Goal: Task Accomplishment & Management: Manage account settings

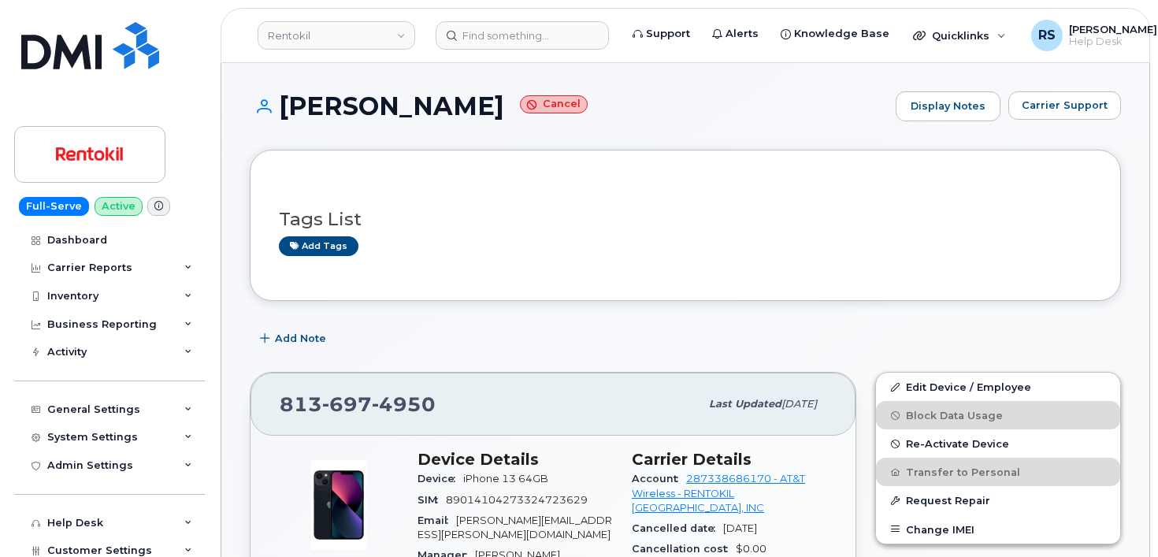
click at [19, 527] on div "Help Desk" at bounding box center [109, 523] width 191 height 28
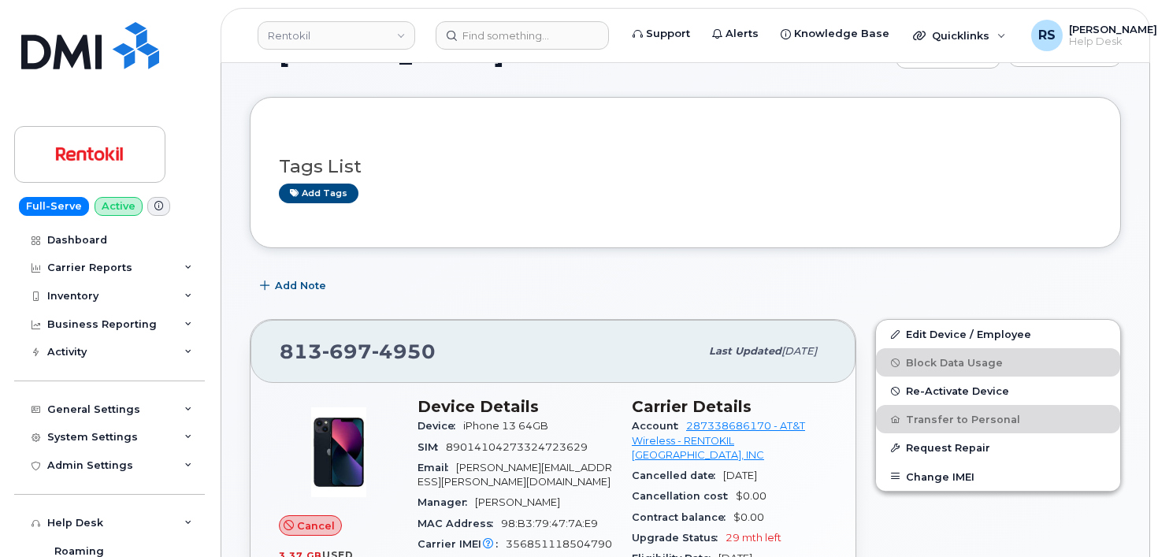
click at [317, 72] on div "SANDRA MURILLO Cancel Display Notes Carrier Support" at bounding box center [685, 68] width 871 height 58
click at [504, 35] on input at bounding box center [522, 35] width 173 height 28
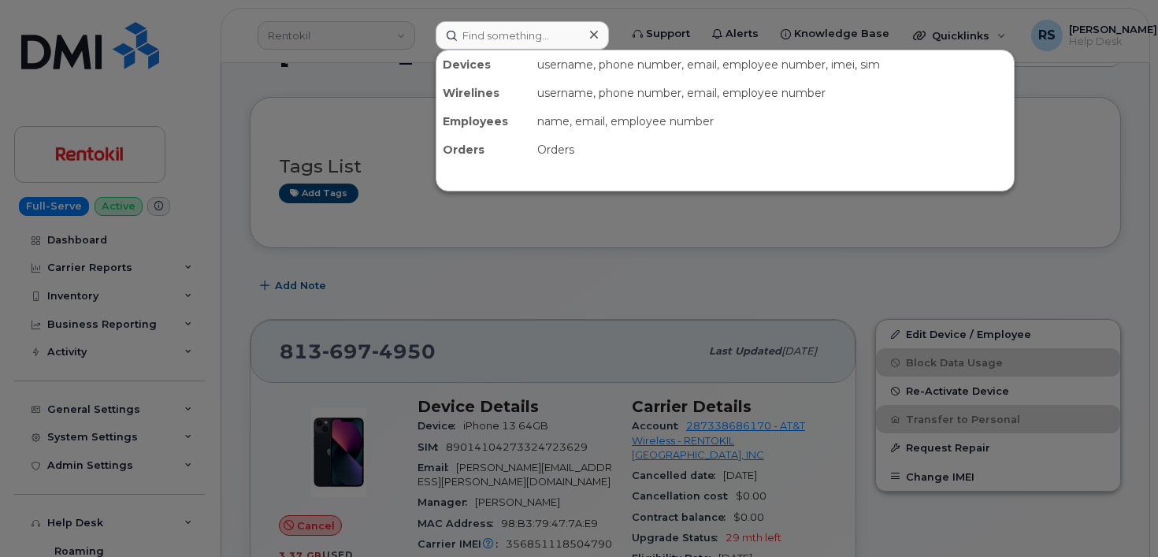
click at [276, 87] on div at bounding box center [579, 278] width 1158 height 557
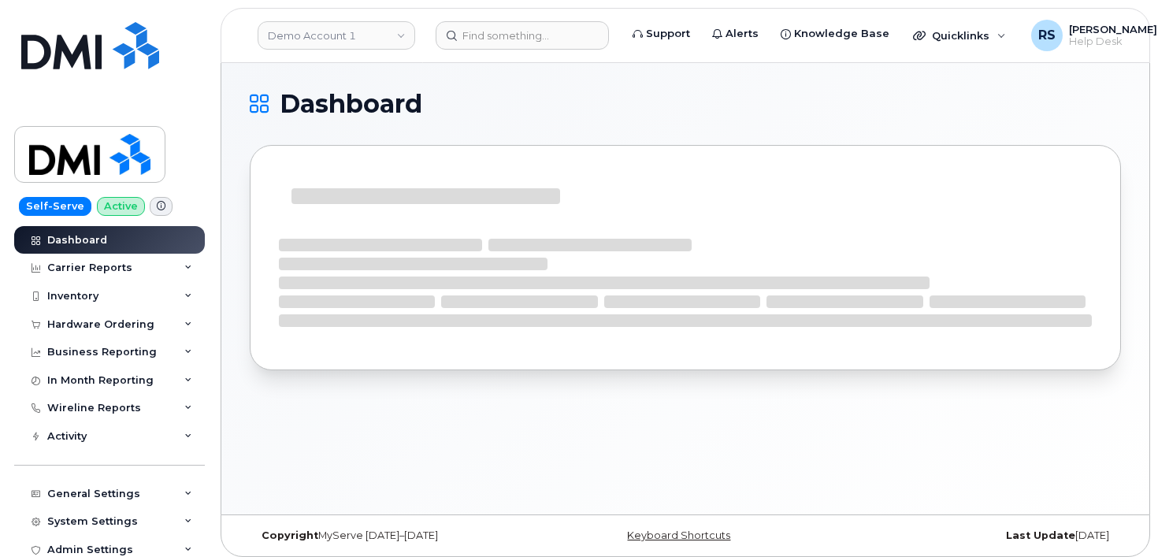
click at [559, 93] on h1 "Dashboard" at bounding box center [681, 103] width 863 height 25
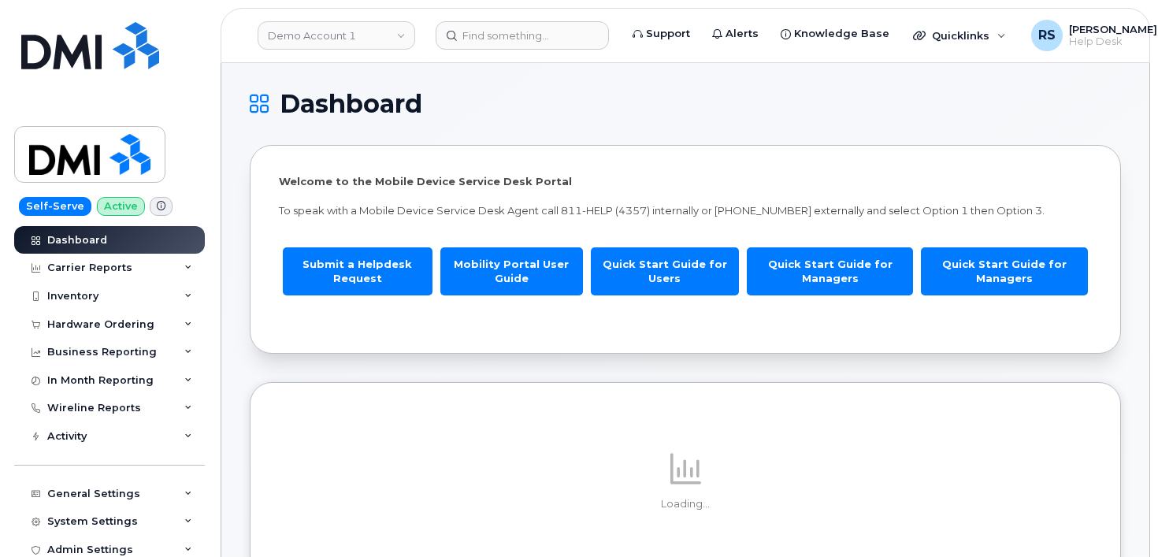
click at [559, 93] on h1 "Dashboard" at bounding box center [681, 103] width 863 height 25
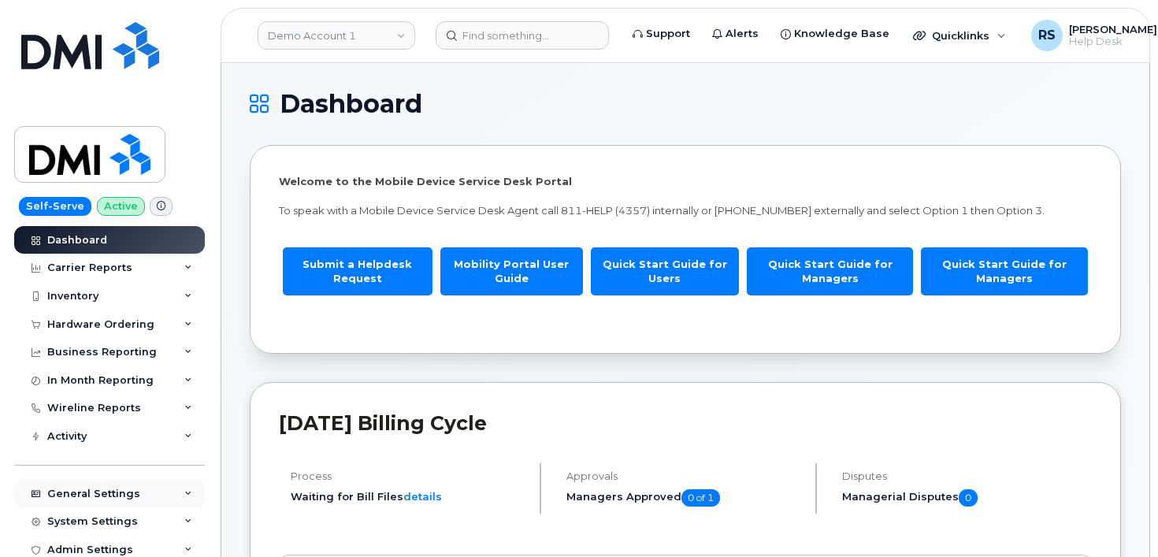
drag, startPoint x: 9, startPoint y: 495, endPoint x: 38, endPoint y: 487, distance: 29.6
click at [9, 495] on div "Self-Serve Active Dashboard Carrier Reports Monthly Billing Data Daily Data Poo…" at bounding box center [106, 278] width 213 height 557
click at [475, 38] on input at bounding box center [522, 35] width 173 height 28
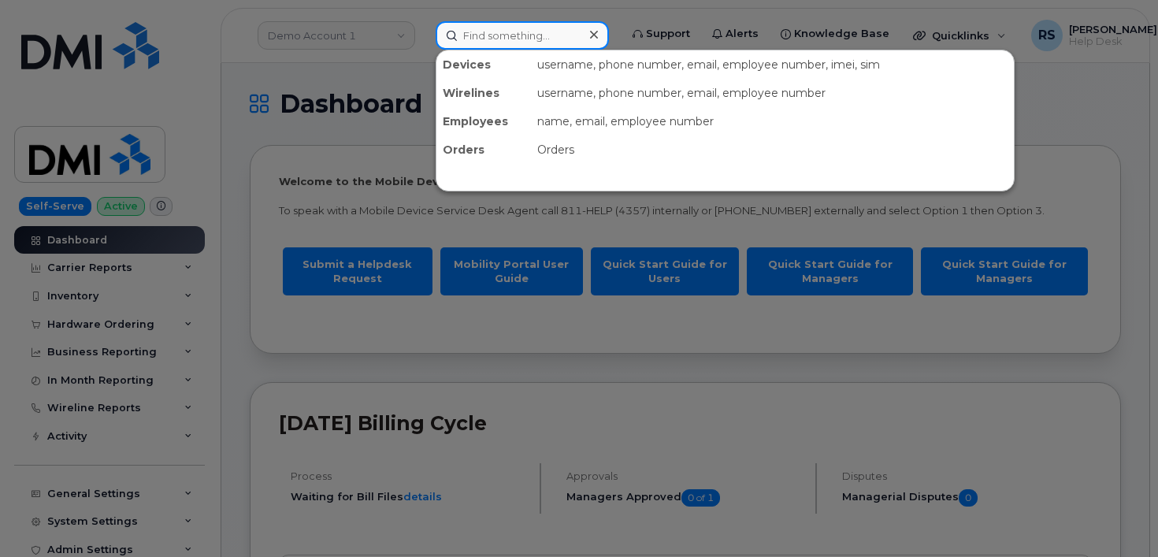
paste input "901*359*6323"
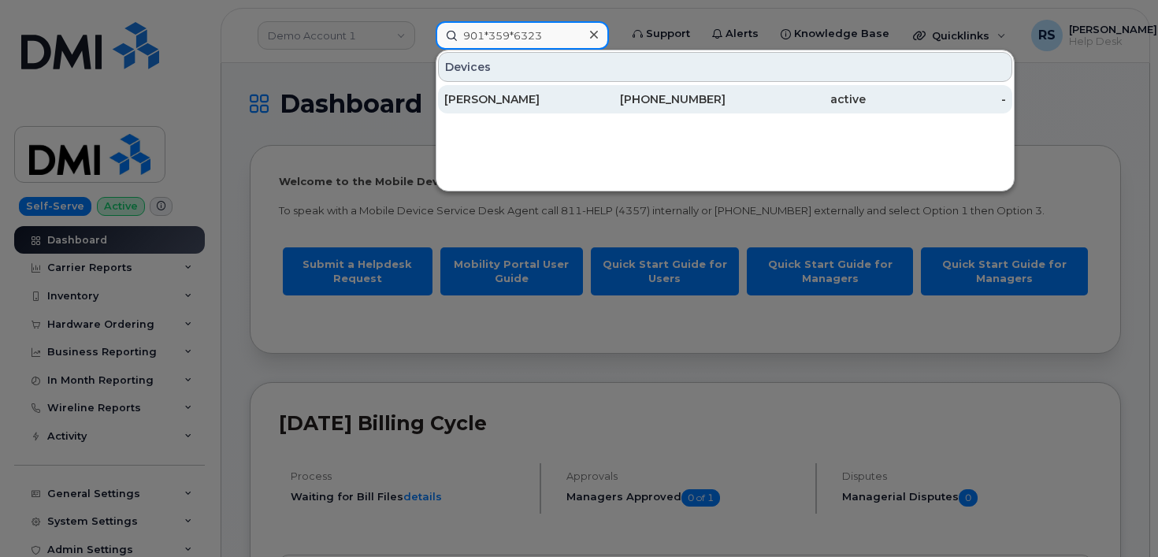
type input "901*359*6323"
click at [519, 91] on div "CLARETTA GAITHER" at bounding box center [514, 99] width 140 height 28
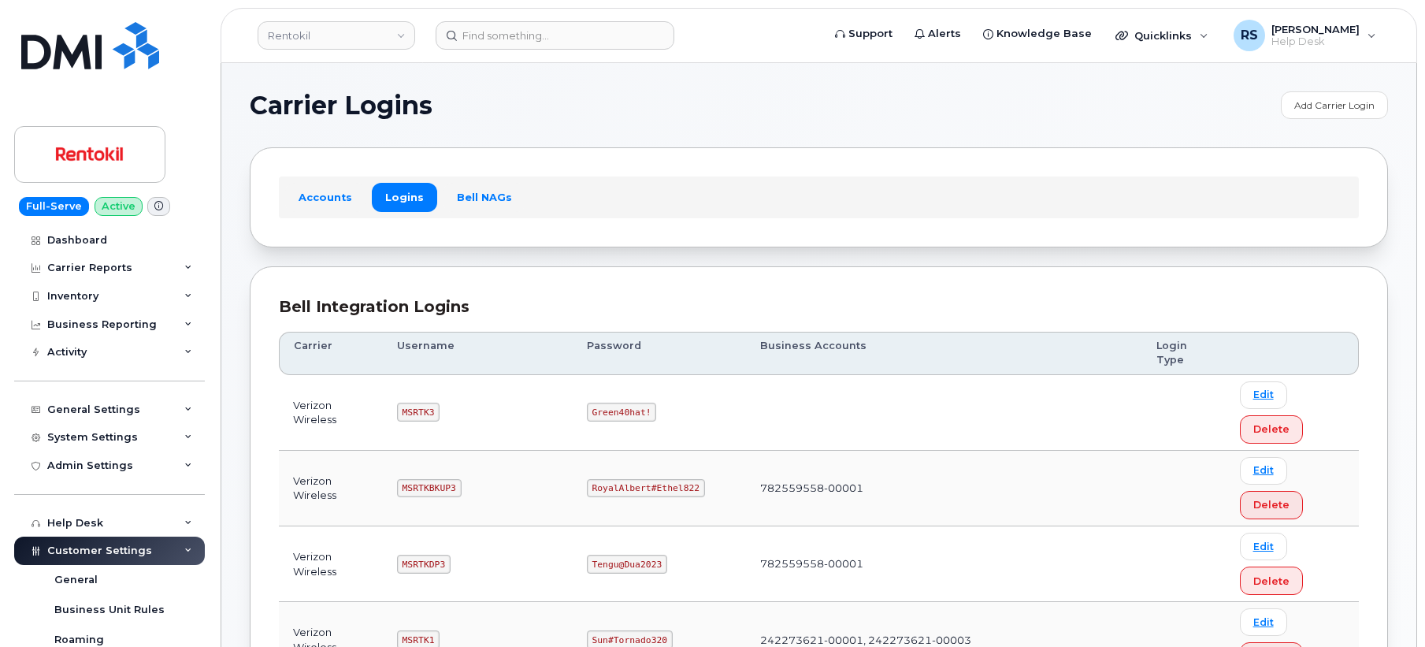
click at [630, 108] on h1 "Carrier Logins" at bounding box center [761, 105] width 1023 height 25
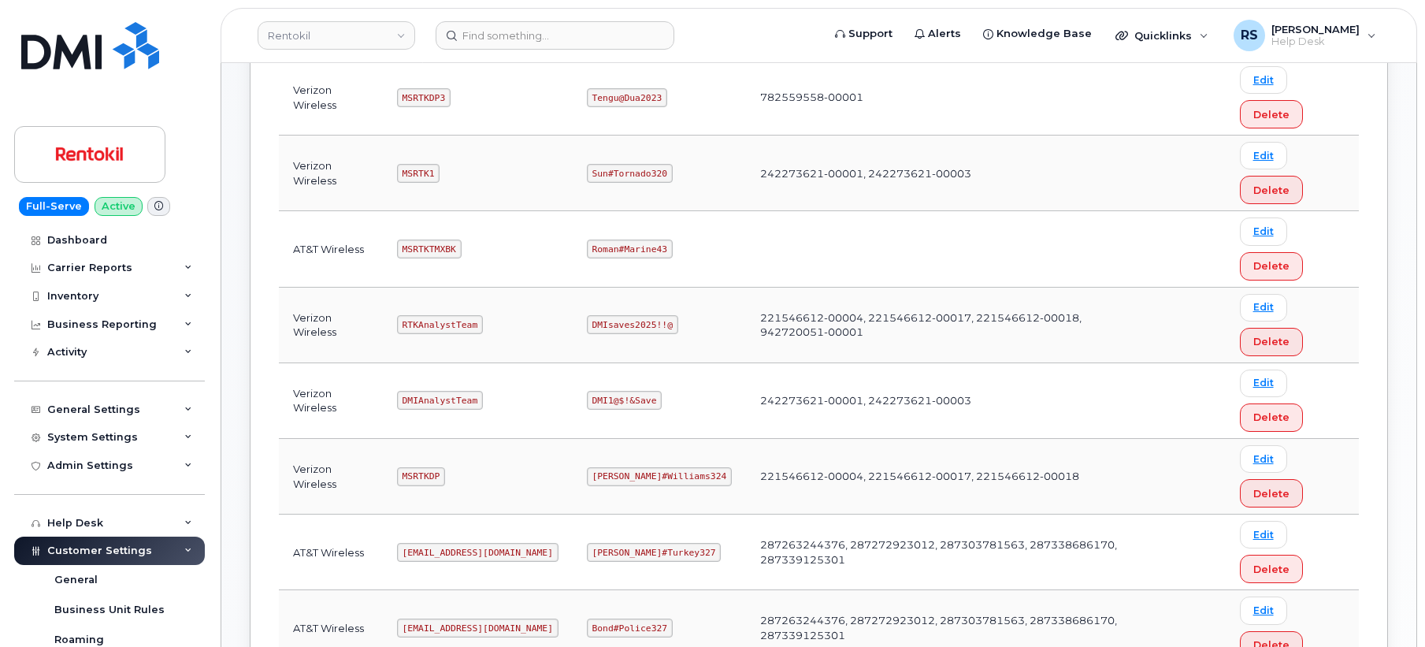
scroll to position [473, 0]
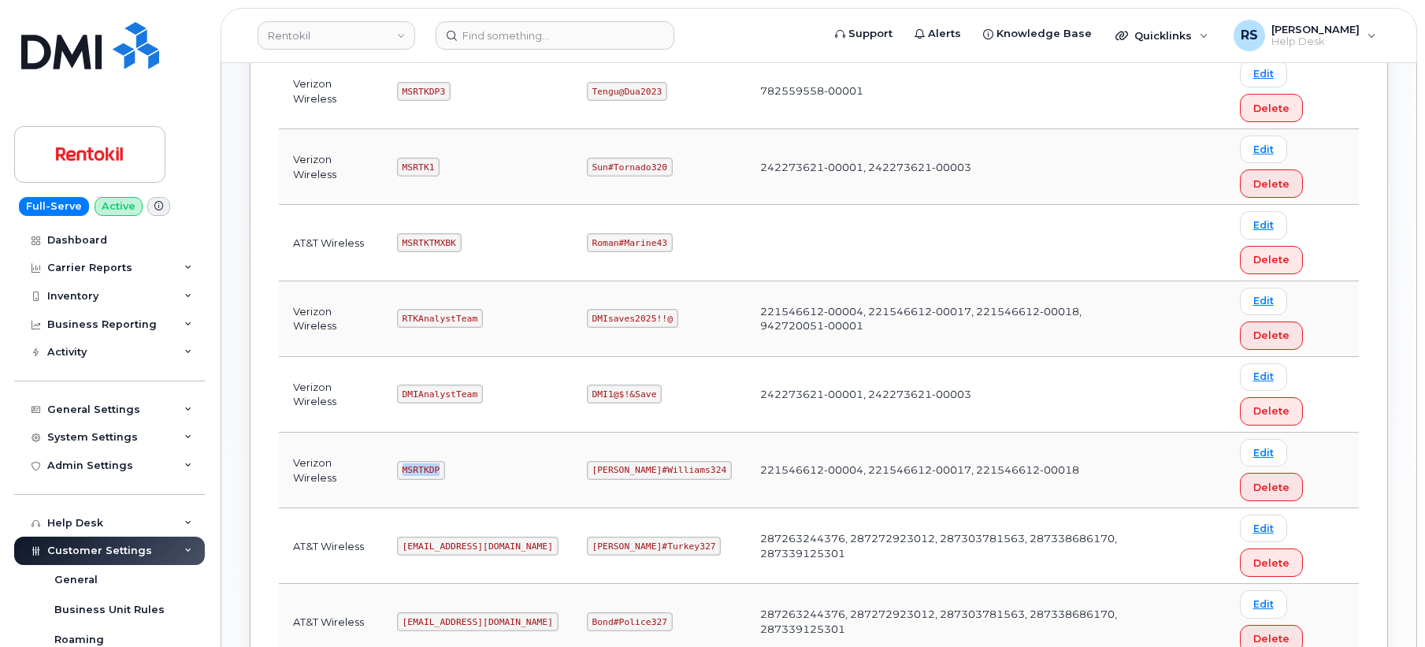
drag, startPoint x: 400, startPoint y: 470, endPoint x: 458, endPoint y: 475, distance: 58.5
click at [458, 475] on td "MSRTKDP" at bounding box center [478, 470] width 190 height 76
copy code "MSRTKDP"
drag, startPoint x: 591, startPoint y: 470, endPoint x: 680, endPoint y: 478, distance: 90.1
click at [680, 478] on code "Gertie#Williams324" at bounding box center [659, 470] width 145 height 19
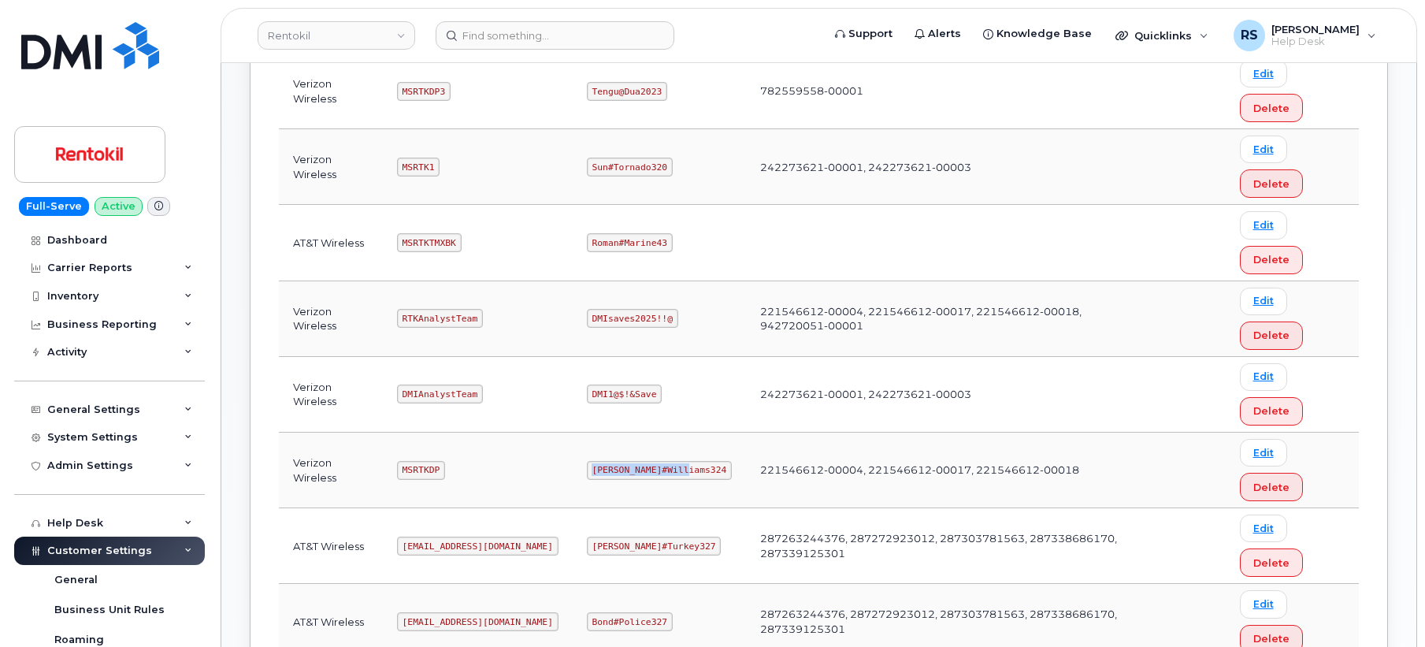
copy code "Gertie#Williams324"
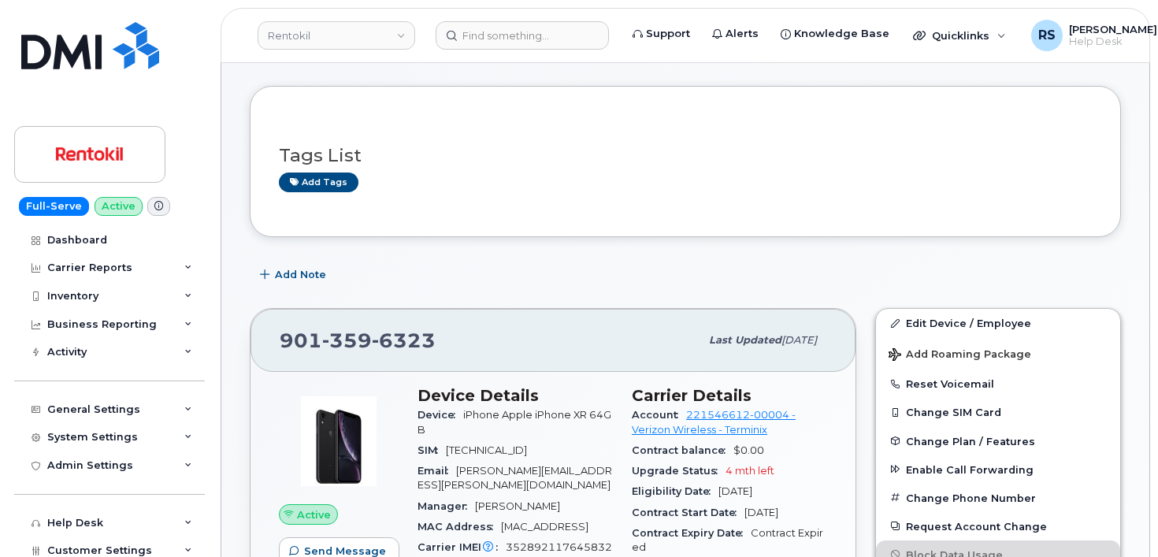
scroll to position [158, 0]
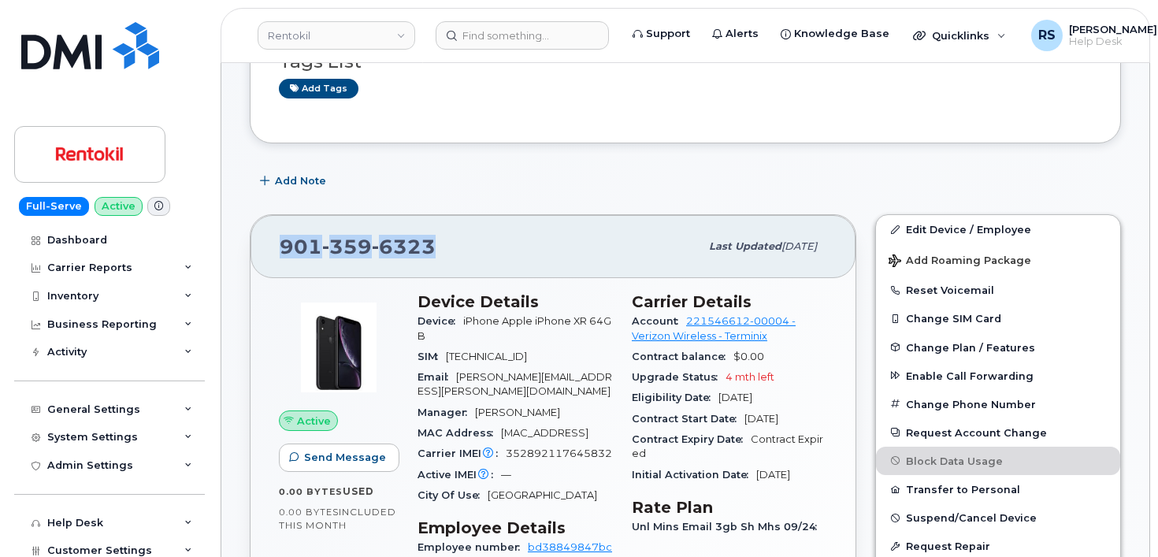
drag, startPoint x: 437, startPoint y: 253, endPoint x: 270, endPoint y: 244, distance: 167.2
click at [270, 244] on div "901 359 6323 Last updated Oct 03, 2025" at bounding box center [552, 246] width 605 height 63
copy span "901 359 6323"
click at [11, 541] on div "Full-Serve Active Dashboard Carrier Reports Monthly Billing Data Daily Data Poo…" at bounding box center [106, 278] width 213 height 557
click at [308, 35] on link "Rentokil" at bounding box center [337, 35] width 158 height 28
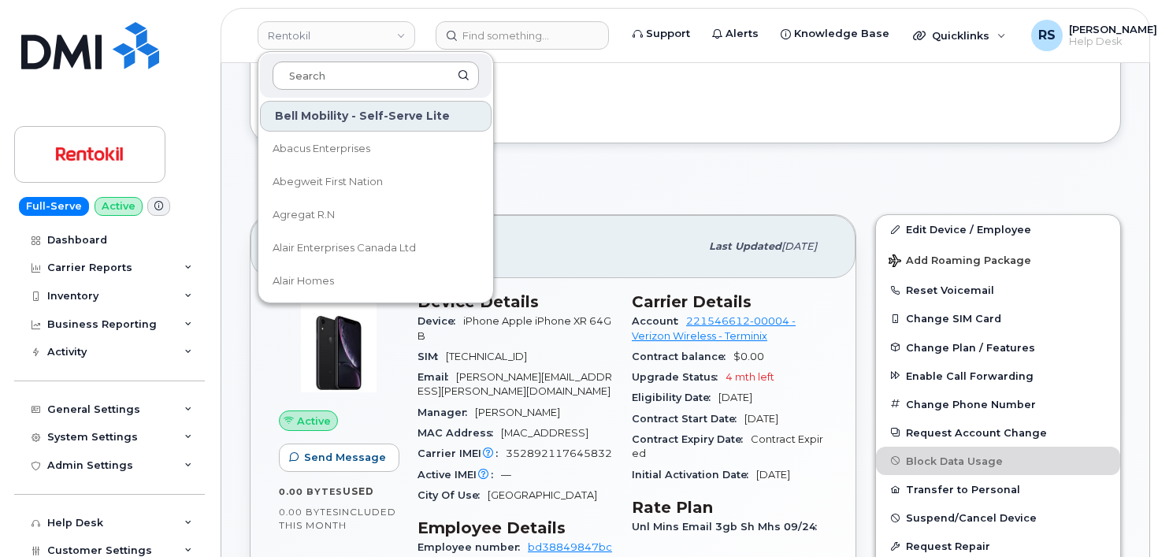
click at [296, 78] on input at bounding box center [376, 75] width 206 height 28
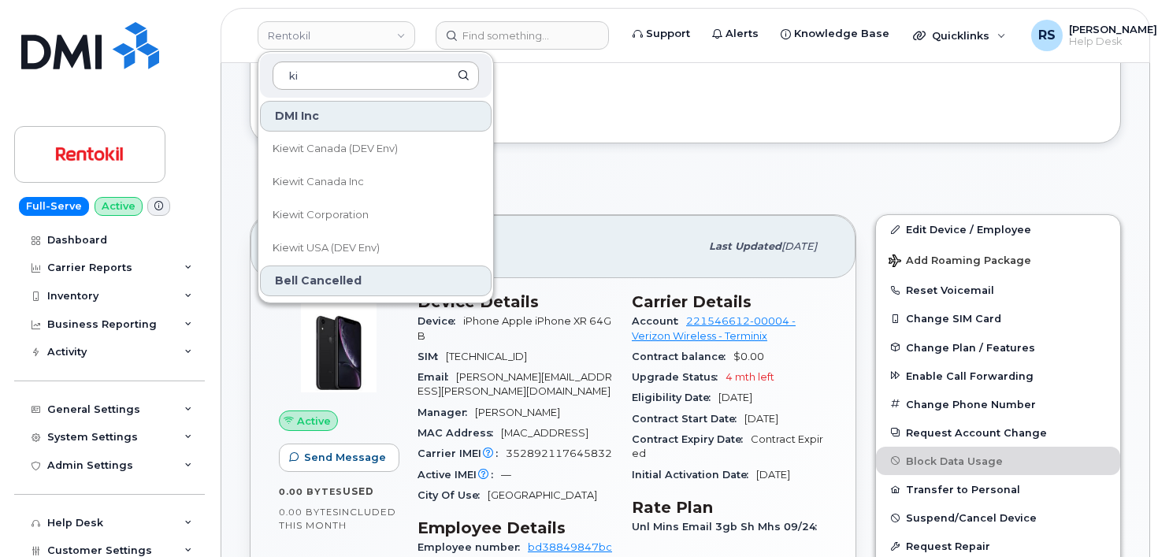
type input "k"
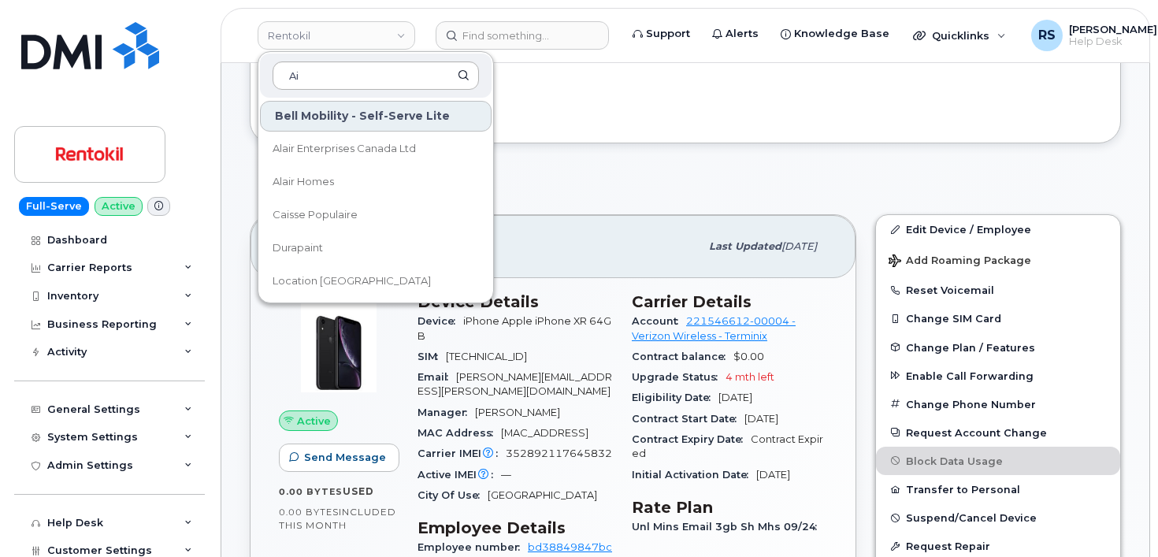
type input "Air"
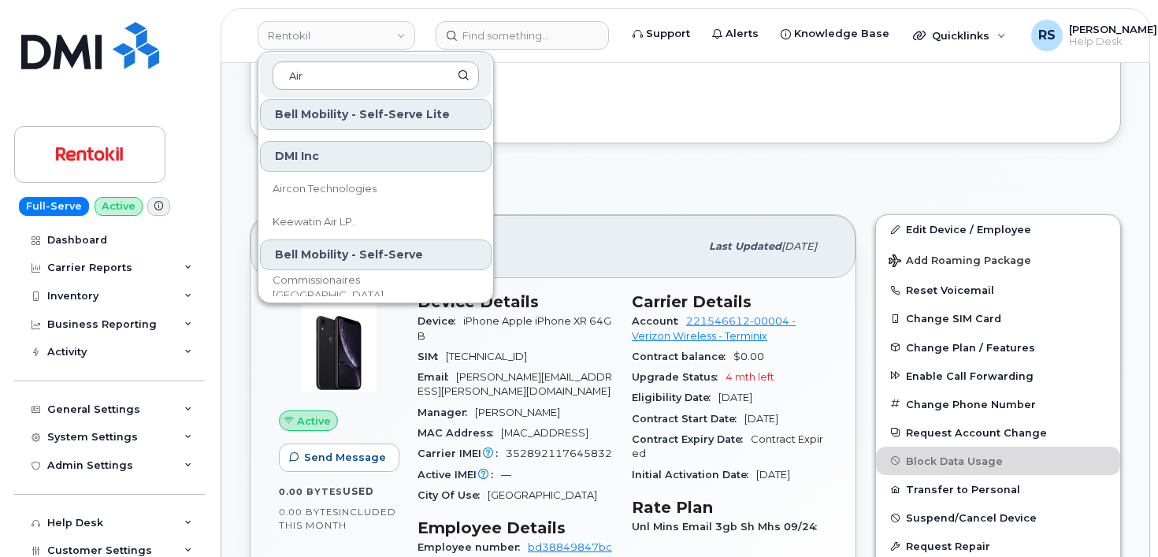
drag, startPoint x: 315, startPoint y: 73, endPoint x: 273, endPoint y: 70, distance: 42.6
click at [273, 70] on input "Air" at bounding box center [376, 75] width 206 height 28
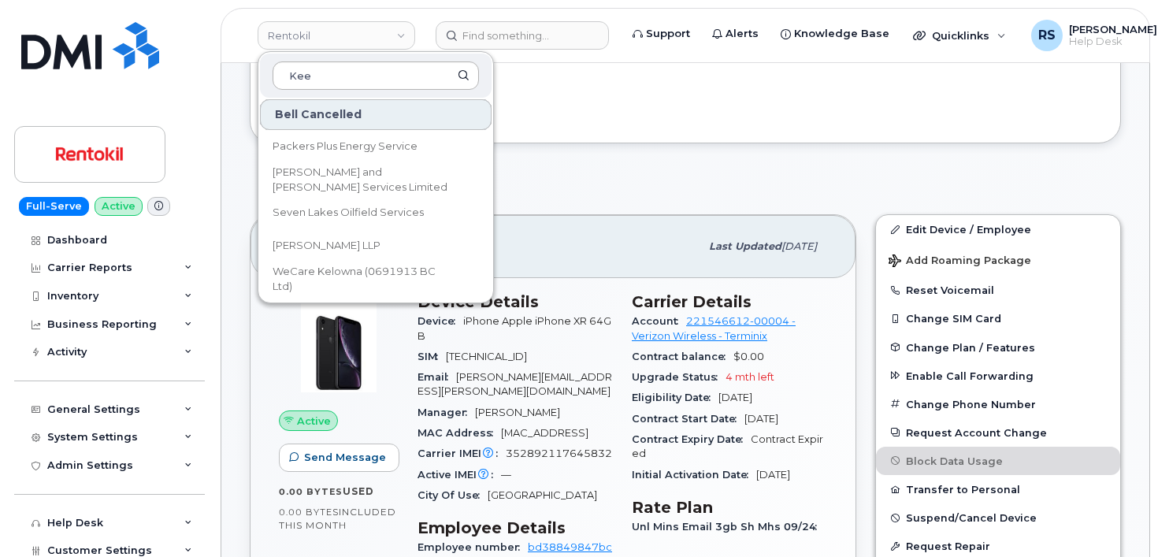
scroll to position [0, 0]
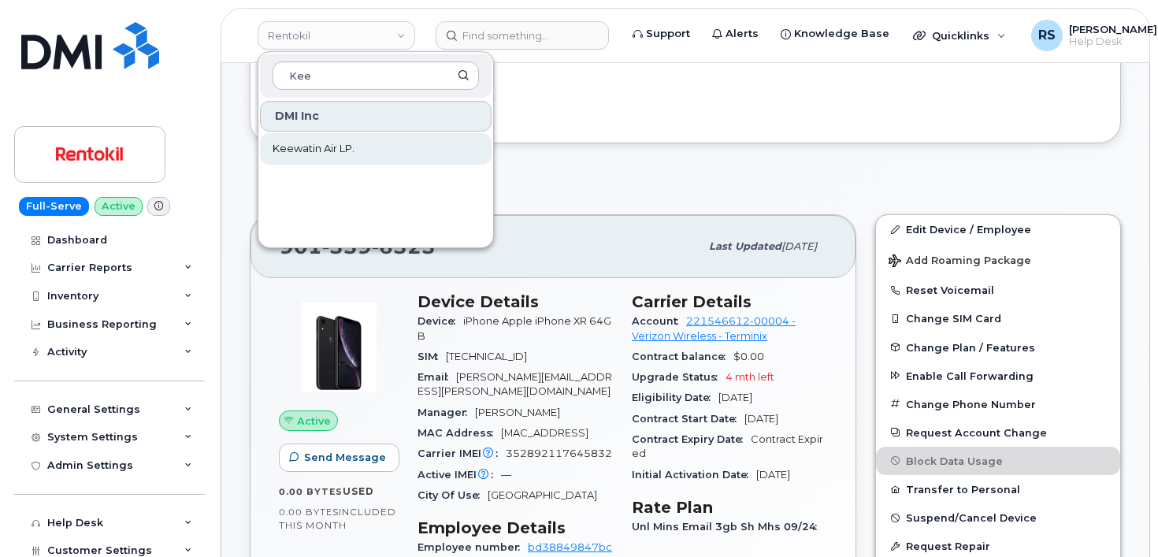
type input "Kee"
click at [306, 146] on span "Keewatin Air LP." at bounding box center [314, 149] width 82 height 16
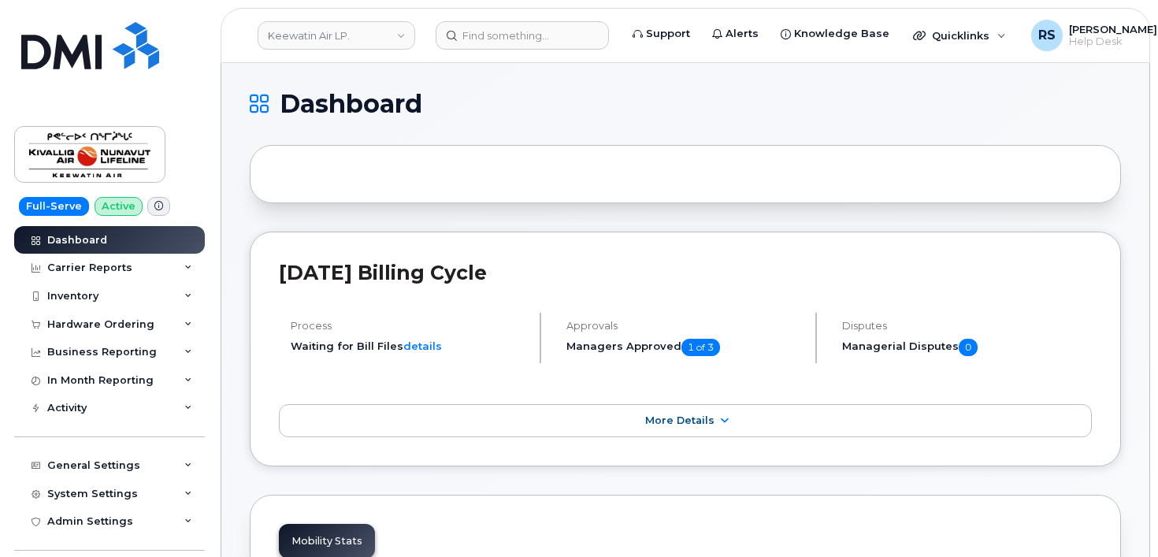
click at [9, 548] on div "Full-Serve Active Dashboard Carrier Reports Monthly Billing Data Daily Data Poo…" at bounding box center [106, 278] width 213 height 557
drag, startPoint x: 9, startPoint y: 544, endPoint x: 21, endPoint y: 533, distance: 16.7
click at [9, 543] on div "Full-Serve Active Dashboard Carrier Reports Monthly Billing Data Daily Data Poo…" at bounding box center [106, 278] width 213 height 557
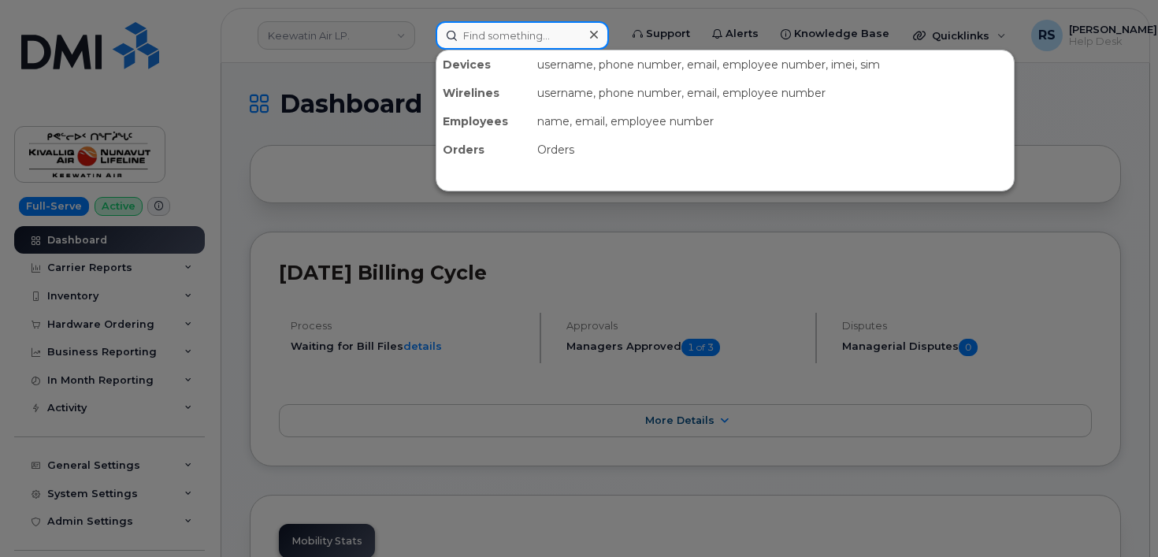
click at [478, 36] on input at bounding box center [522, 35] width 173 height 28
paste input "[PHONE_NUMBER]"
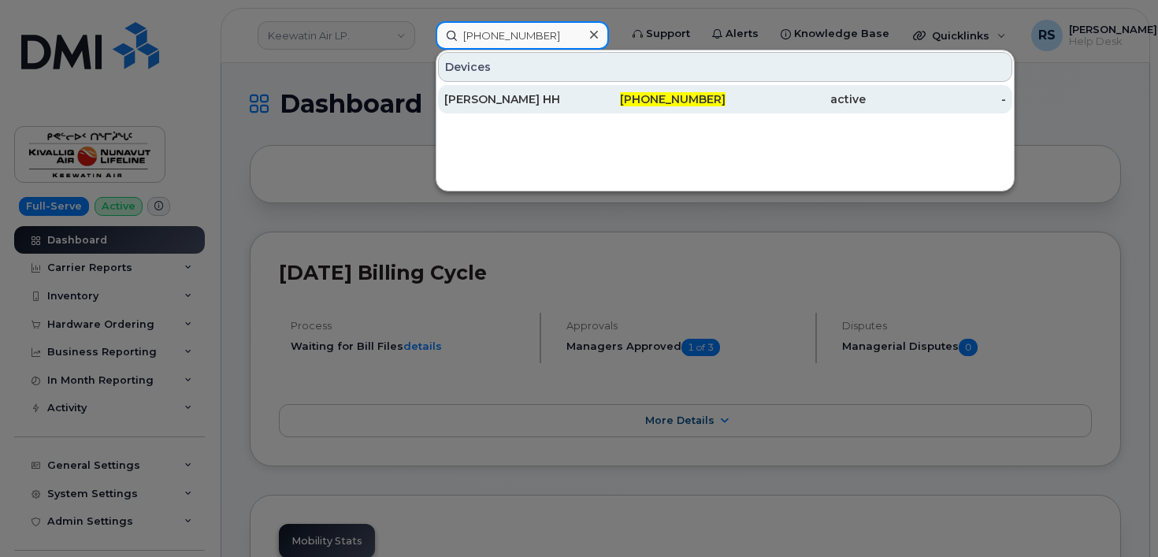
type input "[PHONE_NUMBER]"
click at [495, 95] on div "[PERSON_NAME] HH" at bounding box center [514, 99] width 140 height 16
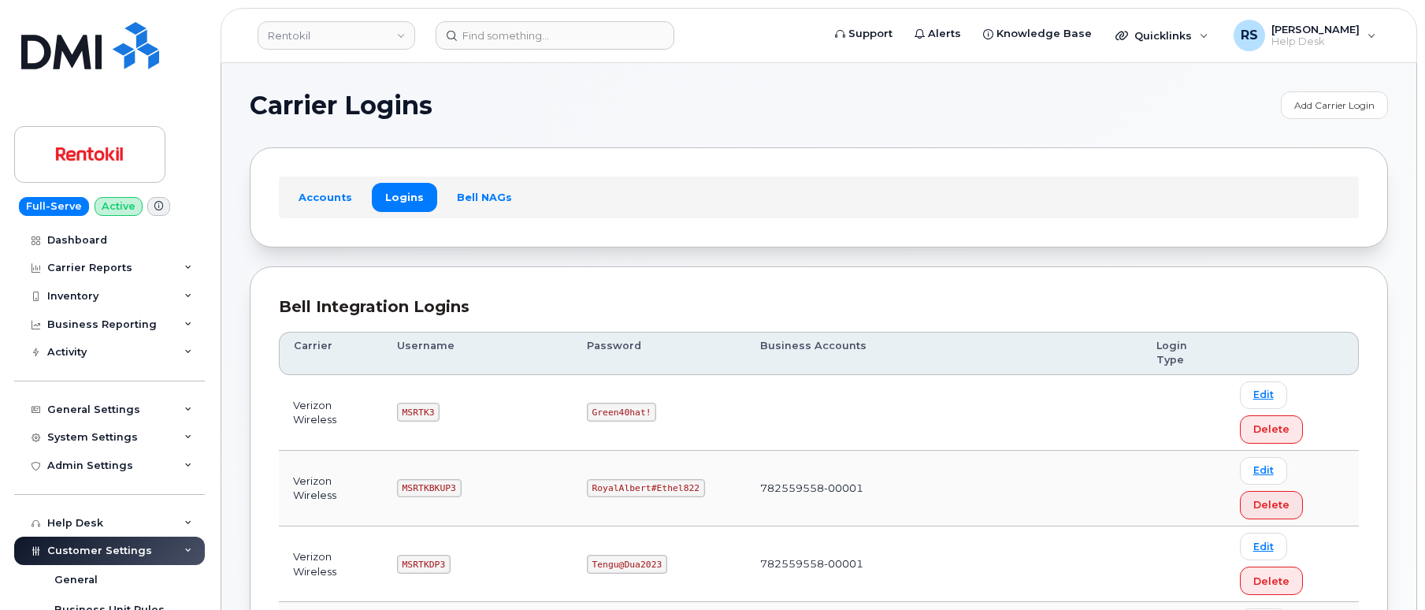
scroll to position [473, 0]
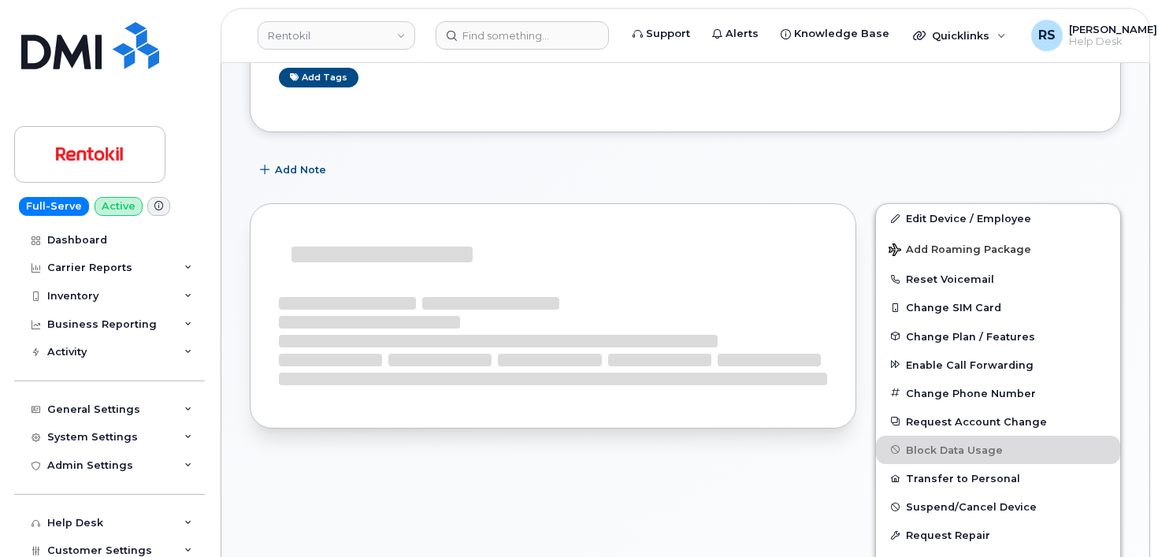
scroll to position [262, 0]
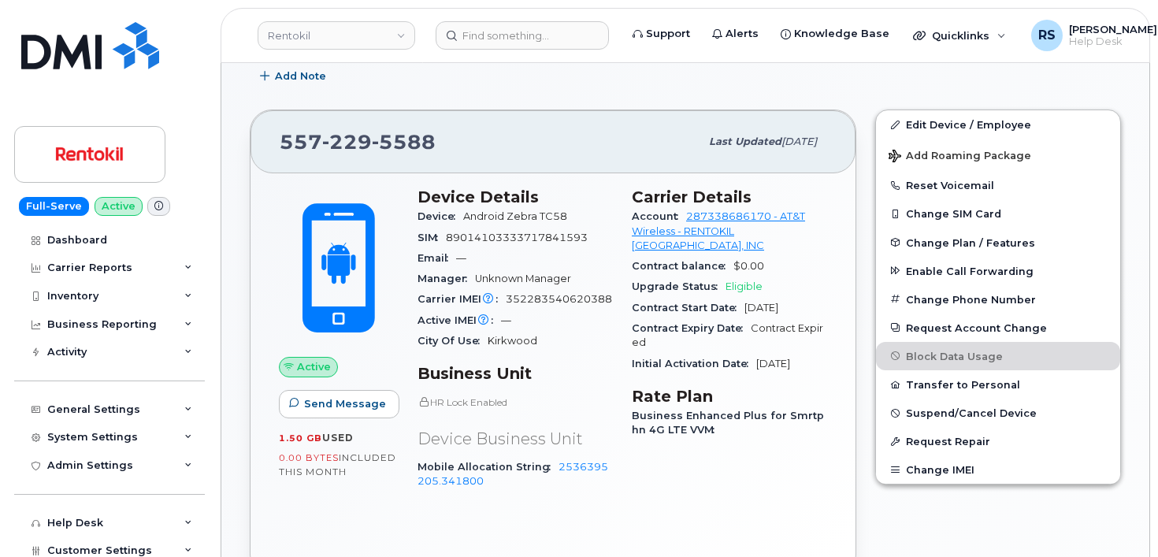
click at [8, 533] on div "Full-Serve Active Dashboard Carrier Reports Monthly Billing Data Daily Data Poo…" at bounding box center [106, 278] width 213 height 557
click at [9, 533] on div "Full-Serve Active Dashboard Carrier Reports Monthly Billing Data Daily Data Poo…" at bounding box center [106, 278] width 213 height 557
click at [465, 35] on input at bounding box center [522, 35] width 173 height 28
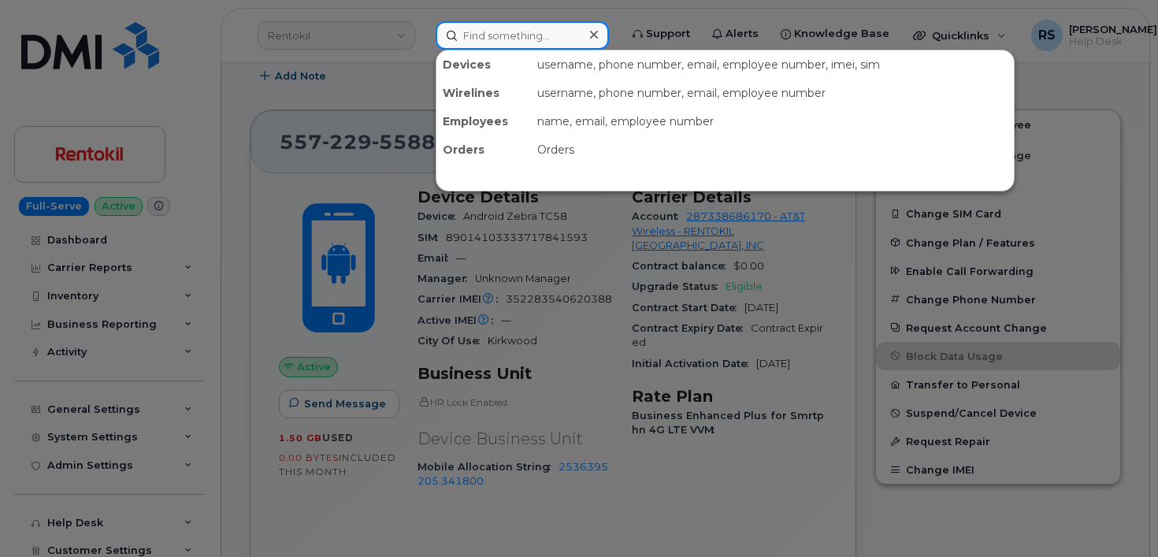
paste input "[PERSON_NAME]"
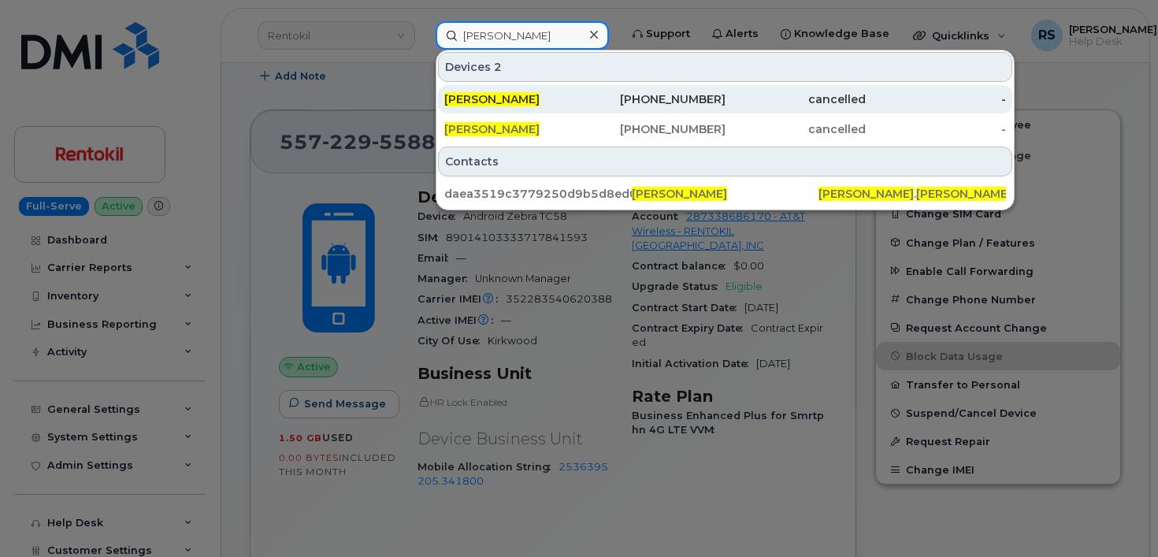
type input "[PERSON_NAME]"
click at [520, 95] on span "[PERSON_NAME]" at bounding box center [491, 99] width 95 height 14
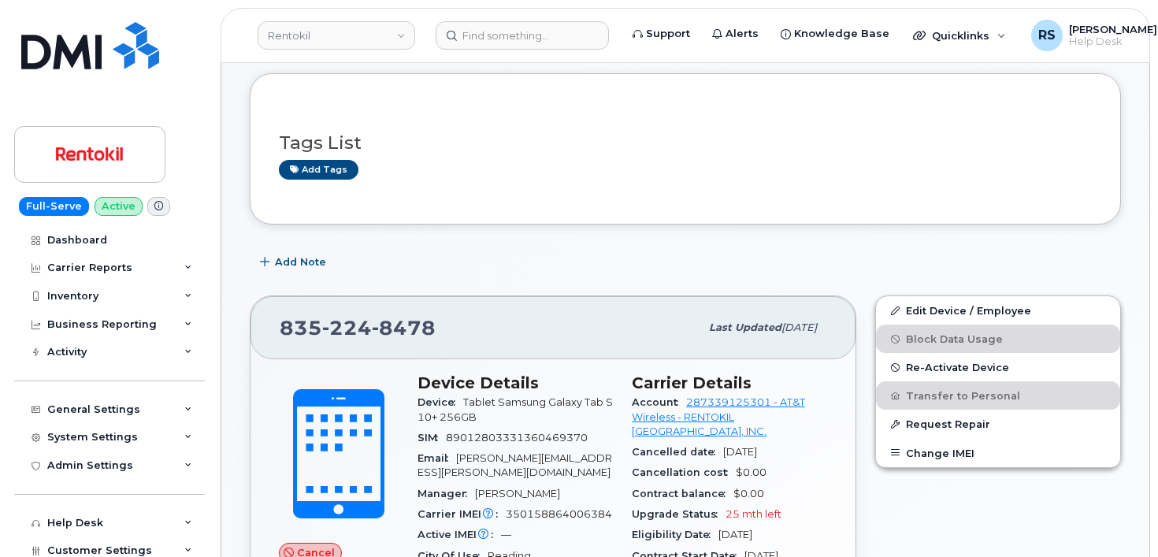
scroll to position [262, 0]
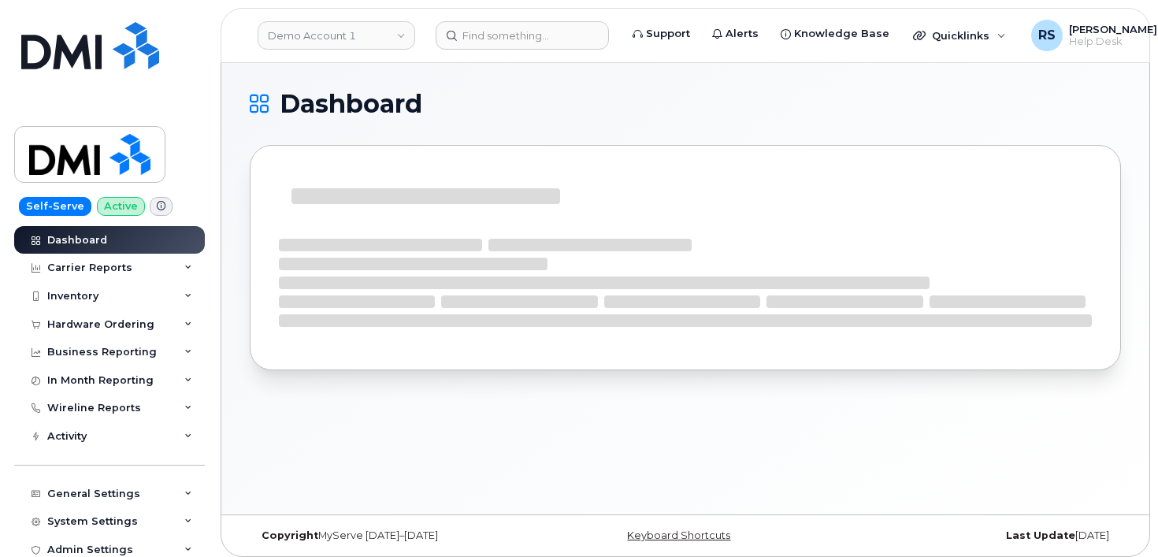
click at [609, 106] on h1 "Dashboard" at bounding box center [681, 103] width 863 height 25
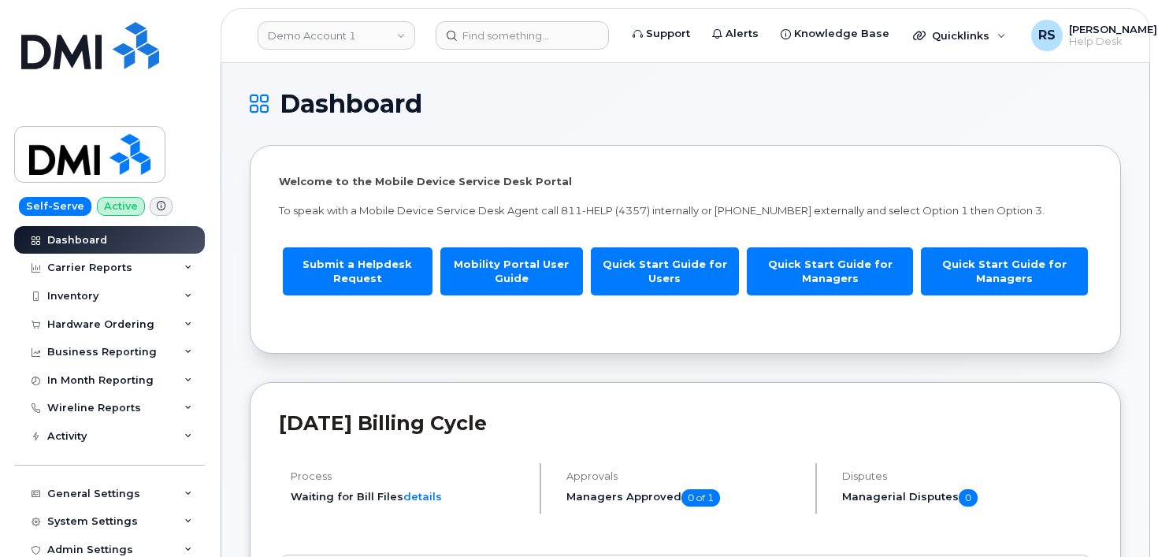
click at [585, 107] on h1 "Dashboard" at bounding box center [681, 103] width 863 height 25
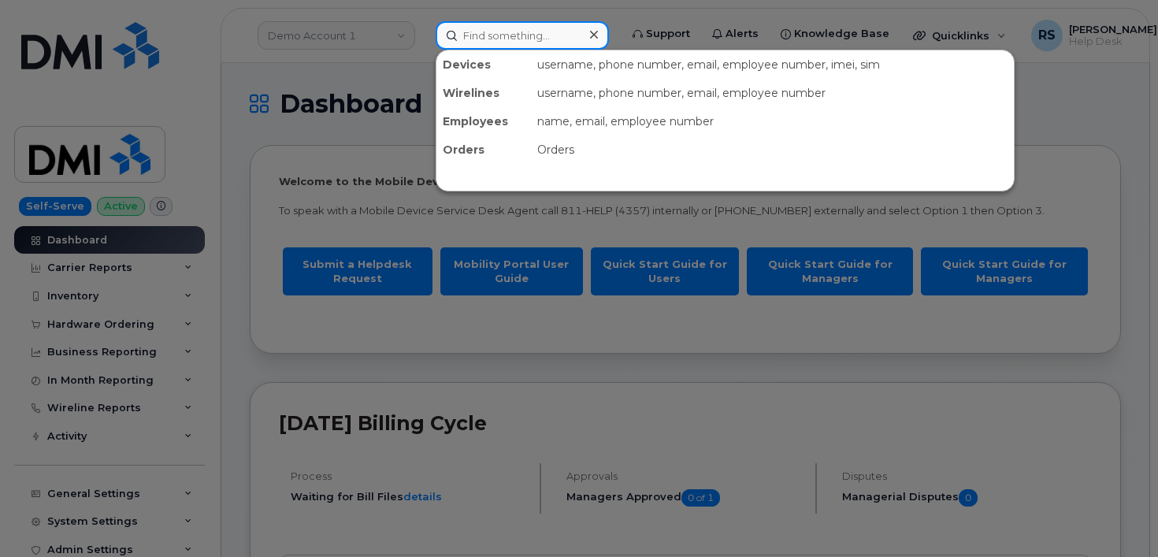
click at [488, 32] on input at bounding box center [522, 35] width 173 height 28
paste input "[PERSON_NAME]"
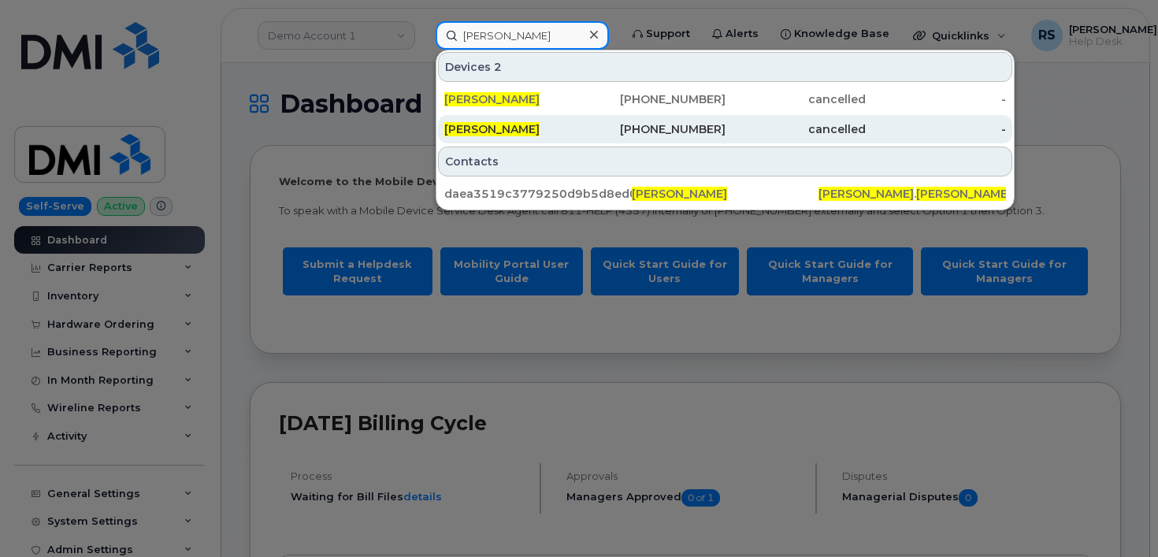
type input "[PERSON_NAME]"
click at [499, 132] on span "[PERSON_NAME]" at bounding box center [491, 129] width 95 height 14
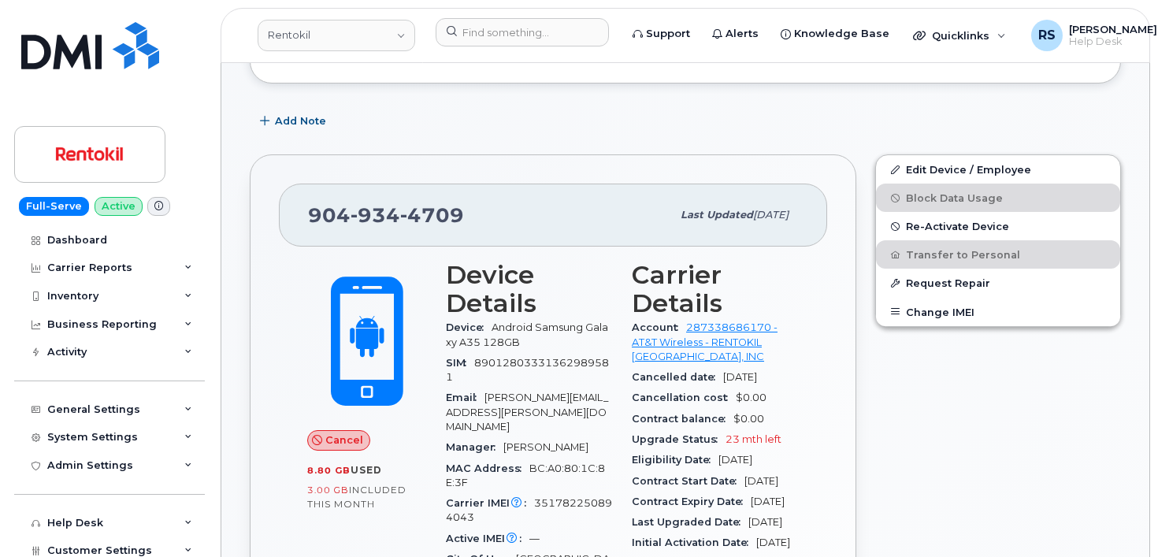
scroll to position [368, 0]
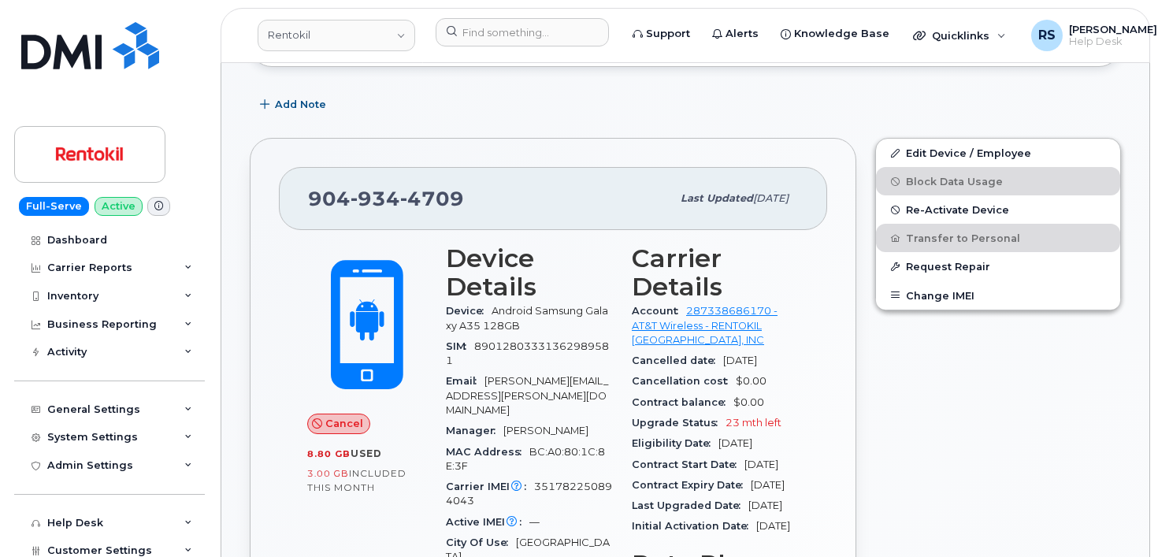
click at [10, 506] on div "Full-Serve Active Dashboard Carrier Reports Monthly Billing Data Daily Data Poo…" at bounding box center [106, 278] width 213 height 557
click at [2, 495] on div "Full-Serve Active Dashboard Carrier Reports Monthly Billing Data Daily Data Poo…" at bounding box center [106, 278] width 213 height 557
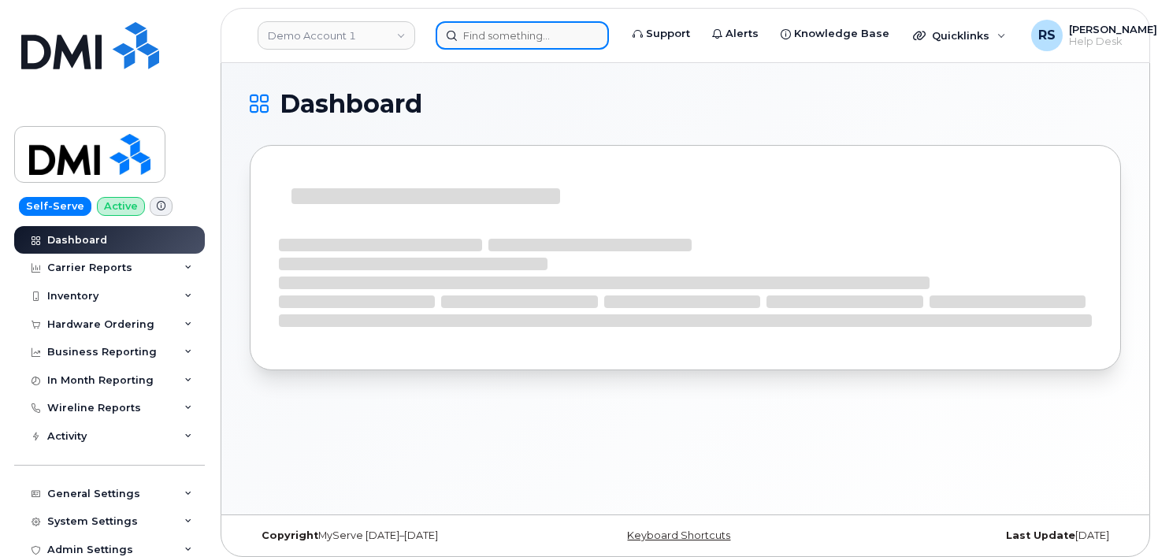
click at [470, 33] on input at bounding box center [522, 35] width 173 height 28
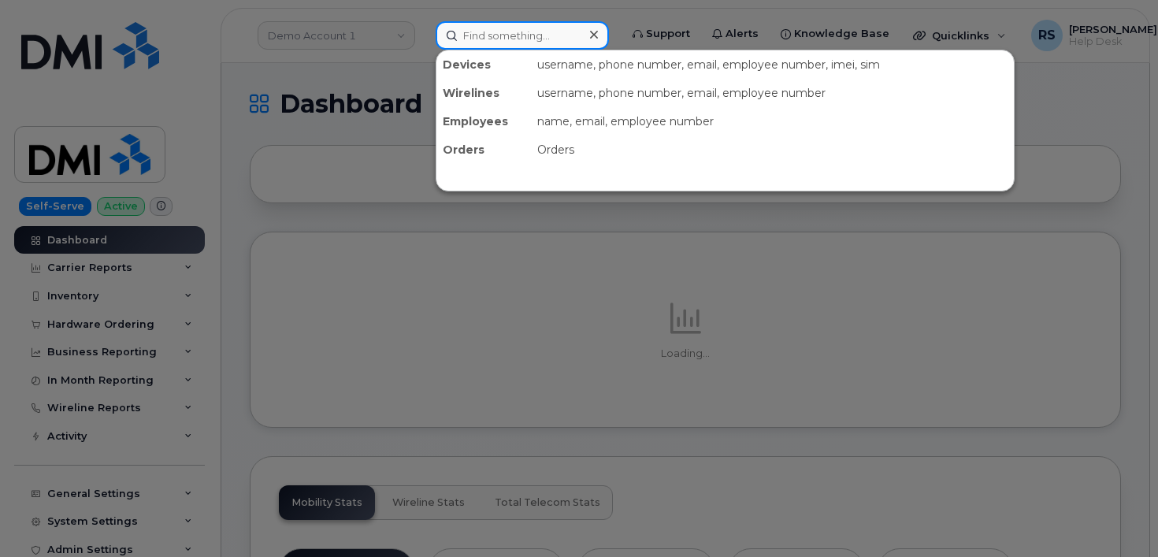
paste input "8132954659"
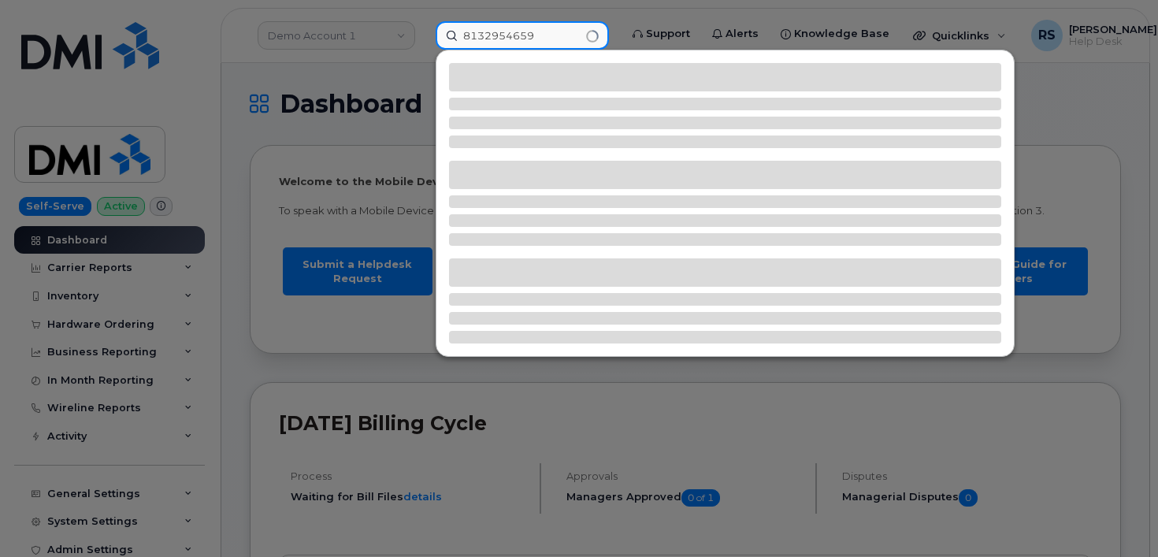
type input "8132954659"
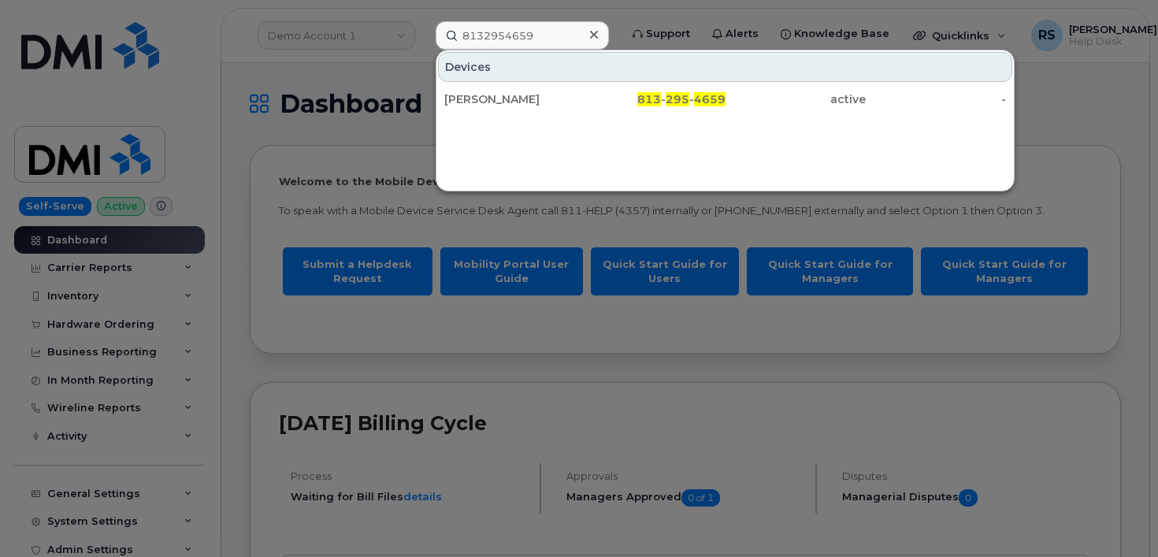
click at [13, 493] on div at bounding box center [579, 278] width 1158 height 557
click at [549, 33] on input "8132954659" at bounding box center [522, 35] width 173 height 28
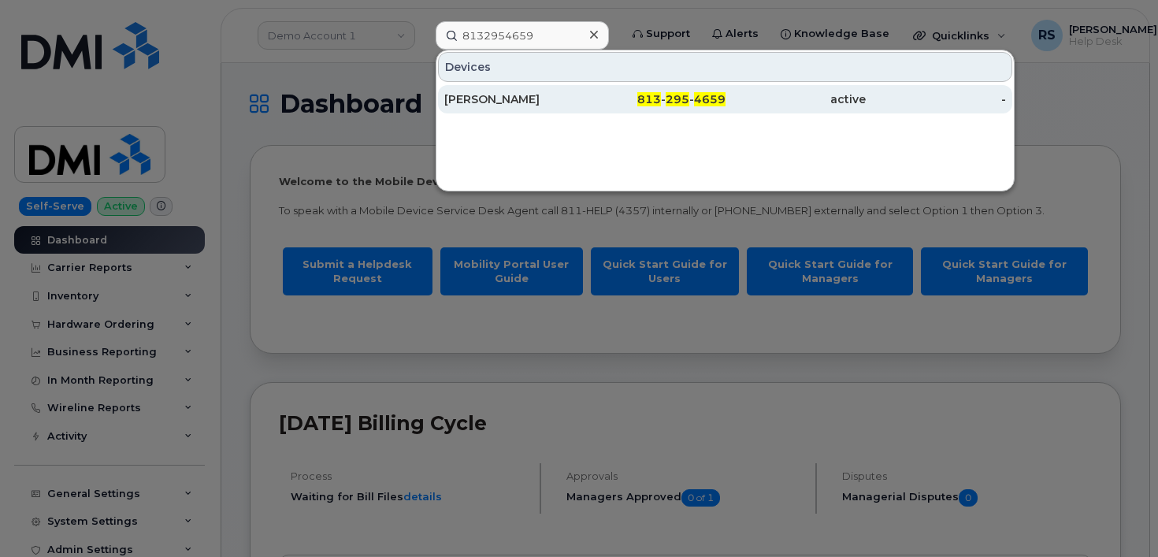
click at [510, 98] on div "[PERSON_NAME]" at bounding box center [514, 99] width 140 height 16
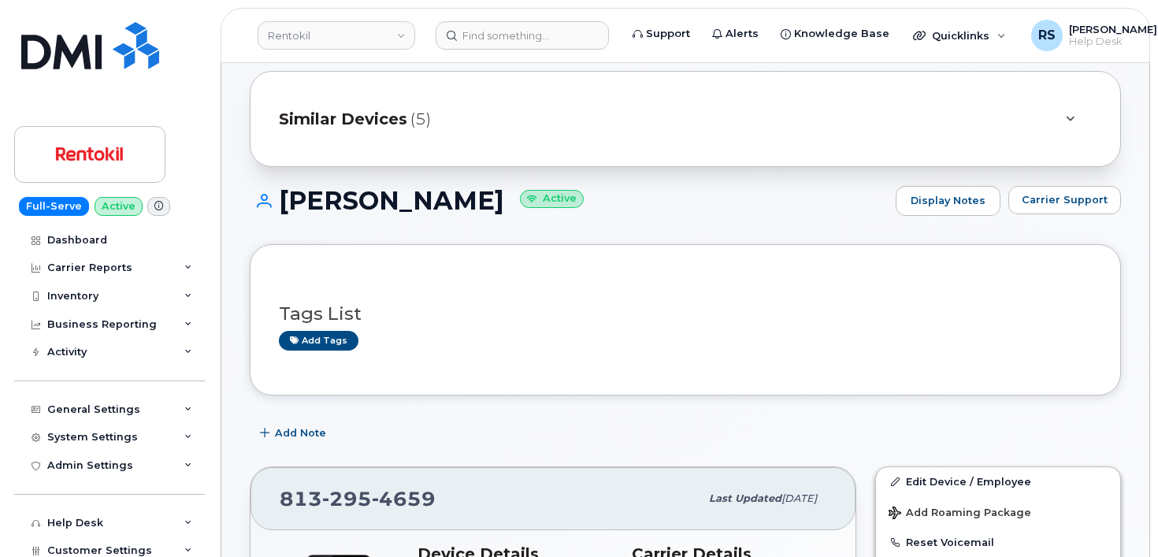
scroll to position [53, 0]
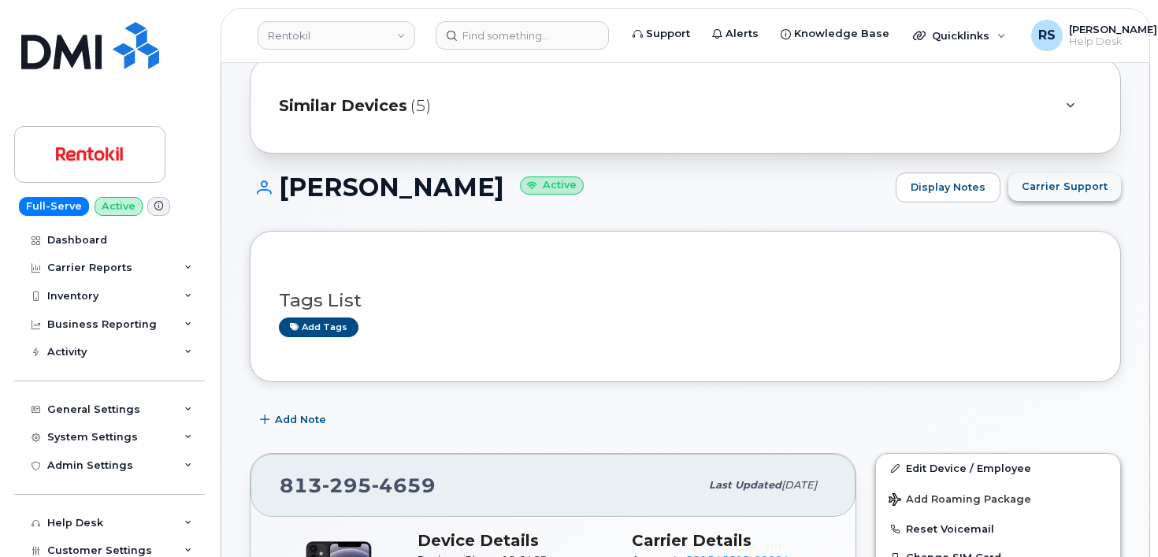
click at [1057, 188] on span "Carrier Support" at bounding box center [1064, 186] width 86 height 15
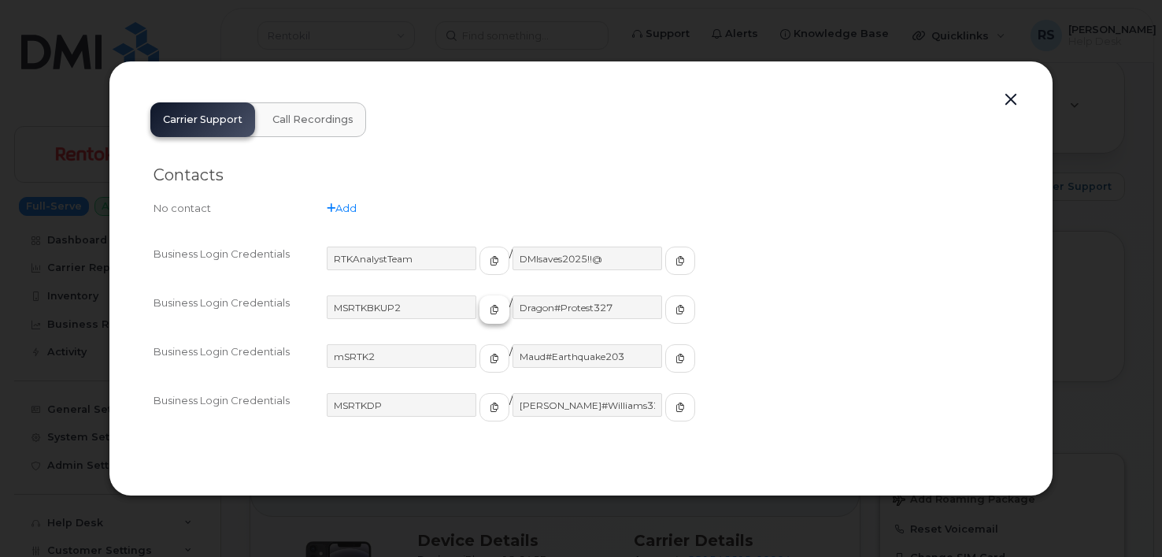
click at [490, 312] on icon "button" at bounding box center [494, 309] width 9 height 9
click at [676, 309] on icon "button" at bounding box center [680, 309] width 9 height 9
click at [490, 356] on icon "button" at bounding box center [494, 358] width 9 height 9
click at [676, 358] on icon "button" at bounding box center [680, 358] width 9 height 9
click at [490, 408] on icon "button" at bounding box center [494, 406] width 9 height 9
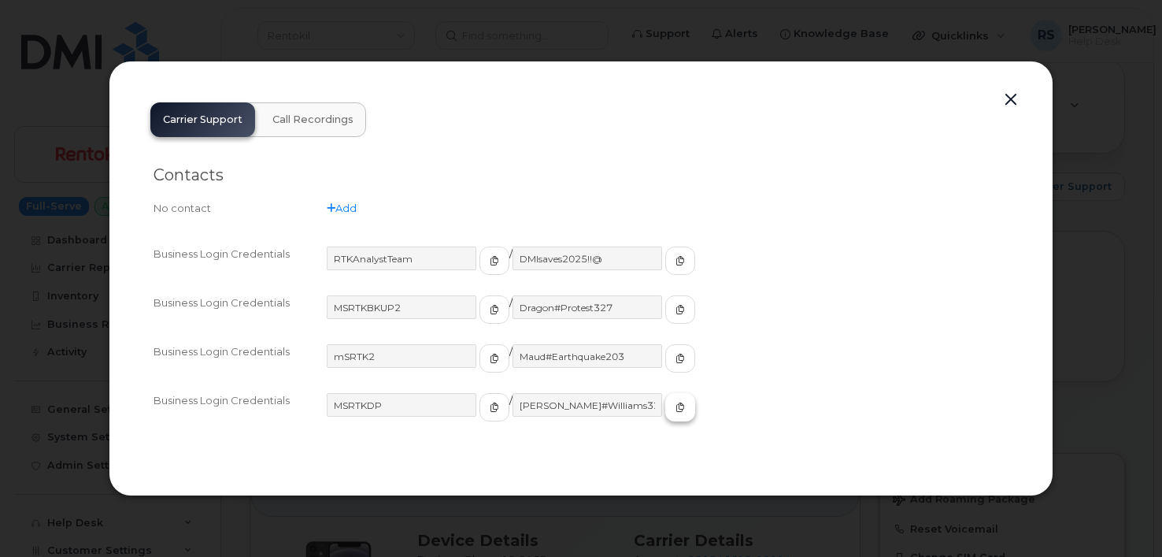
click at [676, 406] on icon "button" at bounding box center [680, 406] width 9 height 9
click at [1011, 98] on button "button" at bounding box center [1011, 100] width 24 height 22
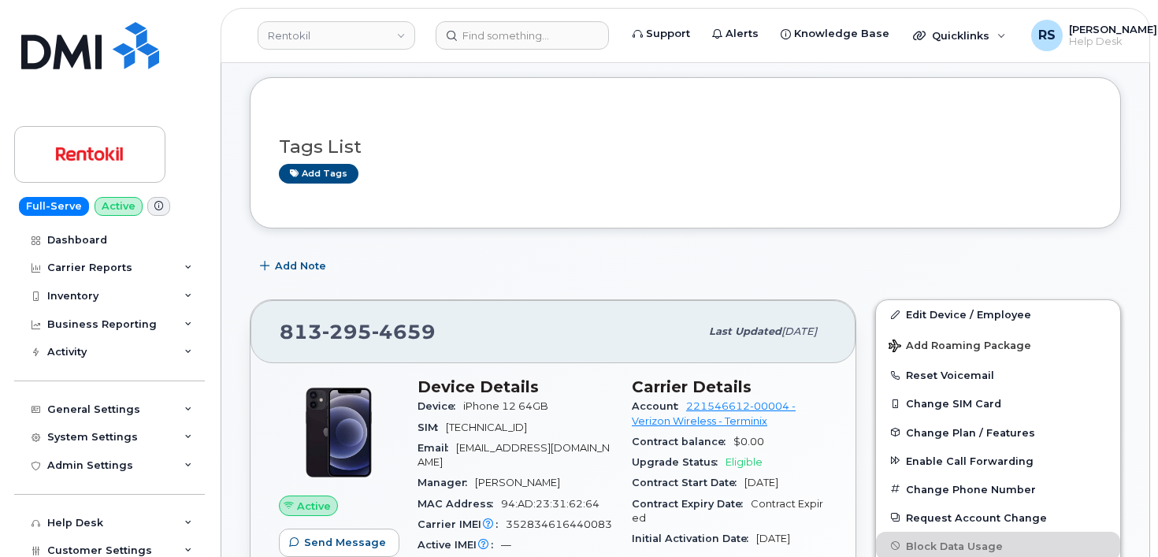
scroll to position [210, 0]
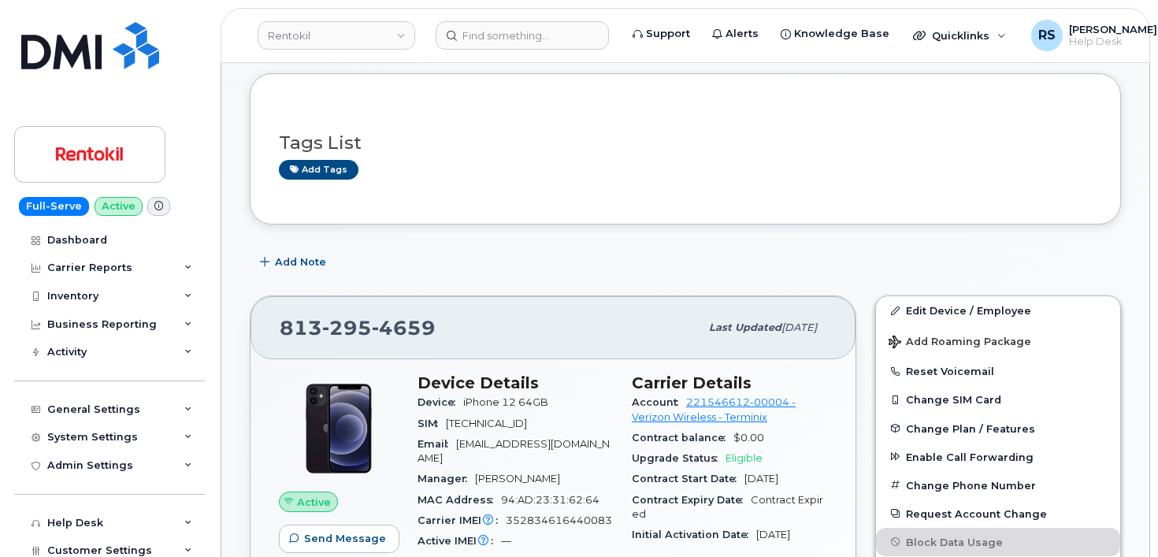
drag, startPoint x: 265, startPoint y: 469, endPoint x: 407, endPoint y: 431, distance: 146.7
click at [688, 258] on div "Add Note" at bounding box center [685, 262] width 871 height 28
click at [402, 264] on div "Add Note" at bounding box center [685, 262] width 871 height 28
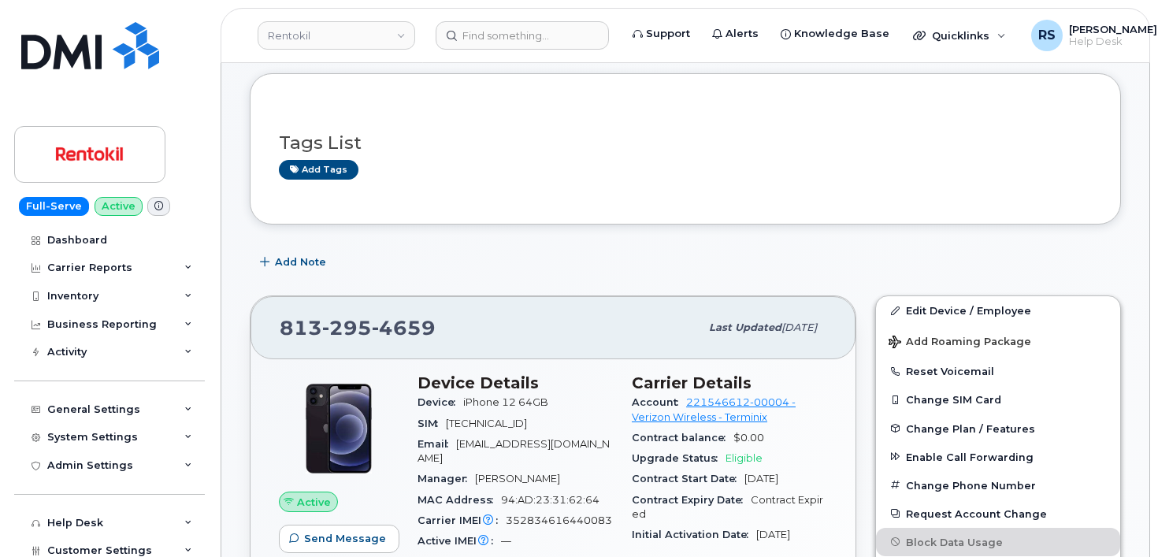
click at [11, 524] on div "Full-Serve Active Dashboard Carrier Reports Monthly Billing Data Daily Data Poo…" at bounding box center [106, 278] width 213 height 557
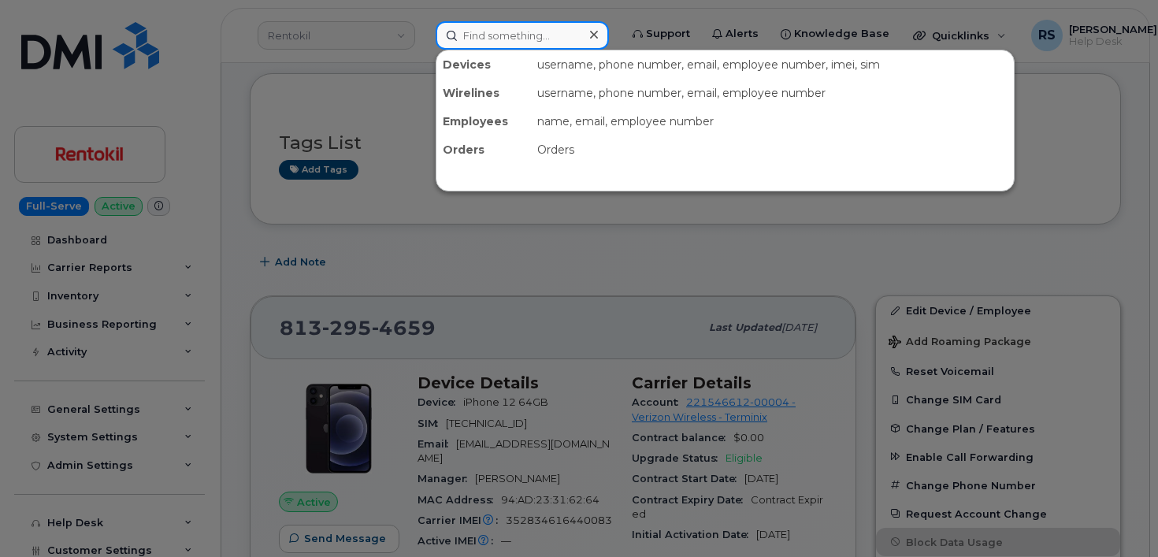
click at [473, 34] on input at bounding box center [522, 35] width 173 height 28
paste input "8132954659"
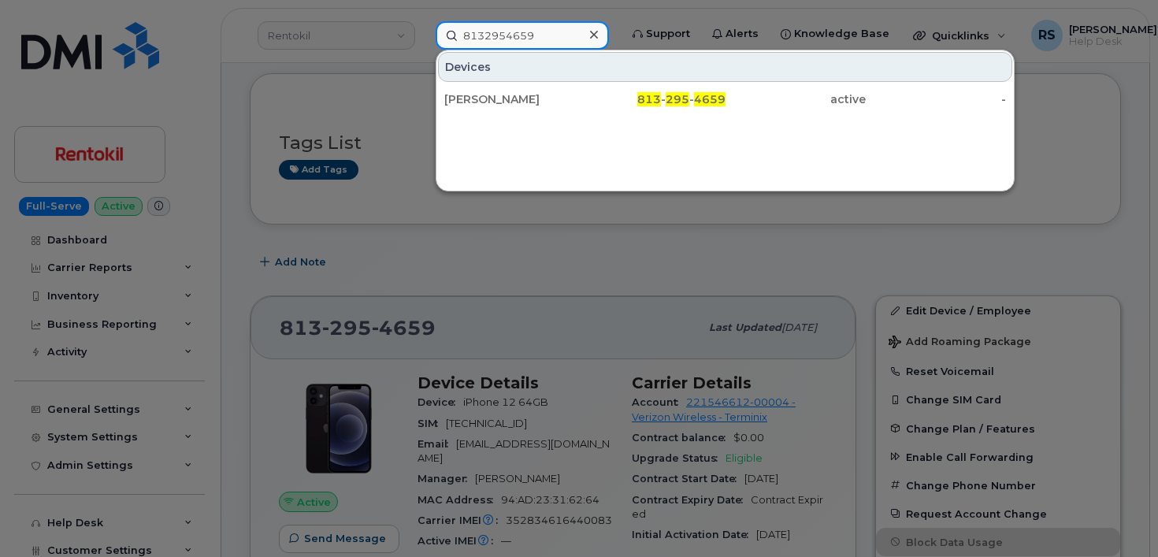
type input "8132954659"
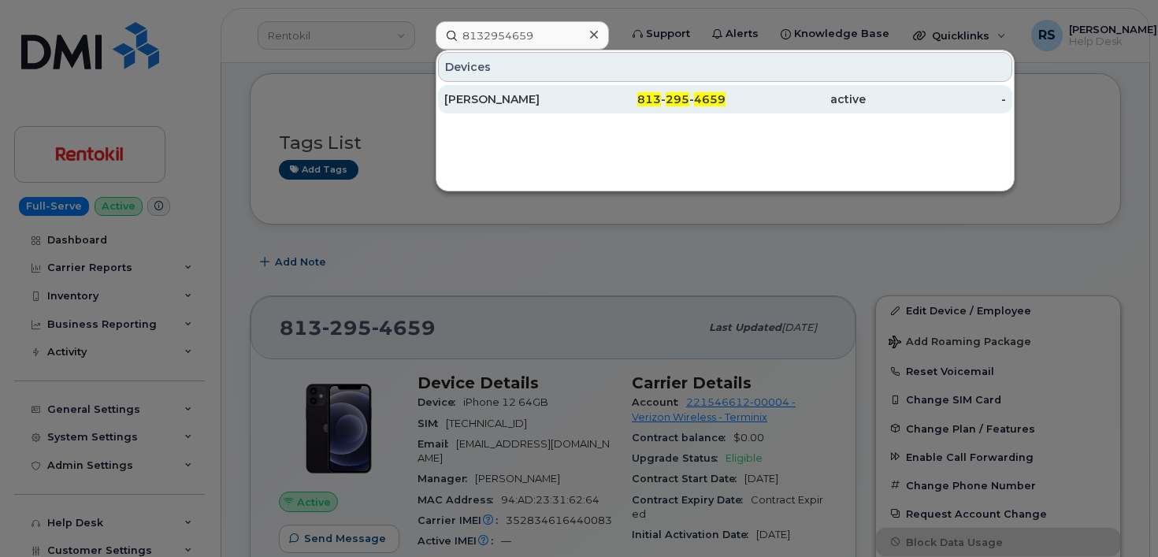
click at [493, 98] on div "DANIEL GRIMSLEY" at bounding box center [514, 99] width 140 height 16
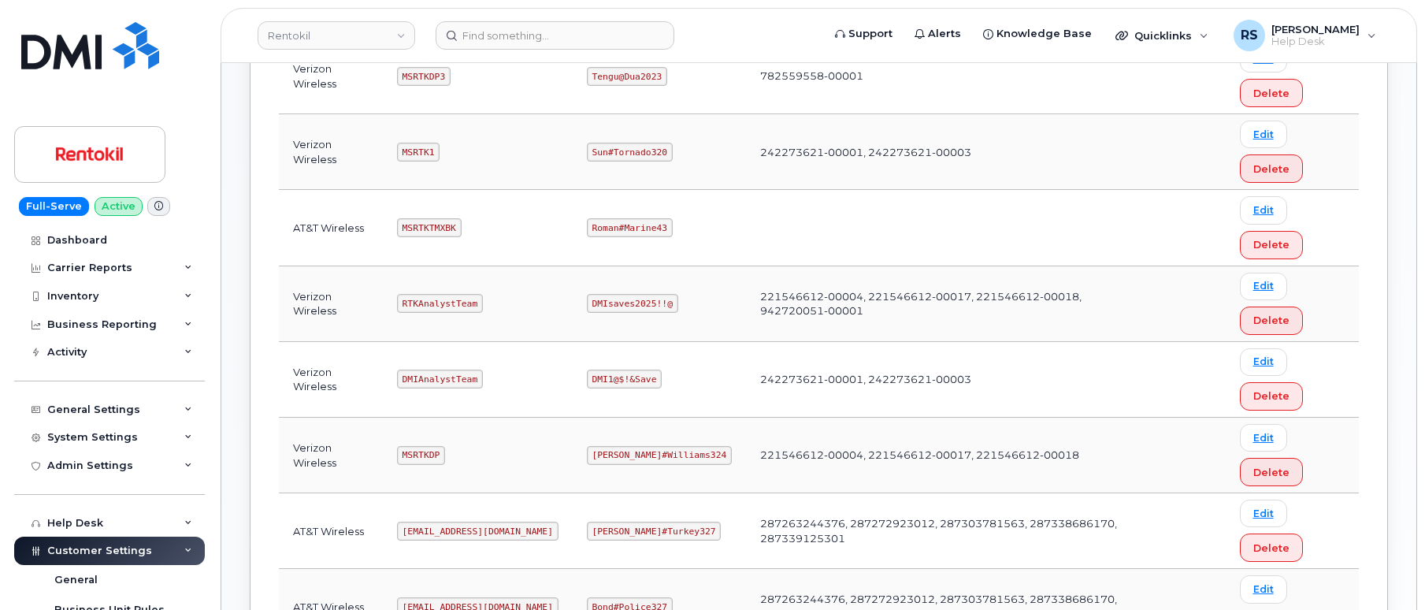
scroll to position [525, 0]
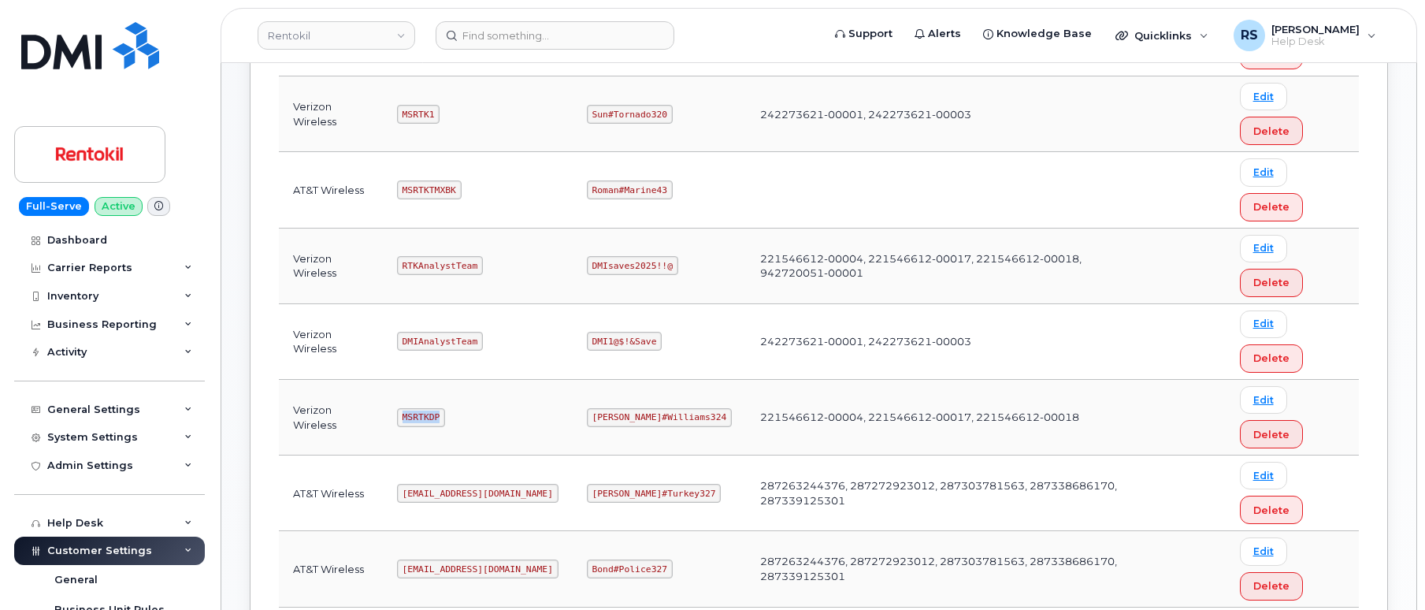
drag, startPoint x: 406, startPoint y: 415, endPoint x: 466, endPoint y: 418, distance: 60.7
click at [466, 418] on td "MSRTKDP" at bounding box center [478, 418] width 190 height 76
copy code "MSRTKDP"
drag, startPoint x: 593, startPoint y: 415, endPoint x: 684, endPoint y: 417, distance: 91.4
click at [684, 417] on code "Gertie#Williams324" at bounding box center [659, 417] width 145 height 19
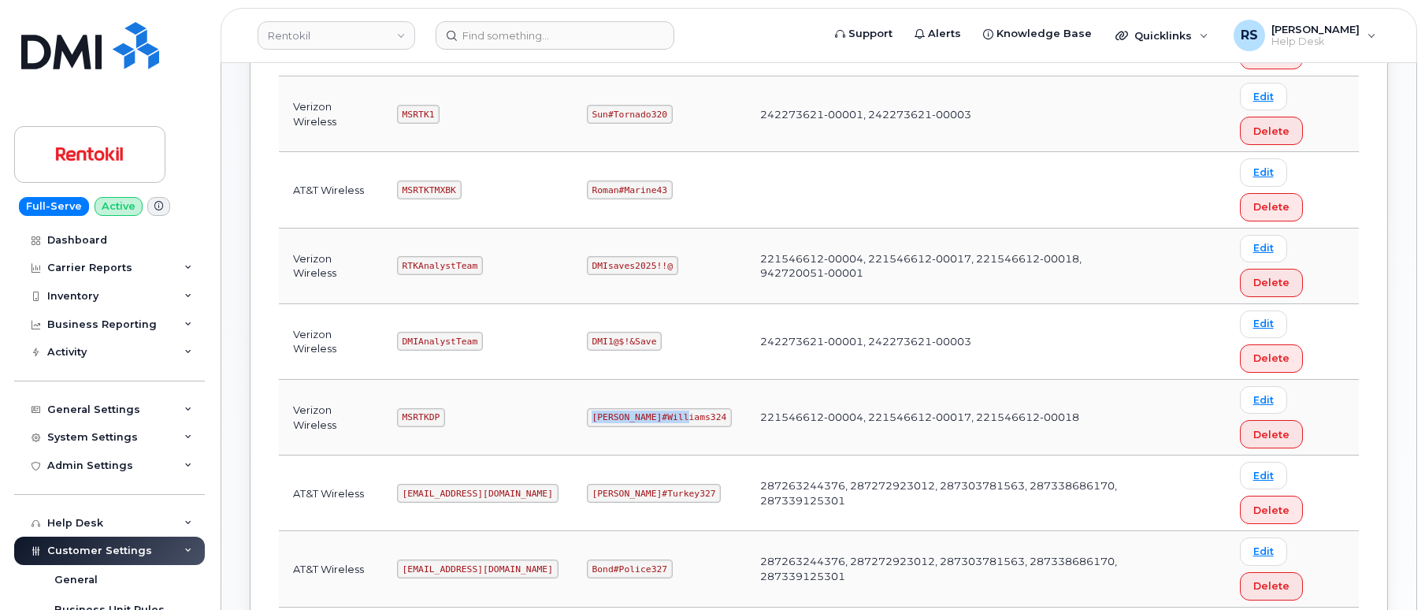
copy code "Gertie#Williams324"
drag, startPoint x: 403, startPoint y: 190, endPoint x: 462, endPoint y: 198, distance: 59.6
click at [462, 198] on td "MSRTKTMXBK" at bounding box center [478, 190] width 190 height 76
copy code "MSRTKTMXBK"
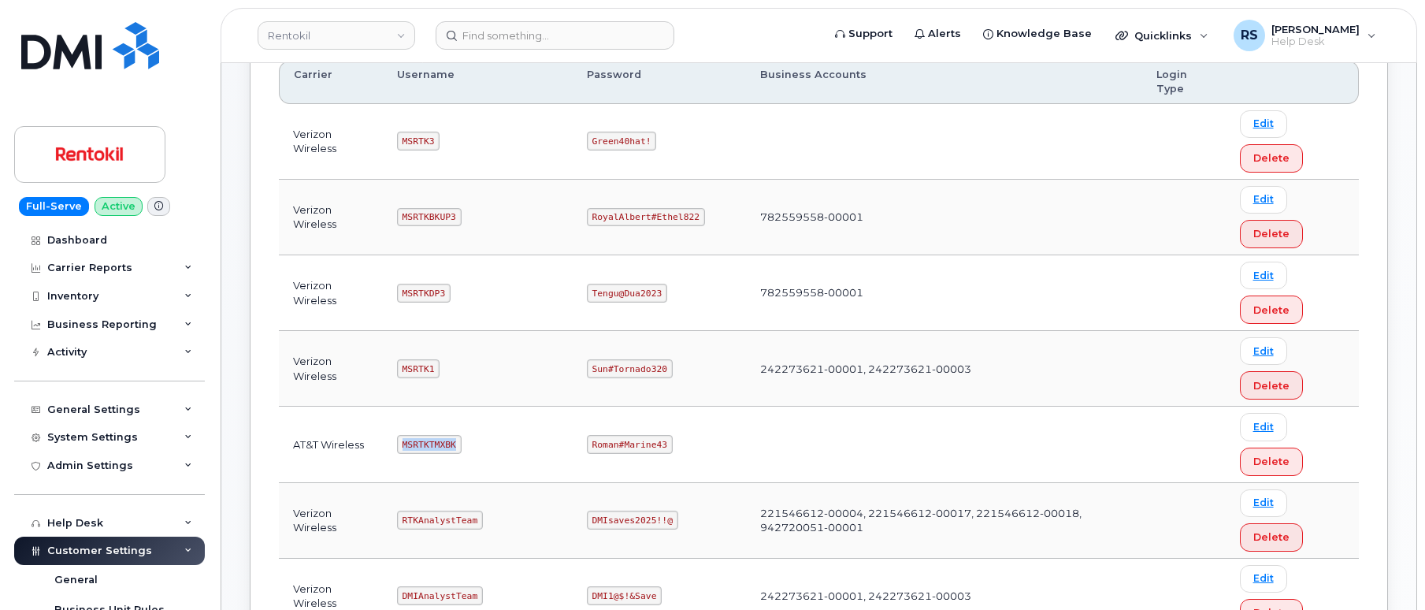
scroll to position [262, 0]
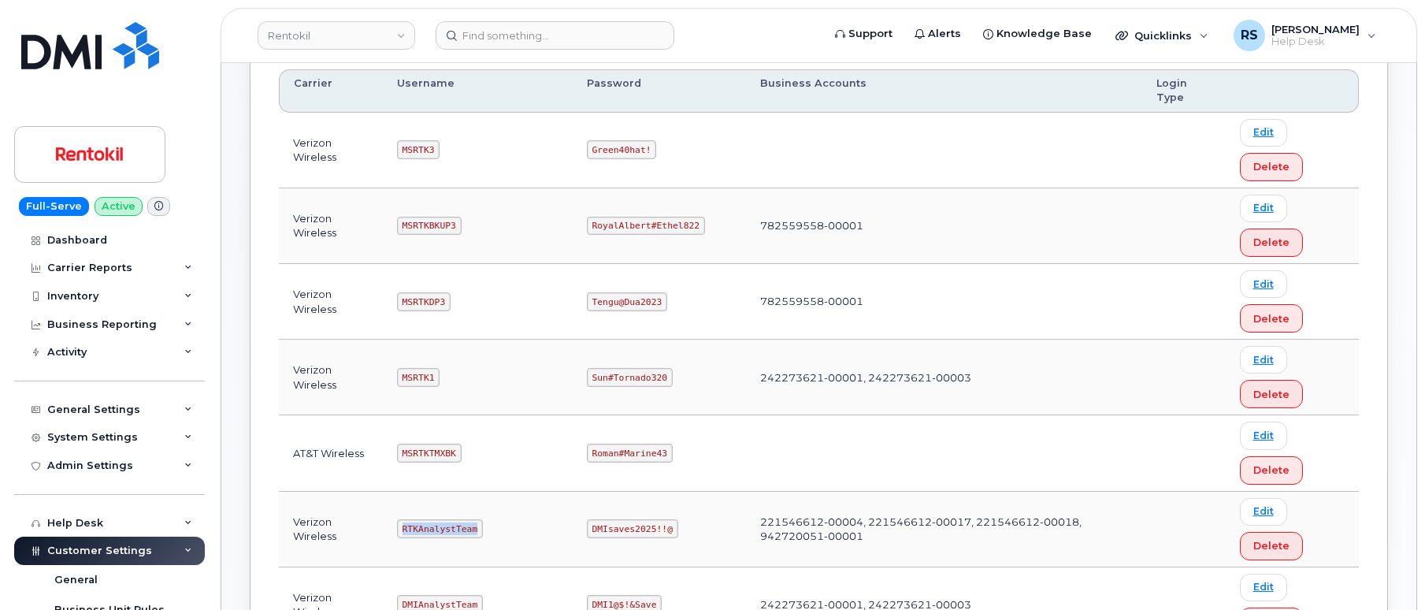
drag, startPoint x: 406, startPoint y: 529, endPoint x: 495, endPoint y: 532, distance: 89.1
click at [495, 532] on td "RTKAnalystTeam" at bounding box center [478, 529] width 190 height 76
copy code "RTKAnalystTeam"
drag, startPoint x: 591, startPoint y: 528, endPoint x: 677, endPoint y: 531, distance: 85.1
click at [677, 531] on td "DMIsaves2025!!@" at bounding box center [659, 529] width 173 height 76
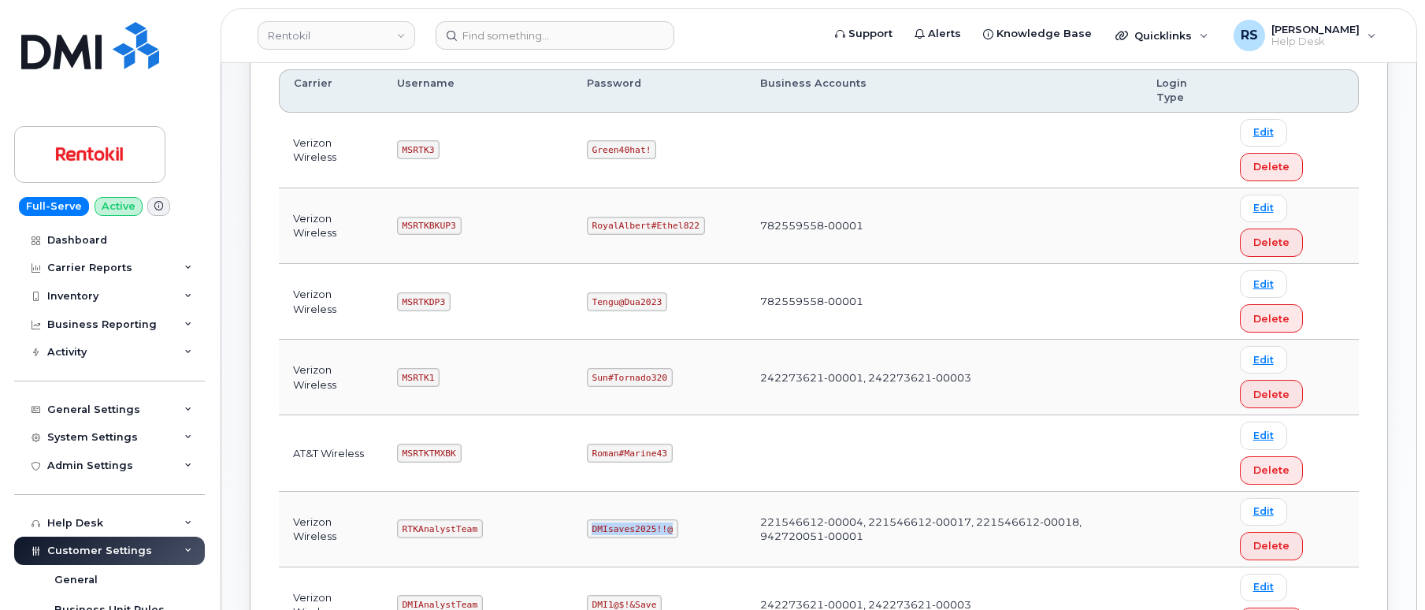
copy code "DMIsaves2025!!@"
click at [1390, 15] on header "Rentokil Support Alerts Knowledge Base Quicklinks Suspend / Cancel Device Chang…" at bounding box center [819, 35] width 1196 height 55
click at [749, 558] on td "221546612-00004, 221546612-00017, 221546612-00018, 942720051-00001" at bounding box center [944, 529] width 396 height 76
click at [762, 521] on td "221546612-00004, 221546612-00017, 221546612-00018, 942720051-00001" at bounding box center [944, 529] width 396 height 76
drag, startPoint x: 762, startPoint y: 521, endPoint x: 827, endPoint y: 522, distance: 65.4
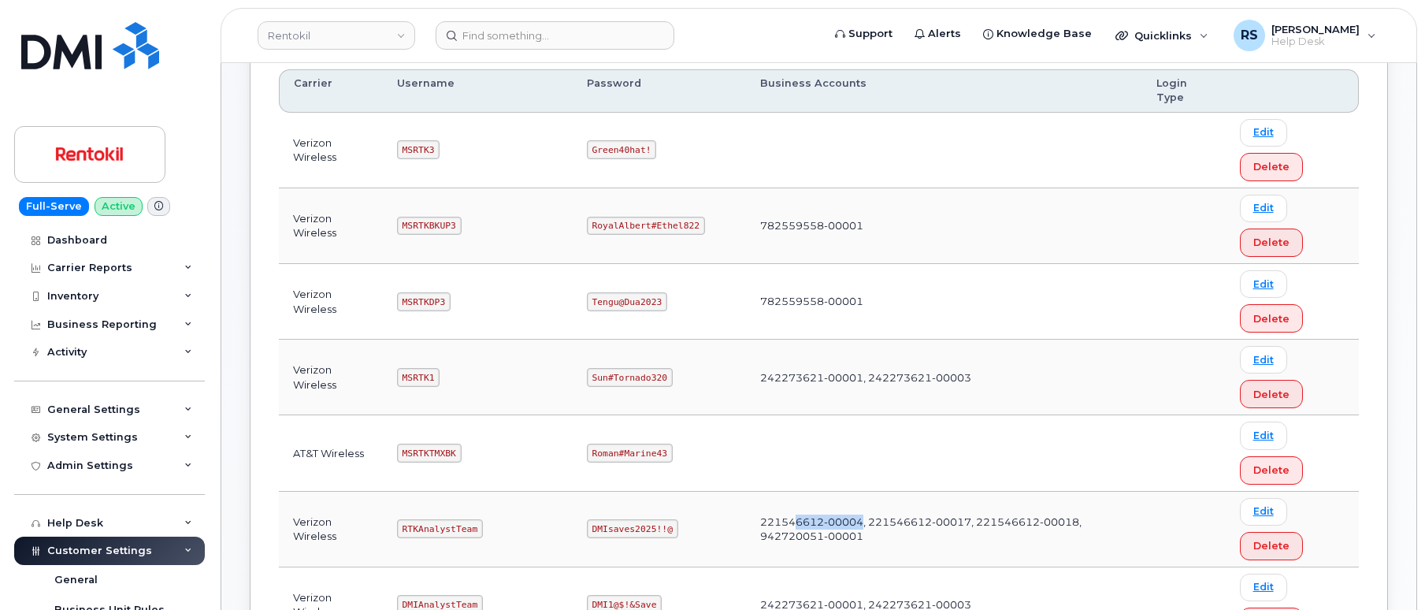
click at [827, 522] on td "221546612-00004, 221546612-00017, 221546612-00018, 942720051-00001" at bounding box center [944, 529] width 396 height 76
copy td "6612-00004"
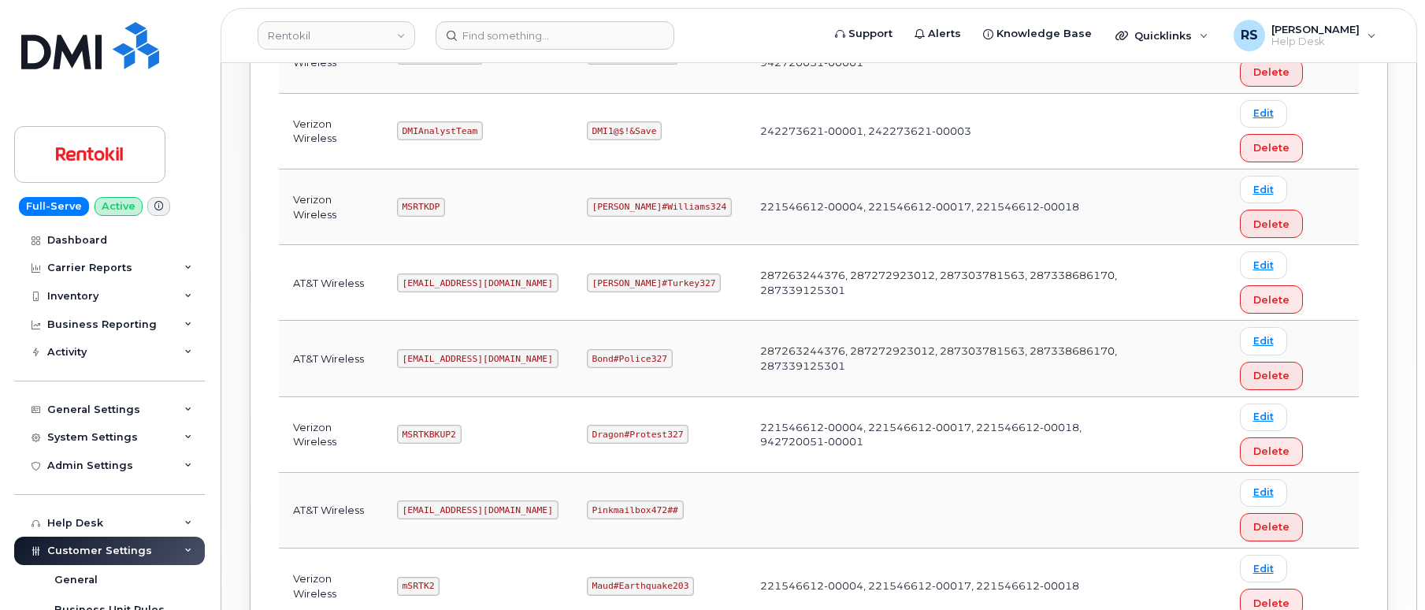
scroll to position [743, 0]
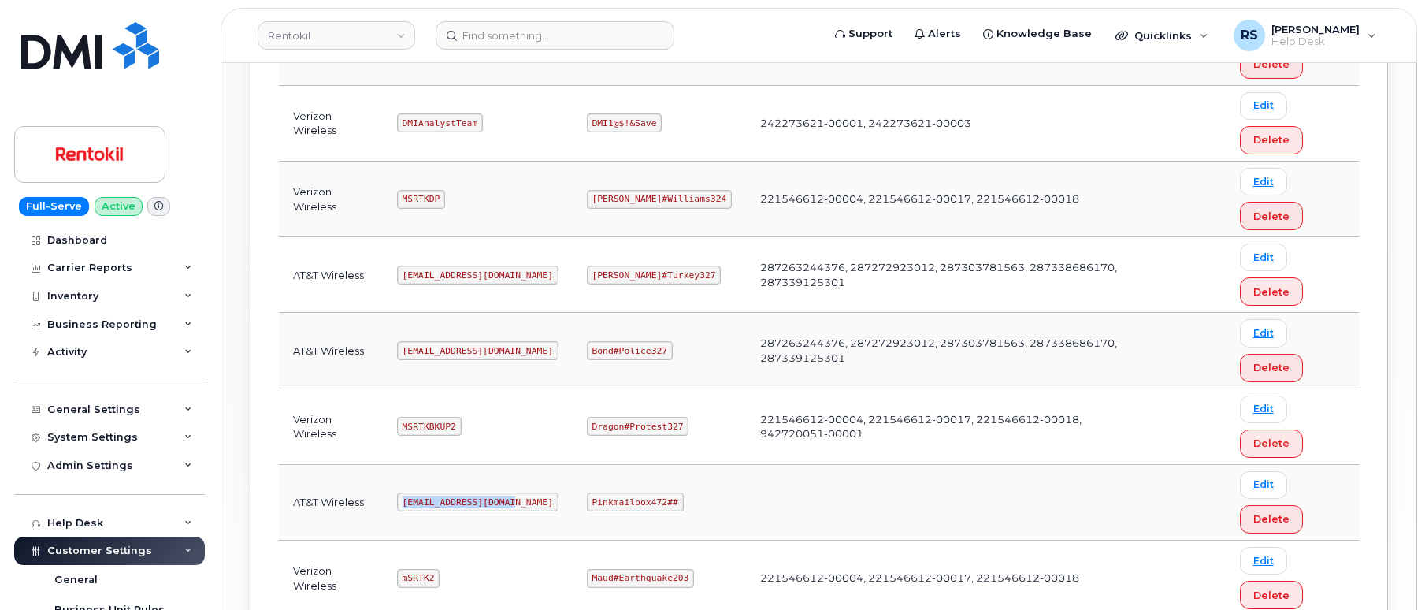
drag, startPoint x: 405, startPoint y: 501, endPoint x: 521, endPoint y: 507, distance: 115.9
click at [521, 507] on td "Ms-rentokil@dminc.com" at bounding box center [478, 503] width 190 height 76
copy code "Ms-rentokil@dminc.com"
drag, startPoint x: 592, startPoint y: 500, endPoint x: 688, endPoint y: 504, distance: 96.2
click at [688, 504] on td "Pinkmailbox472##" at bounding box center [659, 503] width 173 height 76
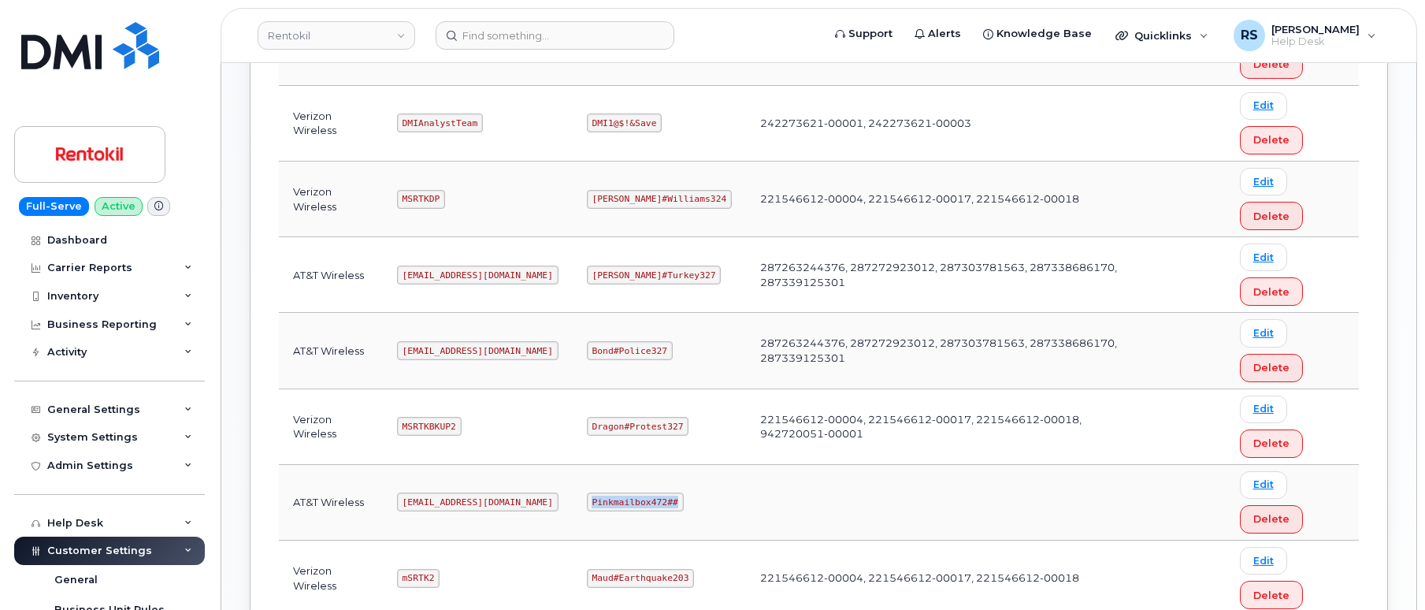
copy code "Pinkmailbox472##"
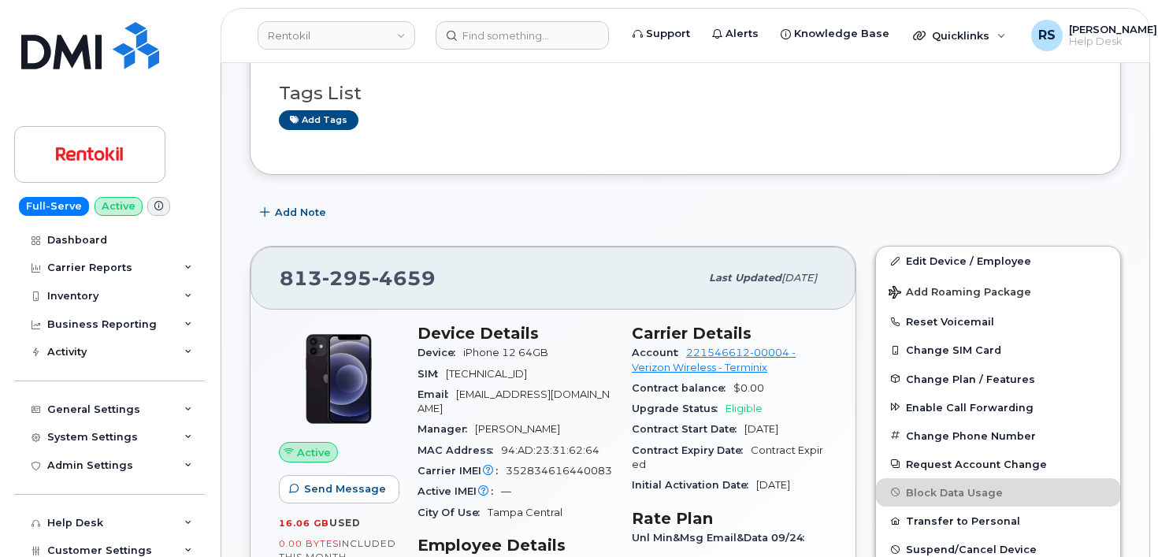
scroll to position [262, 0]
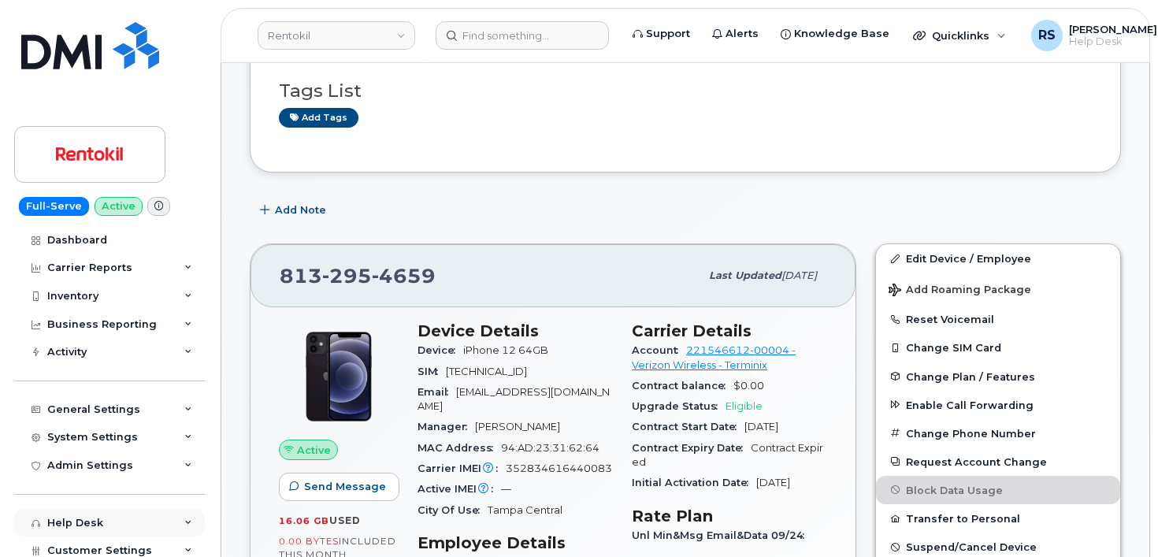
click at [17, 528] on div "Help Desk" at bounding box center [109, 523] width 191 height 28
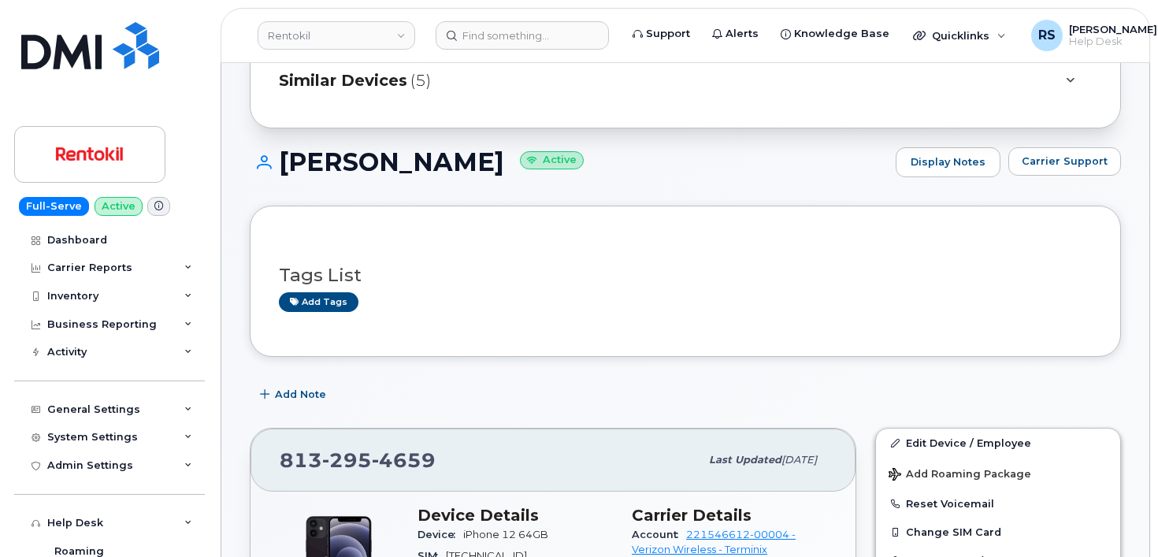
scroll to position [0, 0]
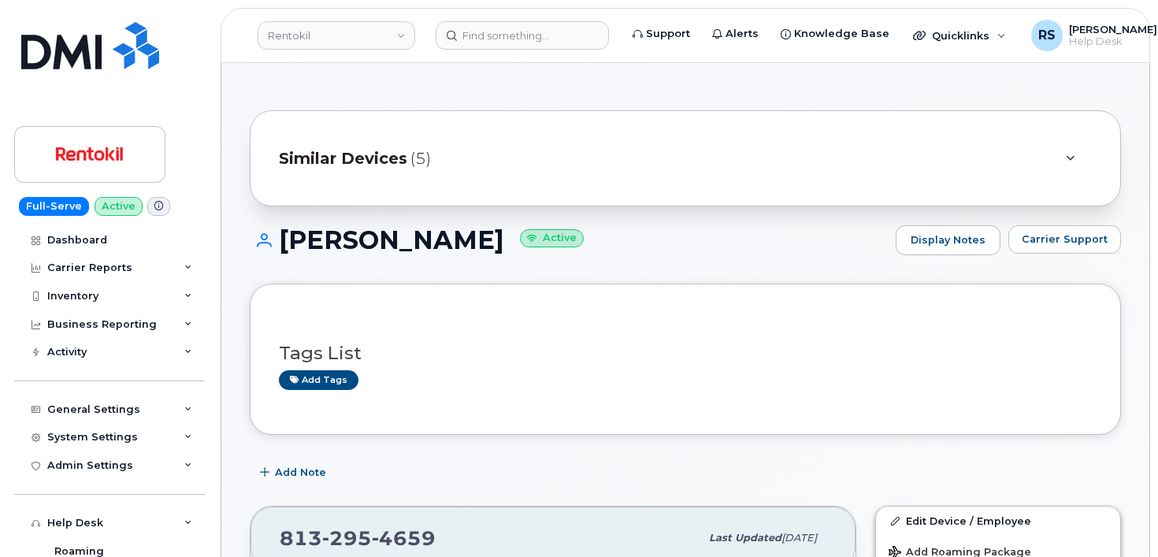
click at [332, 155] on span "Similar Devices" at bounding box center [343, 158] width 128 height 23
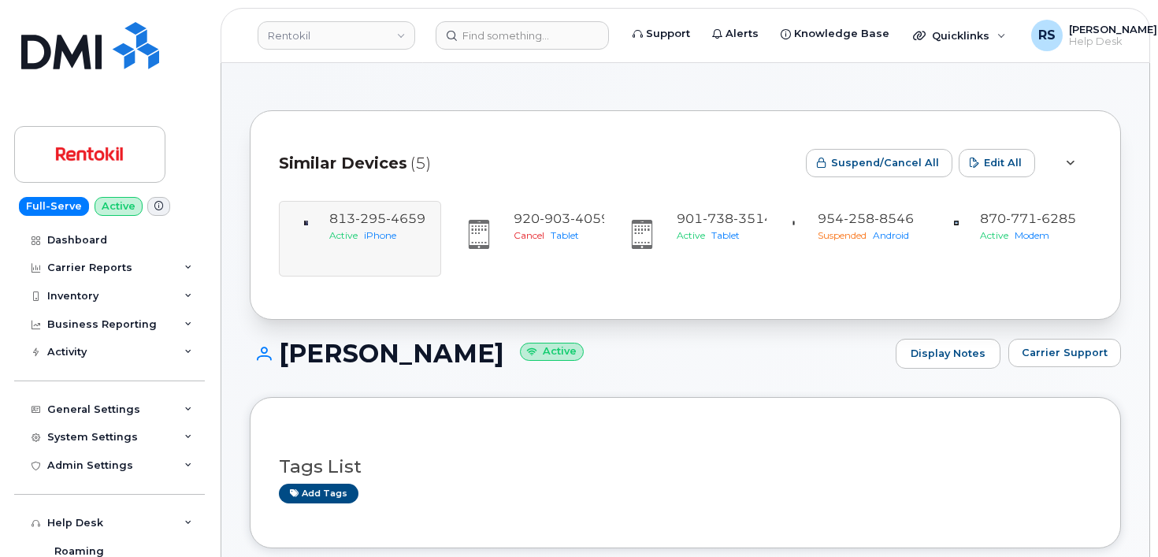
click at [8, 514] on div "Full-Serve Active Dashboard Carrier Reports Monthly Billing Data Daily Data Poo…" at bounding box center [106, 278] width 213 height 557
click at [13, 521] on div "Full-Serve Active Dashboard Carrier Reports Monthly Billing Data Daily Data Poo…" at bounding box center [106, 278] width 213 height 557
drag, startPoint x: 7, startPoint y: 532, endPoint x: 27, endPoint y: 521, distance: 22.6
click at [9, 532] on div "Full-Serve Active Dashboard Carrier Reports Monthly Billing Data Daily Data Poo…" at bounding box center [106, 278] width 213 height 557
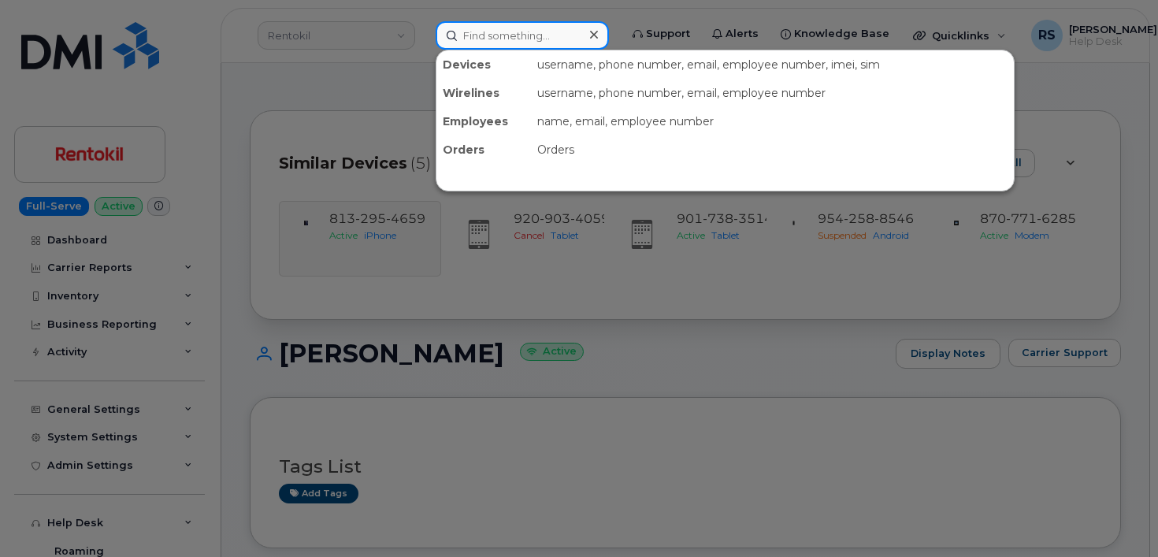
click at [486, 35] on input at bounding box center [522, 35] width 173 height 28
paste input "3501158864006384"
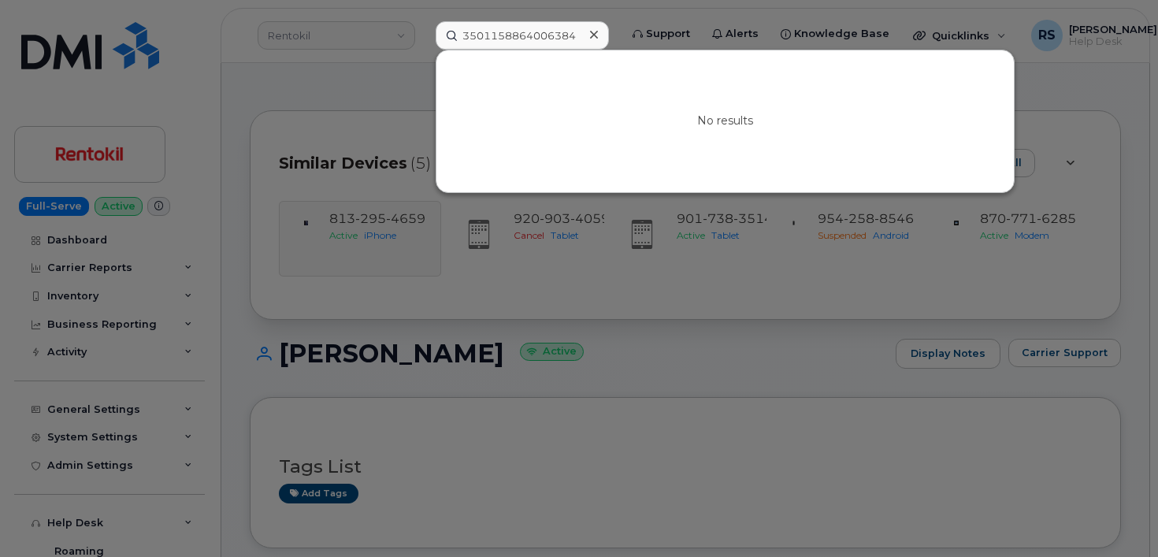
click at [323, 82] on div at bounding box center [579, 278] width 1158 height 557
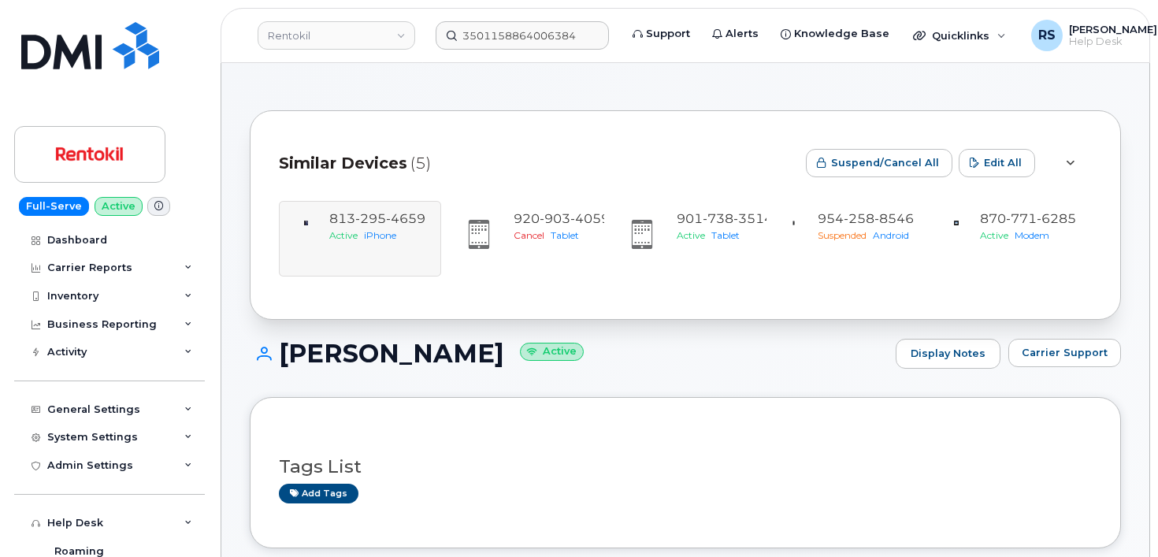
click at [11, 476] on div "Full-Serve Active Dashboard Carrier Reports Monthly Billing Data Daily Data Poo…" at bounding box center [106, 278] width 213 height 557
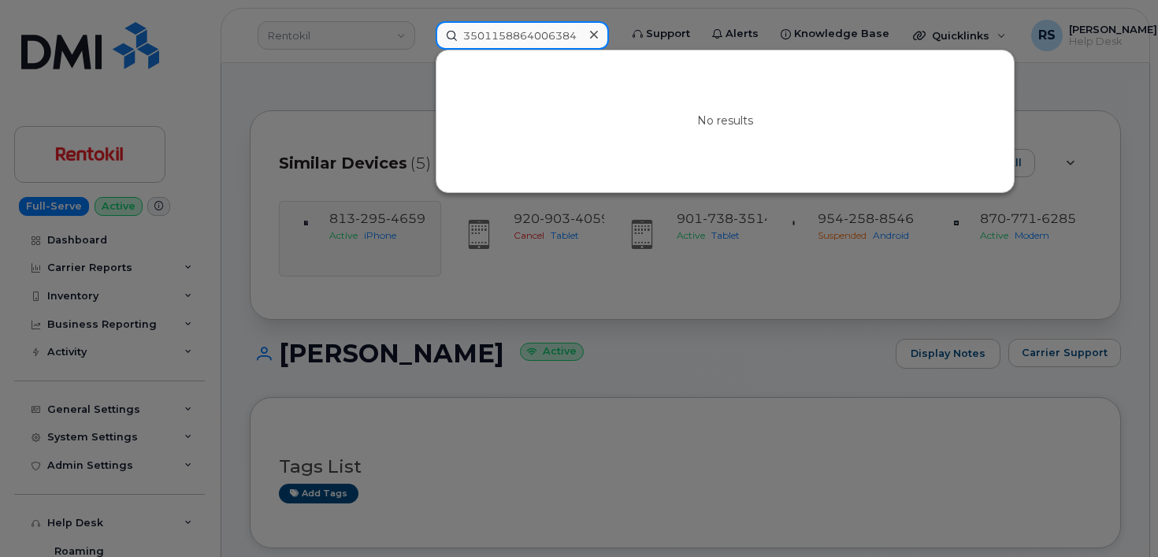
drag, startPoint x: 591, startPoint y: 36, endPoint x: 366, endPoint y: 45, distance: 224.6
click at [423, 45] on div "3501158864006384 No results" at bounding box center [522, 35] width 198 height 28
paste input "89012803331360469370"
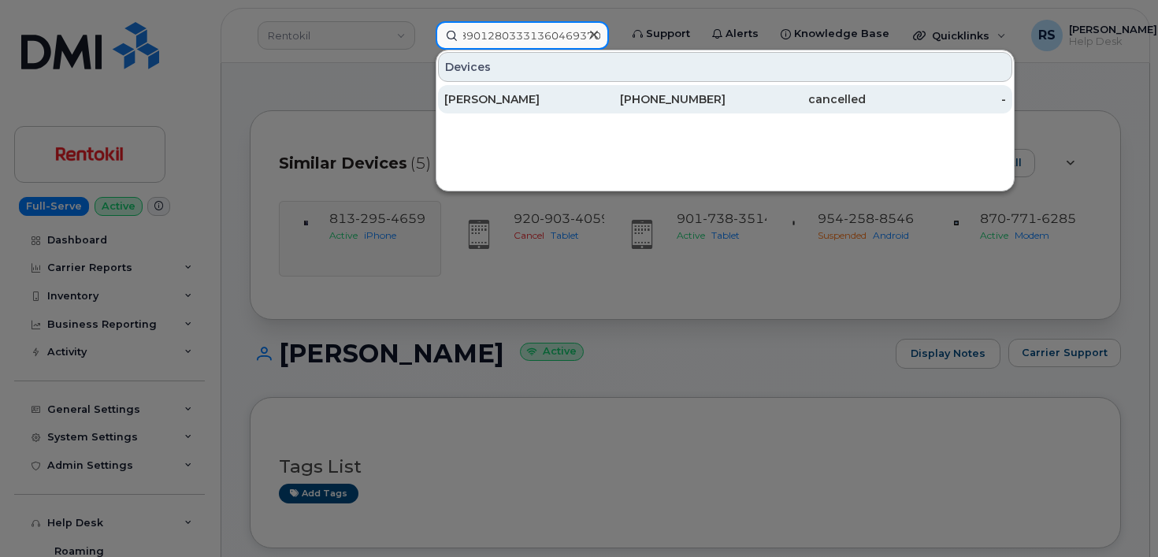
type input "89012803331360469370"
click at [491, 95] on div "[PERSON_NAME]" at bounding box center [514, 99] width 140 height 16
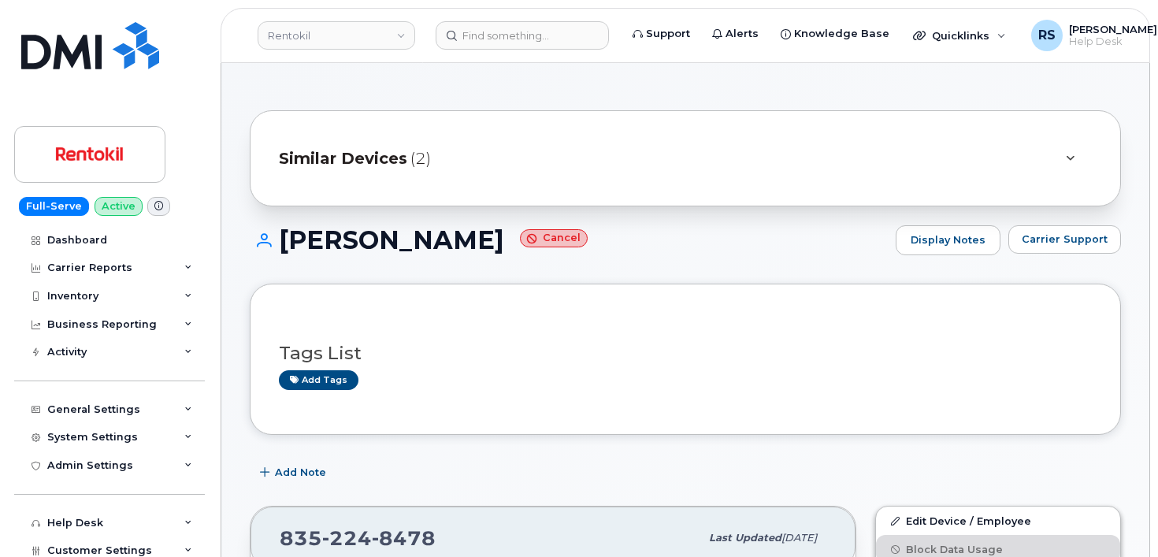
click at [8, 532] on div "Full-Serve Active Dashboard Carrier Reports Monthly Billing Data Daily Data Poo…" at bounding box center [106, 278] width 213 height 557
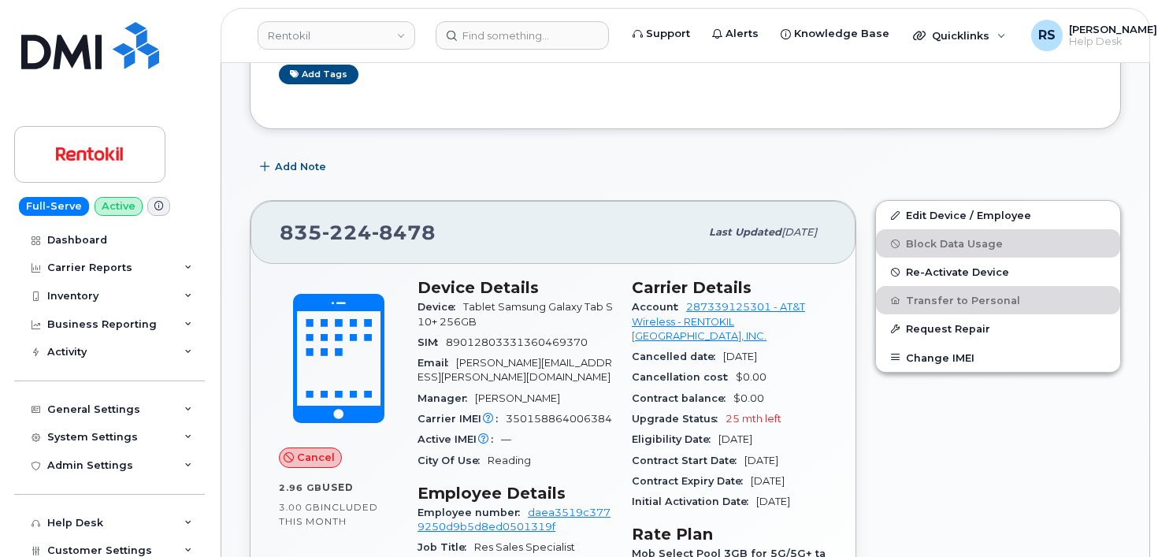
scroll to position [315, 0]
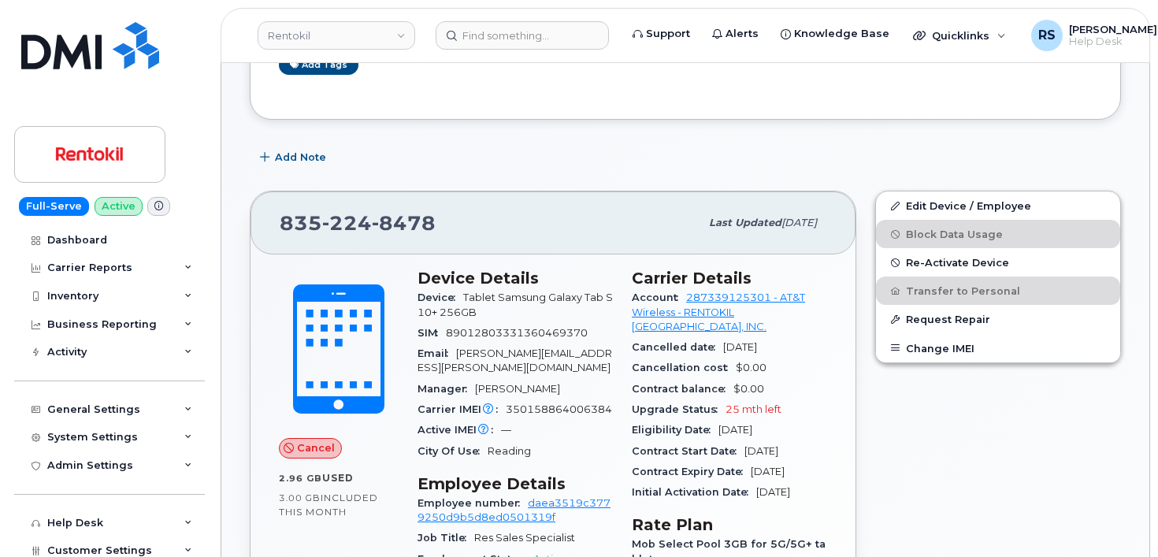
drag, startPoint x: 9, startPoint y: 469, endPoint x: 23, endPoint y: 484, distance: 20.6
click at [9, 469] on div "Full-Serve Active Dashboard Carrier Reports Monthly Billing Data Daily Data Poo…" at bounding box center [106, 278] width 213 height 557
click at [550, 407] on span "350158864006384" at bounding box center [559, 409] width 106 height 12
copy span "350158864006384"
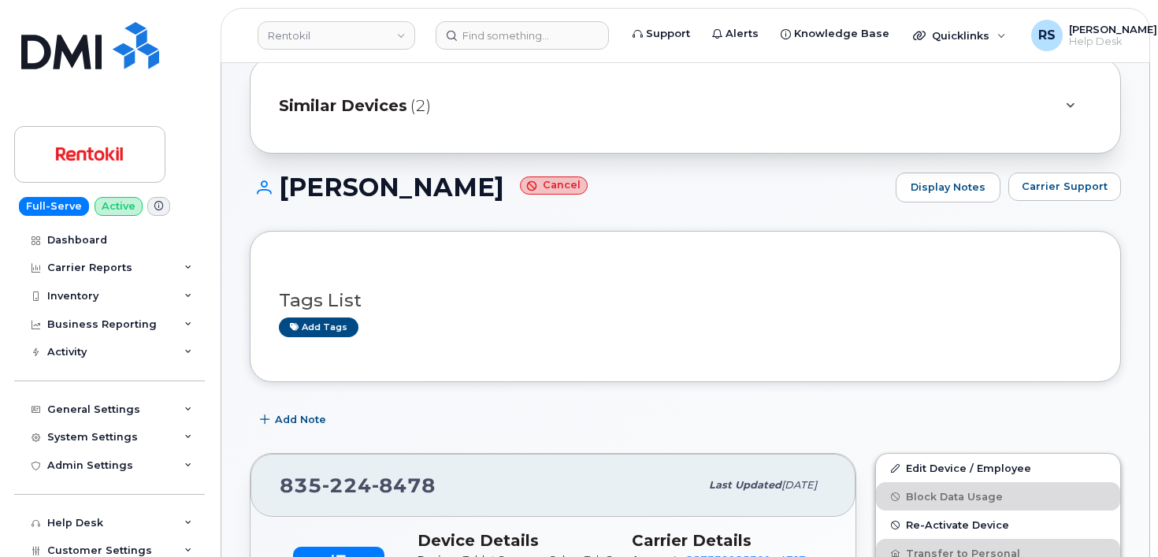
scroll to position [0, 0]
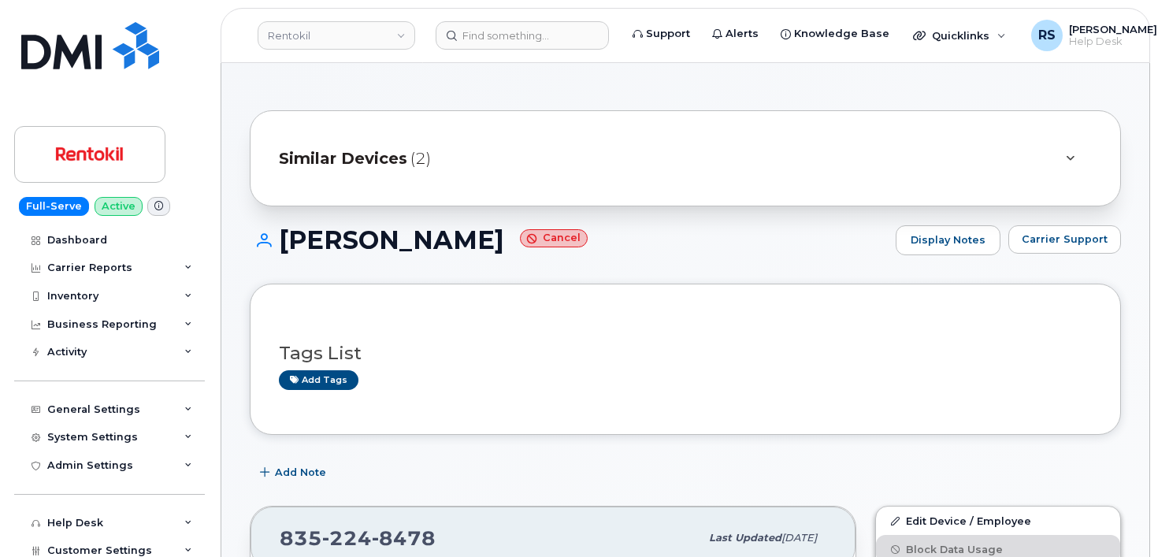
click at [436, 479] on div "Add Note" at bounding box center [685, 472] width 871 height 28
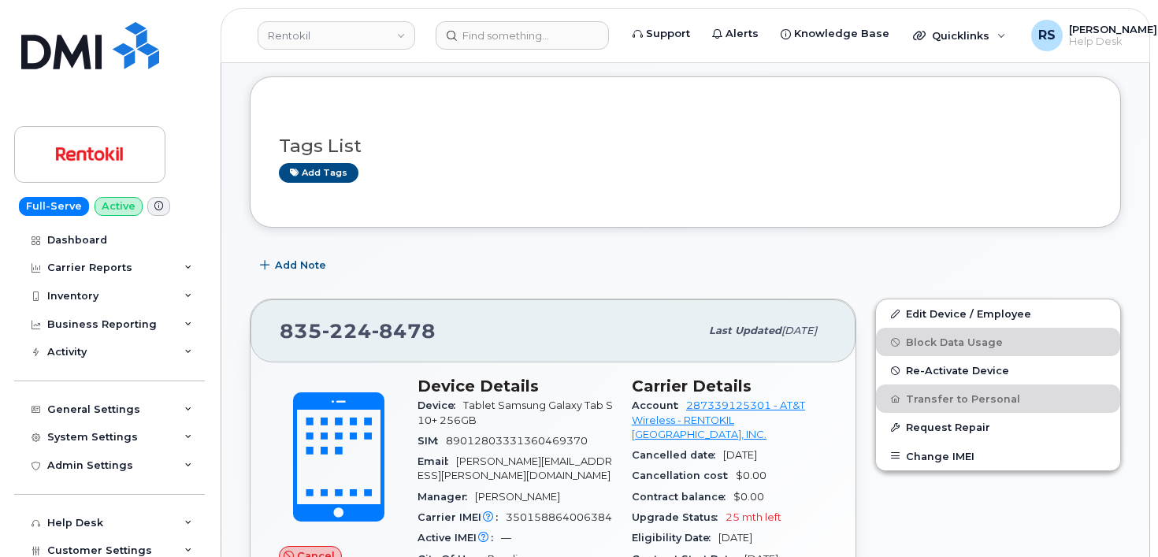
scroll to position [210, 0]
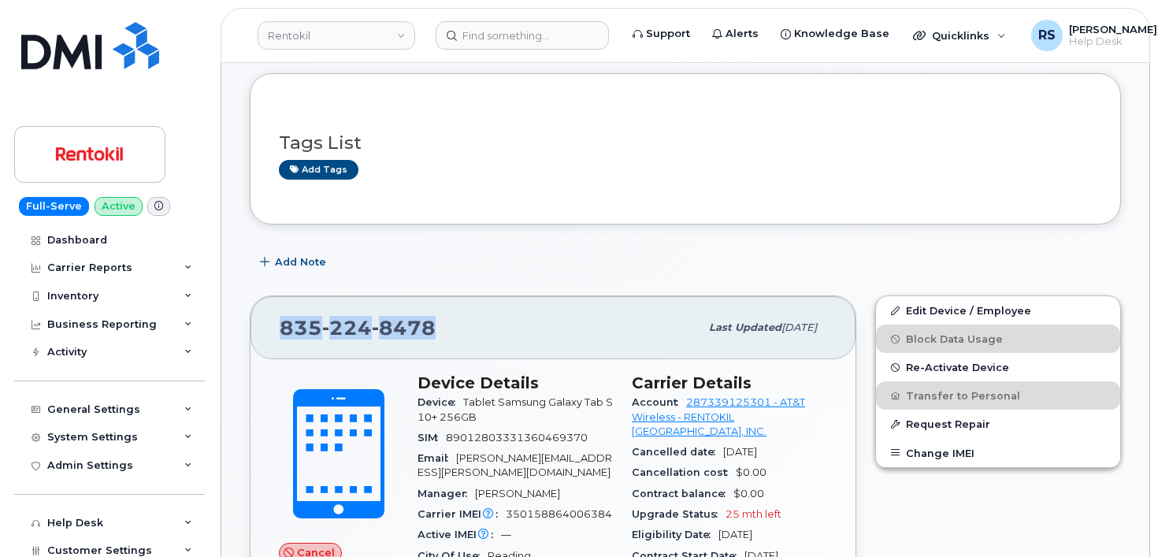
drag, startPoint x: 439, startPoint y: 324, endPoint x: 261, endPoint y: 328, distance: 178.0
click at [261, 328] on div "835 224 8478 Last updated Oct 05, 2025" at bounding box center [552, 327] width 605 height 63
copy span "835 224 8478"
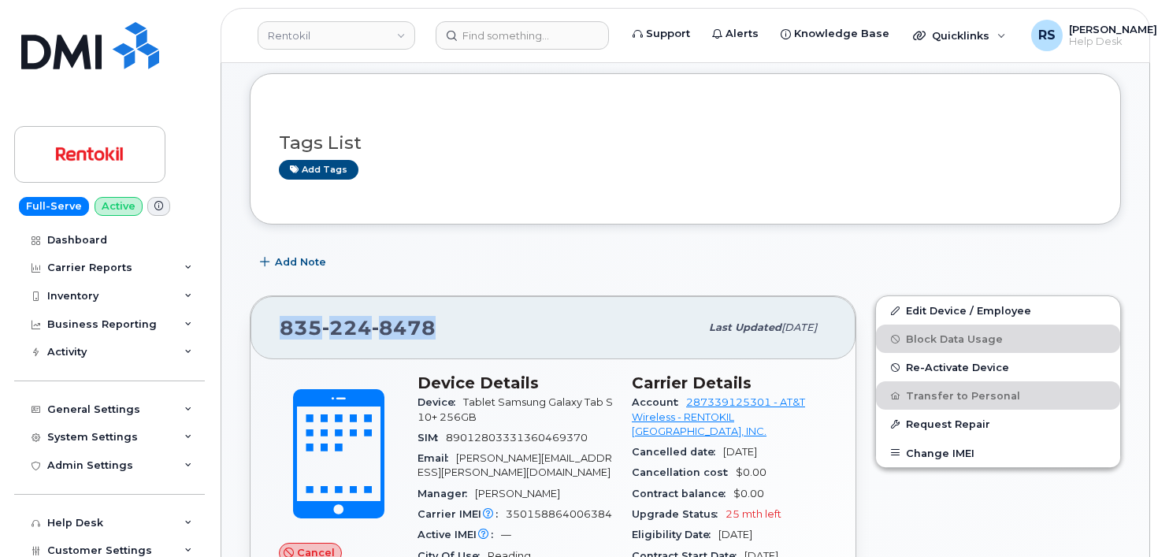
drag, startPoint x: 440, startPoint y: 328, endPoint x: 259, endPoint y: 330, distance: 181.2
click at [259, 330] on div "835 224 8478 Last updated Oct 05, 2025" at bounding box center [552, 327] width 605 height 63
copy span "835 224 8478"
click at [6, 531] on div "Full-Serve Active Dashboard Carrier Reports Monthly Billing Data Daily Data Poo…" at bounding box center [106, 278] width 213 height 557
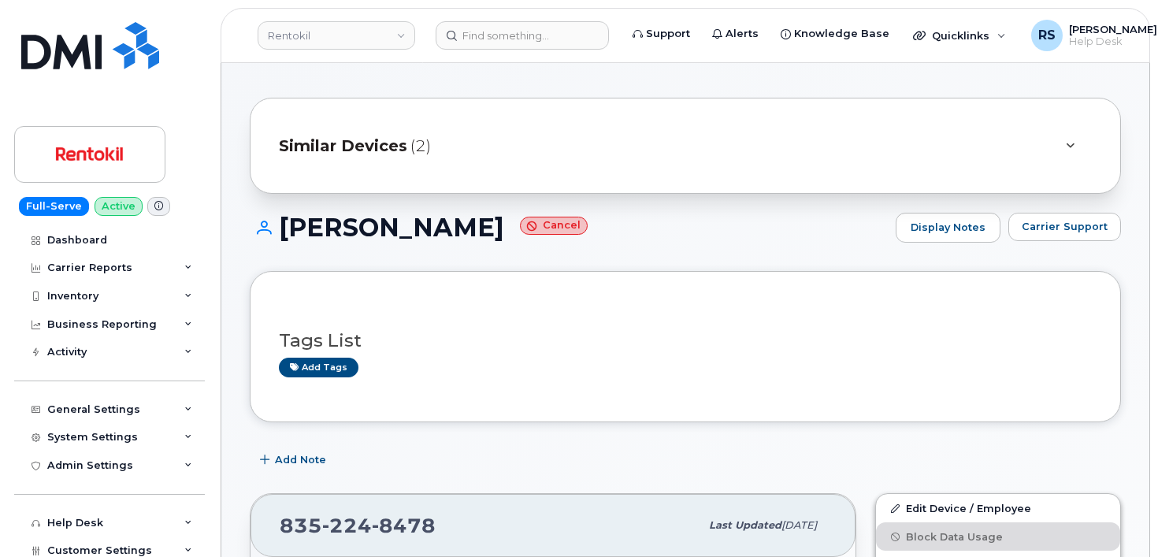
scroll to position [0, 0]
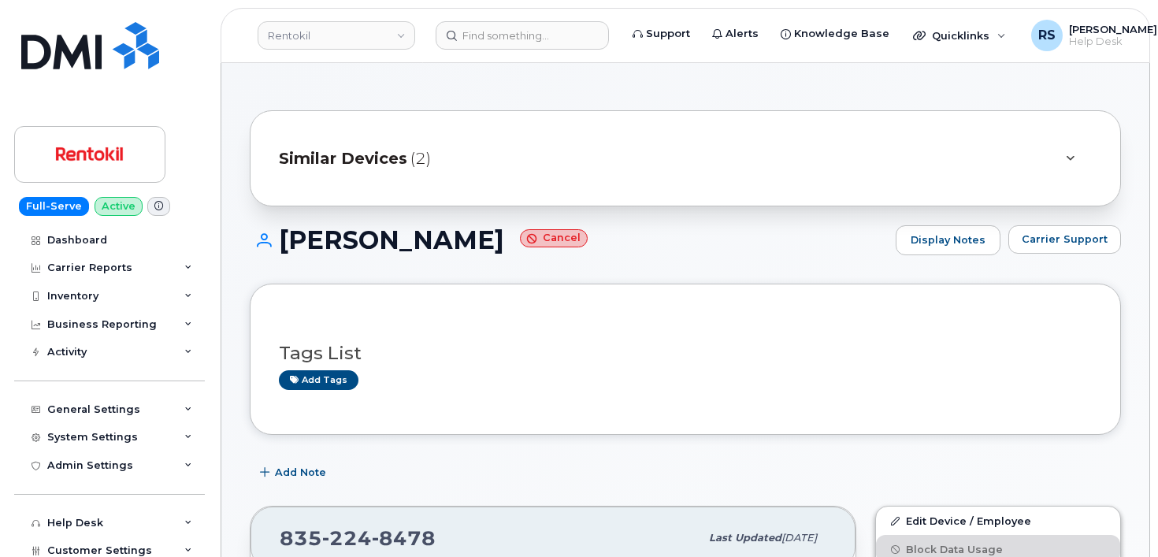
click at [350, 156] on span "Similar Devices" at bounding box center [343, 158] width 128 height 23
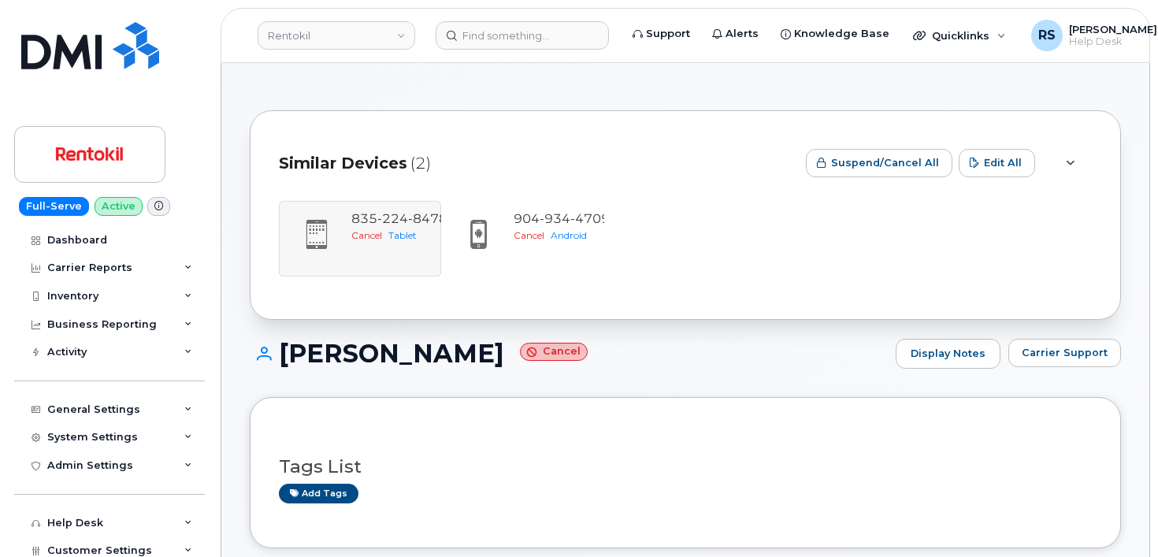
click at [460, 133] on div "Similar Devices (2) Suspend/Cancel All Edit All 835 224 8478 Cancel Tablet 904 …" at bounding box center [685, 214] width 871 height 209
click at [465, 134] on div "Similar Devices (2) Suspend/Cancel All Edit All 835 224 8478 Cancel Tablet 904 …" at bounding box center [685, 214] width 871 height 209
click at [2, 533] on div "Full-Serve Active Dashboard Carrier Reports Monthly Billing Data Daily Data Poo…" at bounding box center [106, 278] width 213 height 557
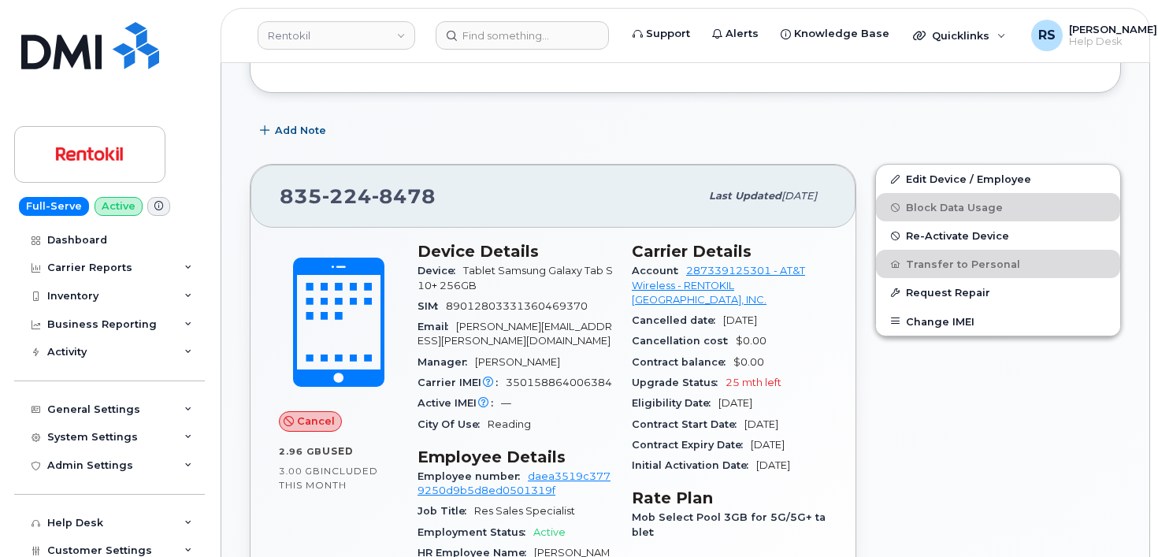
scroll to position [525, 0]
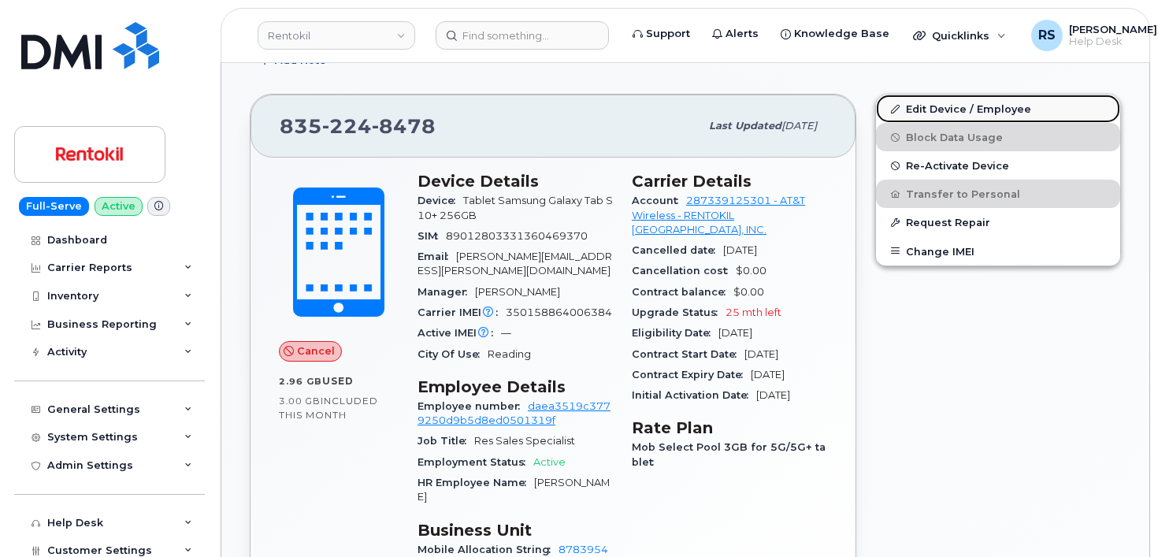
click at [925, 103] on link "Edit Device / Employee" at bounding box center [998, 109] width 244 height 28
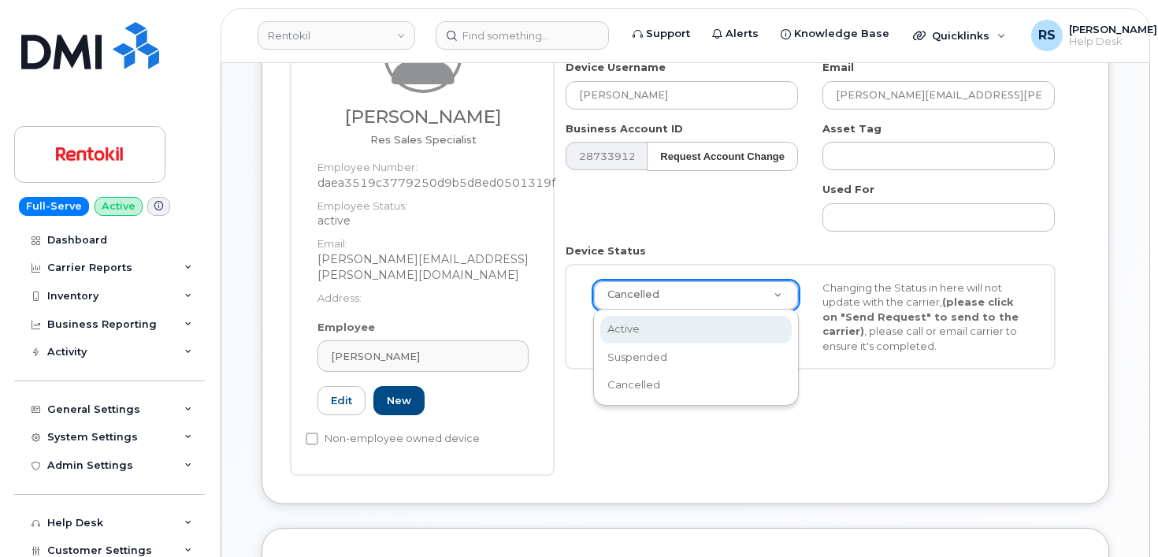
scroll to position [0, 5]
select select "active"
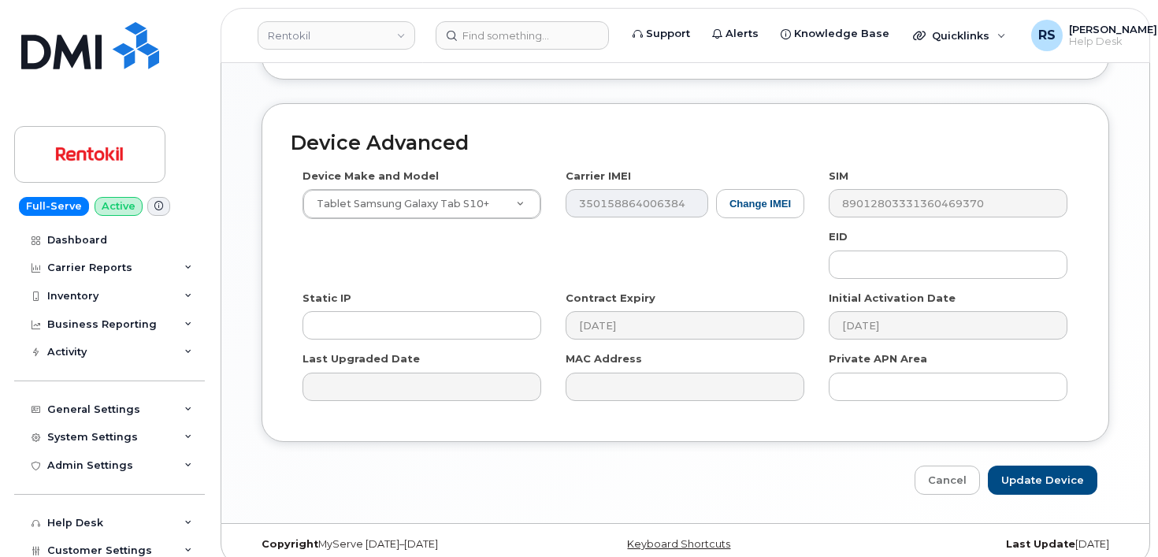
scroll to position [907, 0]
click at [1046, 465] on input "Update Device" at bounding box center [1042, 479] width 109 height 29
type input "Saving..."
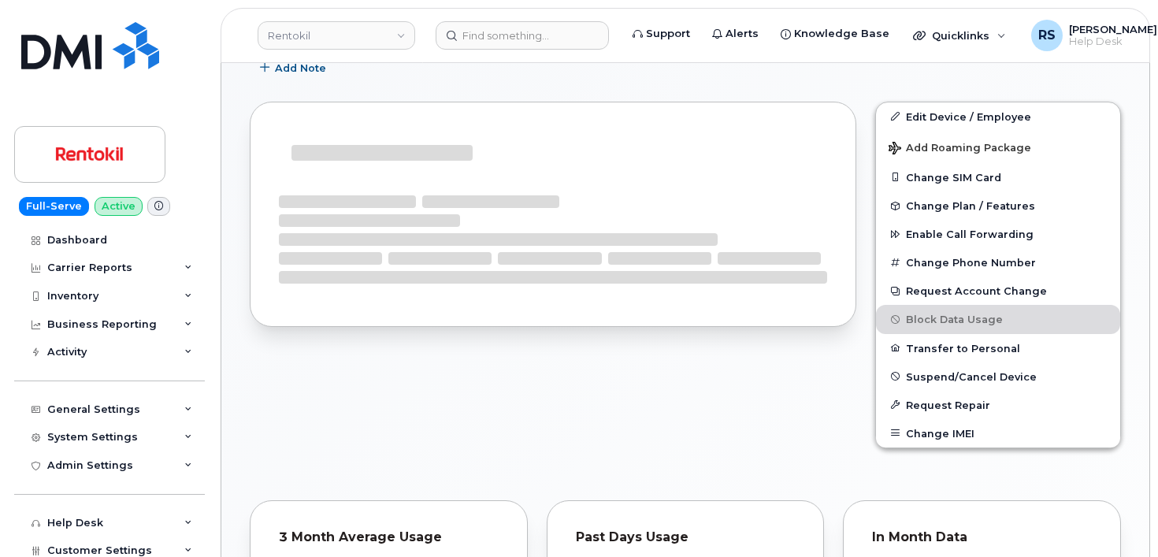
scroll to position [420, 0]
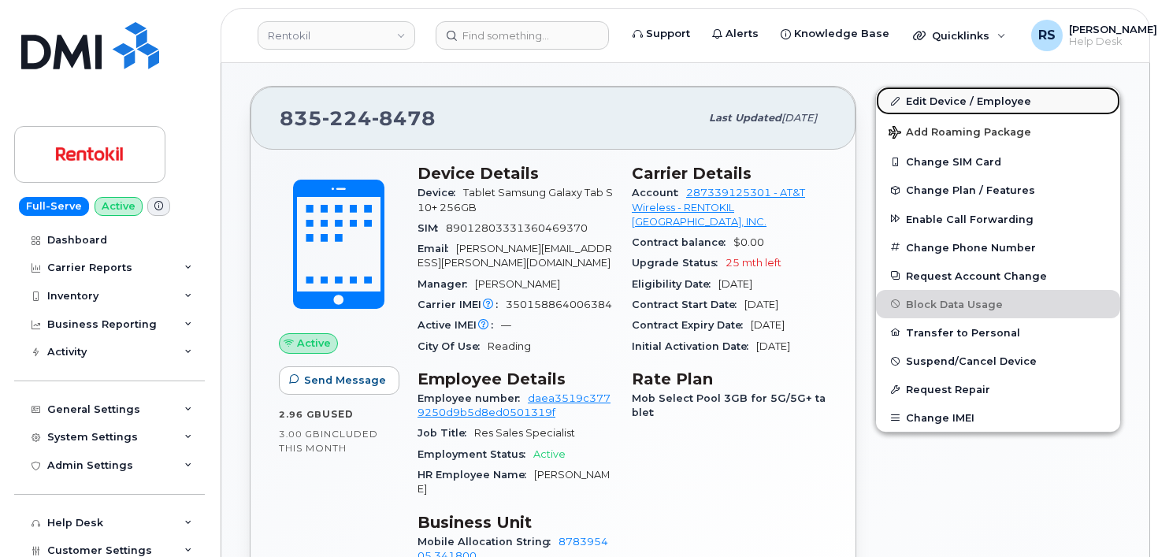
click at [931, 100] on link "Edit Device / Employee" at bounding box center [998, 101] width 244 height 28
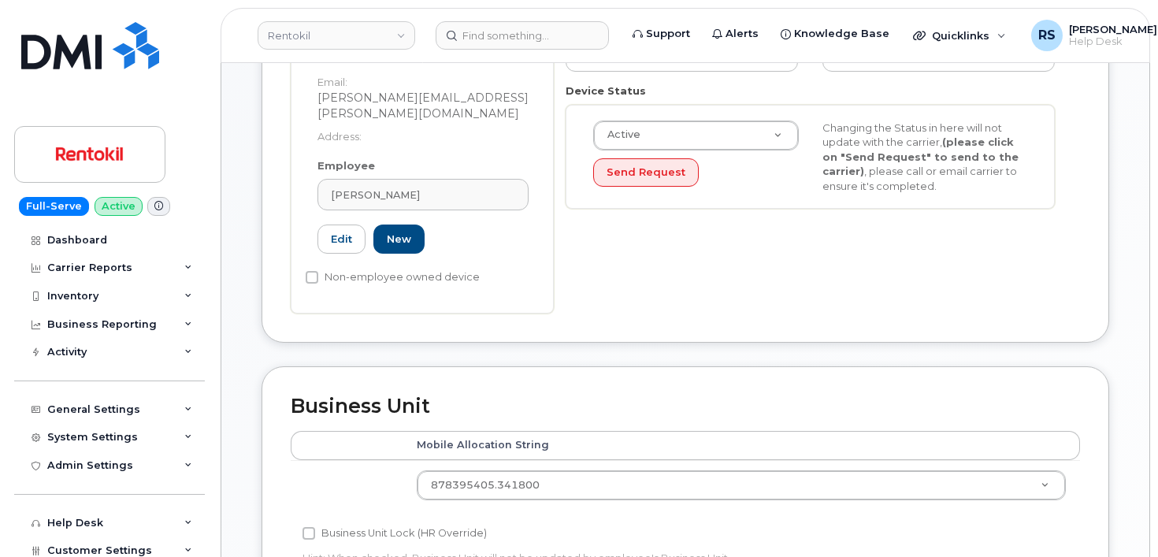
scroll to position [158, 0]
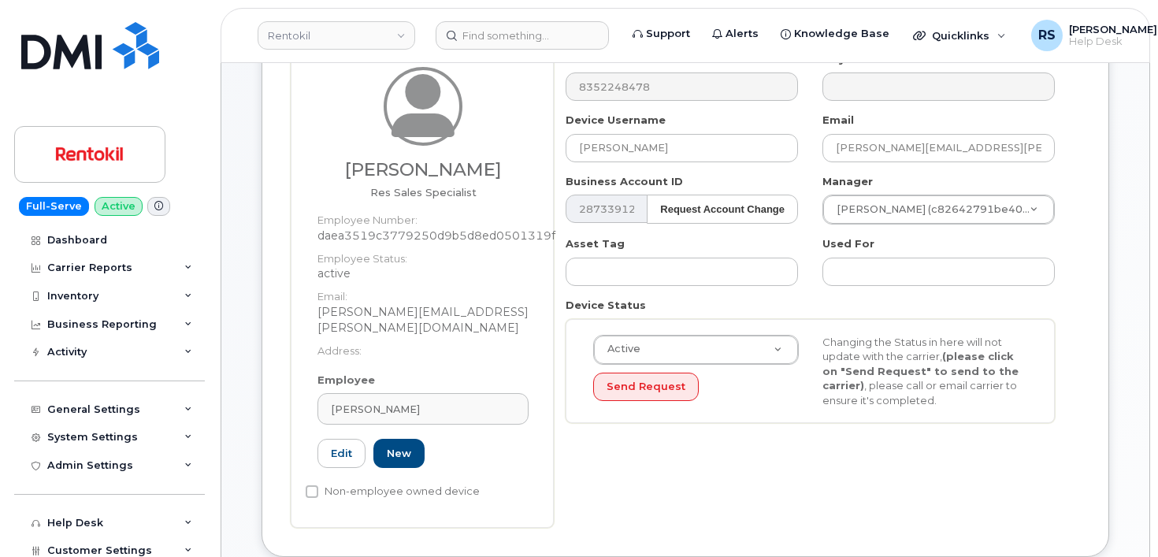
drag, startPoint x: 773, startPoint y: 471, endPoint x: 720, endPoint y: 455, distance: 55.8
click at [772, 471] on div "Number 8352248478 City Device Username [PERSON_NAME] Email [PERSON_NAME][EMAIL_…" at bounding box center [817, 290] width 526 height 476
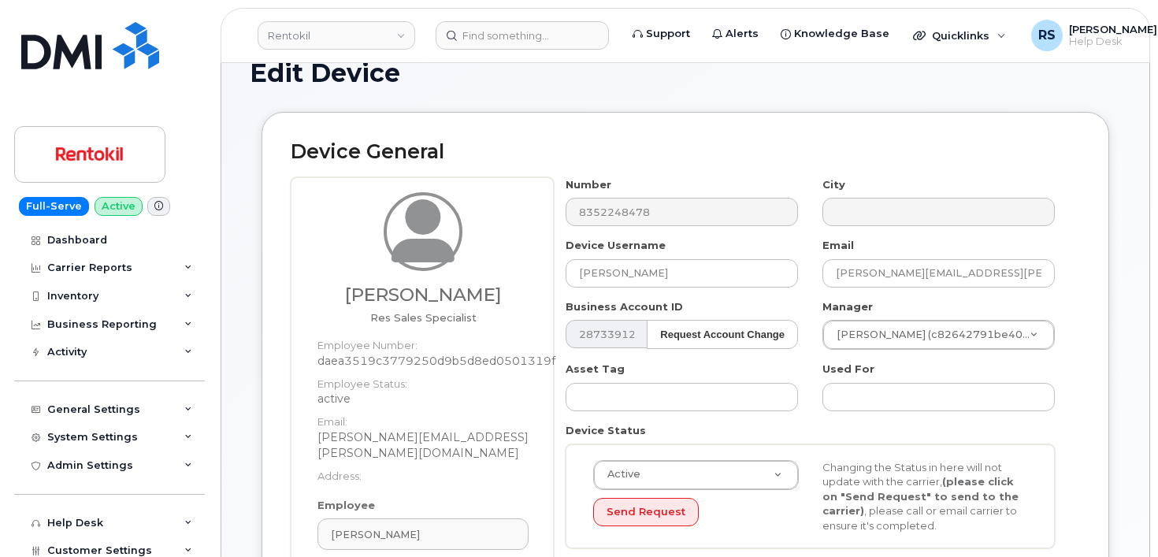
scroll to position [0, 0]
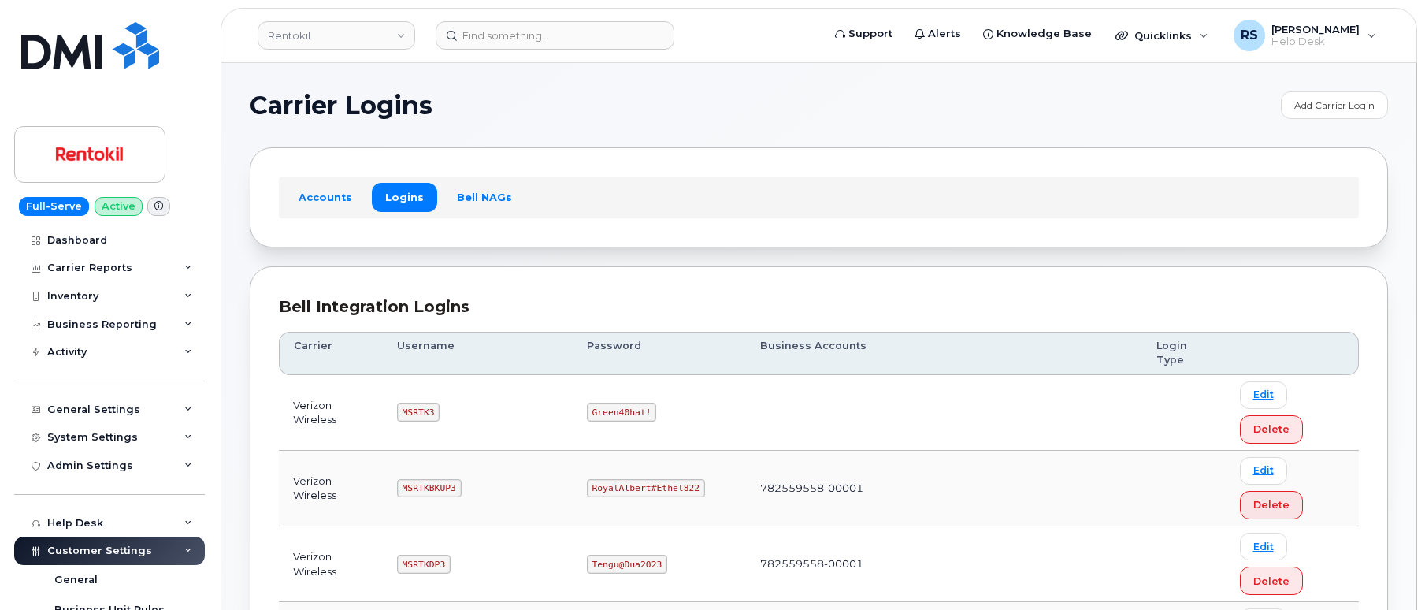
scroll to position [743, 0]
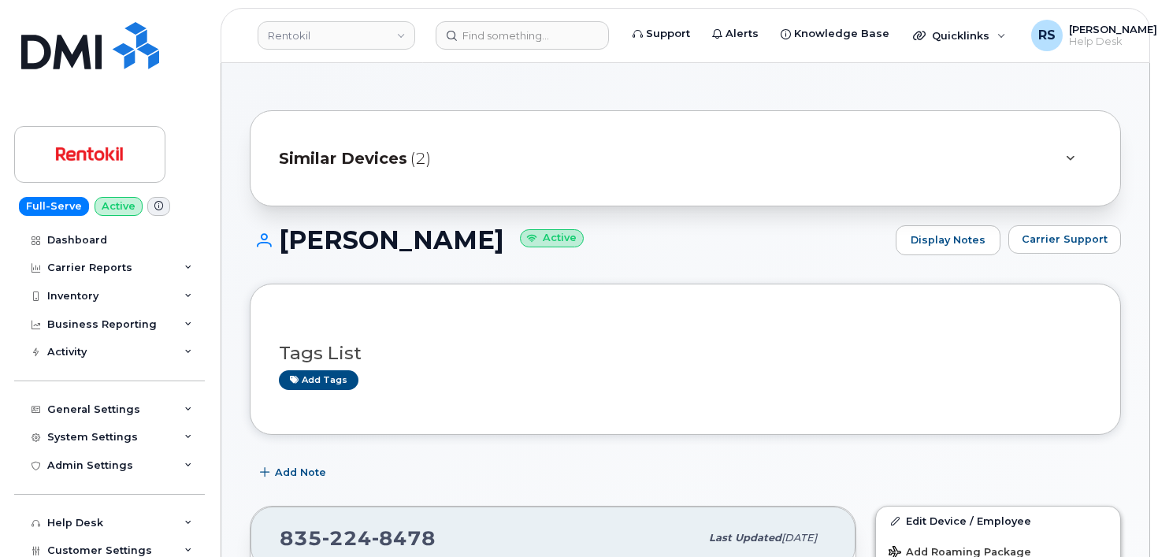
click at [2, 546] on div "Full-Serve Active Dashboard Carrier Reports Monthly Billing Data Daily Data Poo…" at bounding box center [106, 278] width 213 height 557
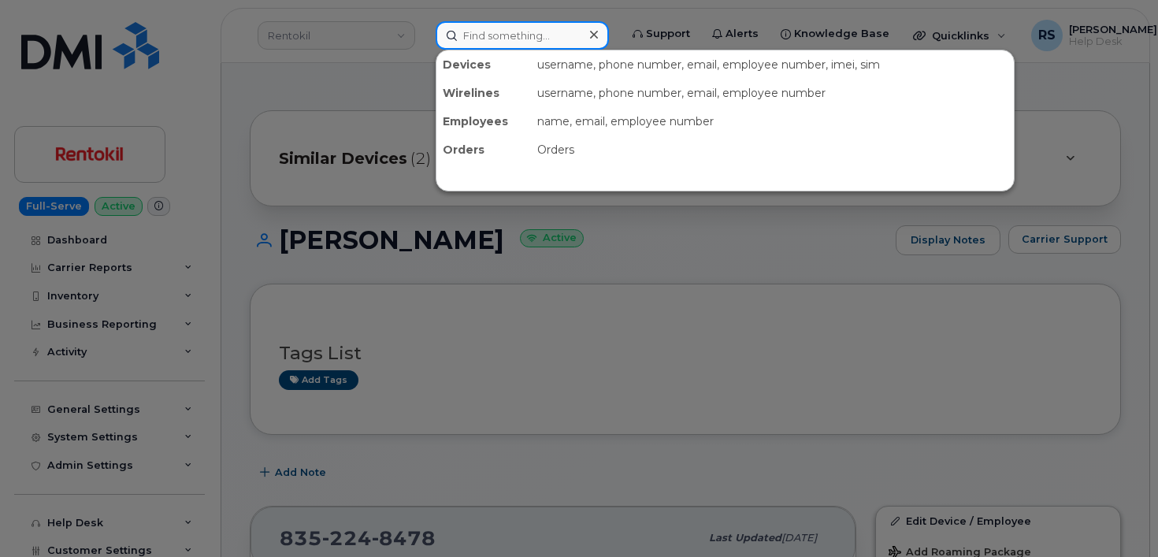
click at [498, 34] on input at bounding box center [522, 35] width 173 height 28
paste input "619.508.0192"
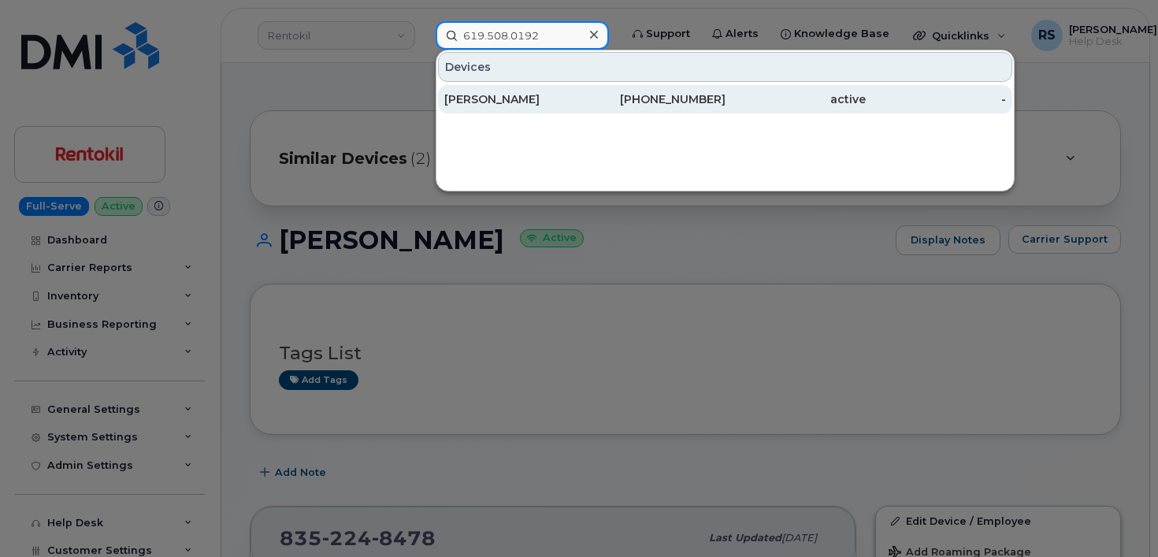
type input "619.508.0192"
click at [521, 92] on div "JESSIE THORSTEINSON" at bounding box center [514, 99] width 140 height 16
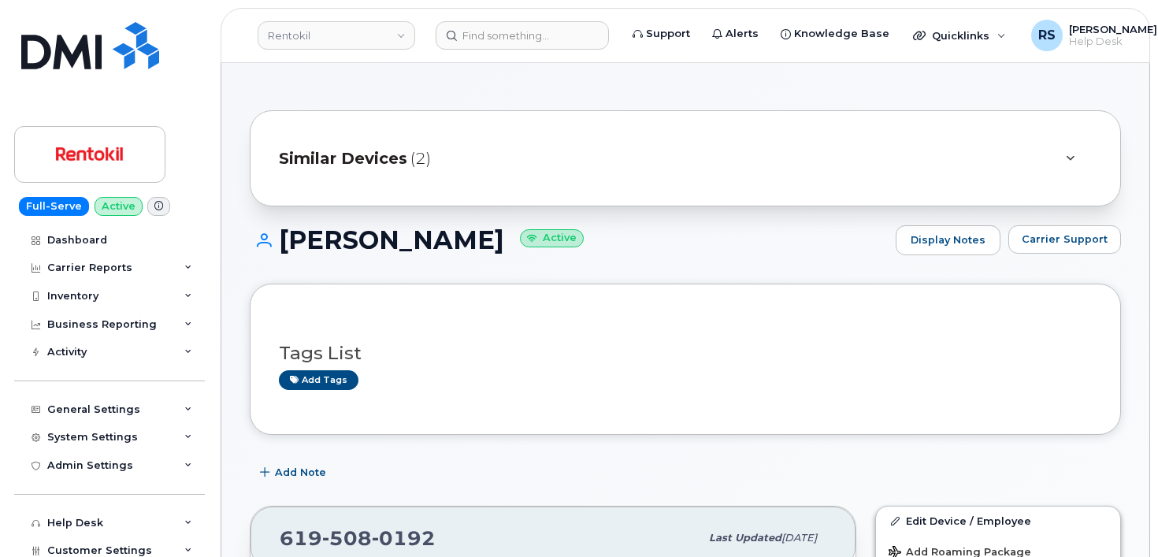
click at [7, 483] on div "Full-Serve Active Dashboard Carrier Reports Monthly Billing Data Daily Data Poo…" at bounding box center [106, 278] width 213 height 557
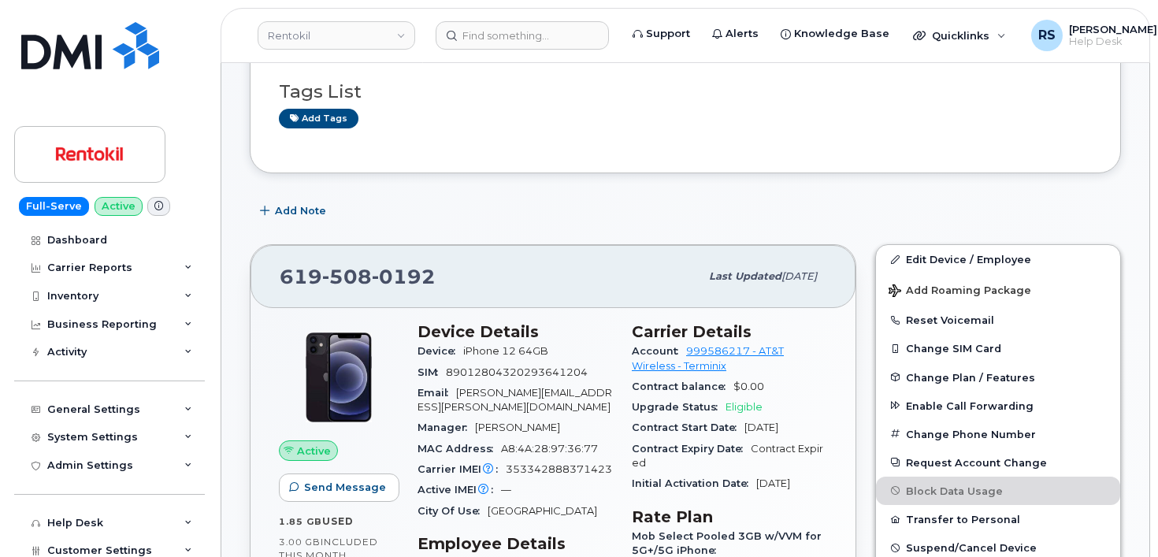
scroll to position [262, 0]
drag, startPoint x: 681, startPoint y: 350, endPoint x: 751, endPoint y: 350, distance: 69.3
click at [751, 350] on div "Account 999586217 - AT&T Wireless - Terminix" at bounding box center [729, 357] width 195 height 35
copy link "999586217"
click at [716, 208] on div "Add Note" at bounding box center [685, 210] width 871 height 28
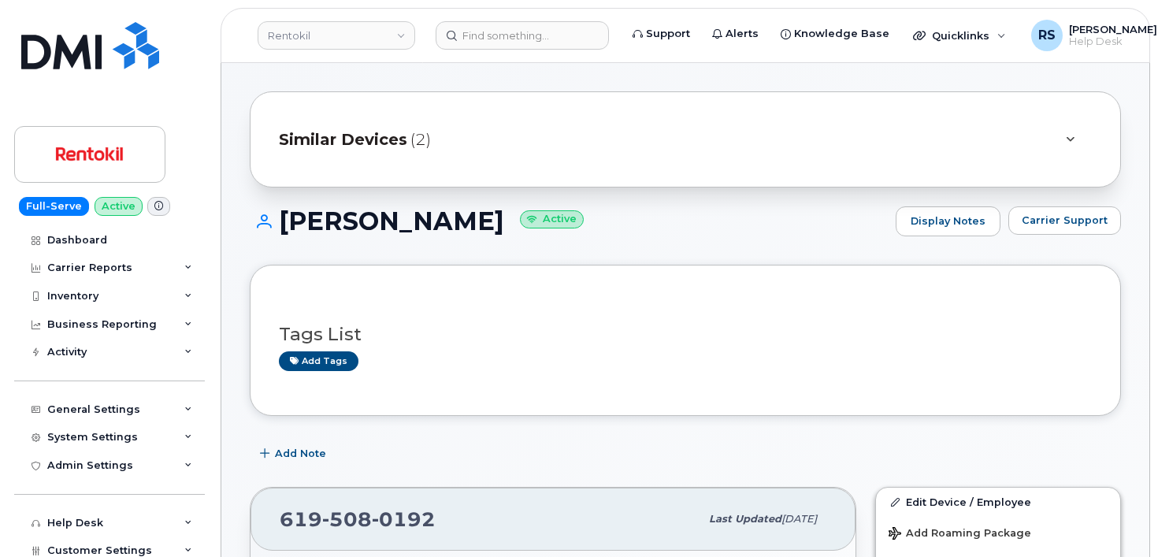
scroll to position [0, 0]
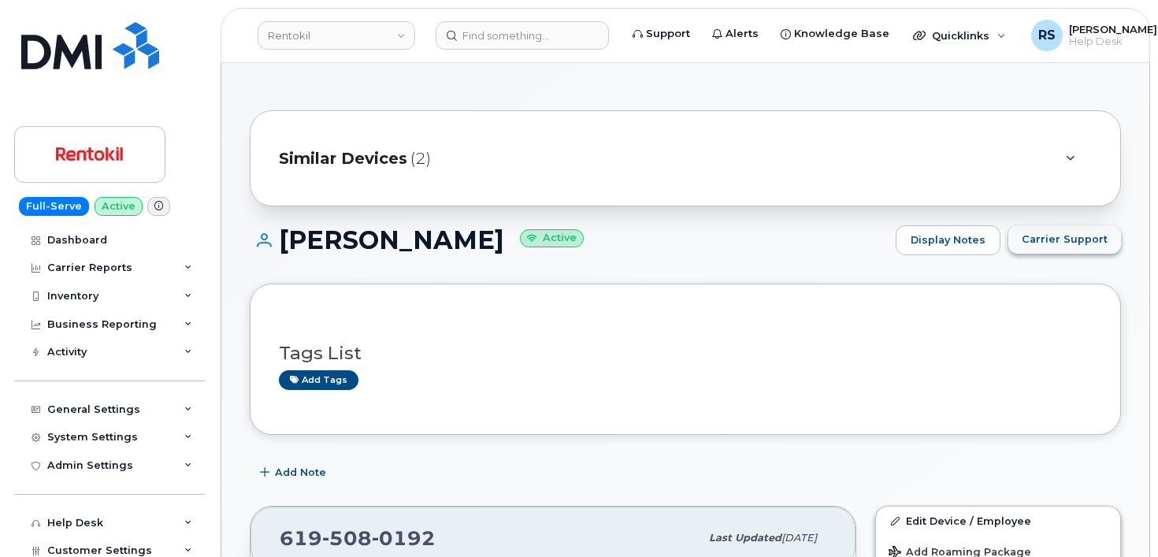
click at [1061, 241] on span "Carrier Support" at bounding box center [1064, 239] width 86 height 15
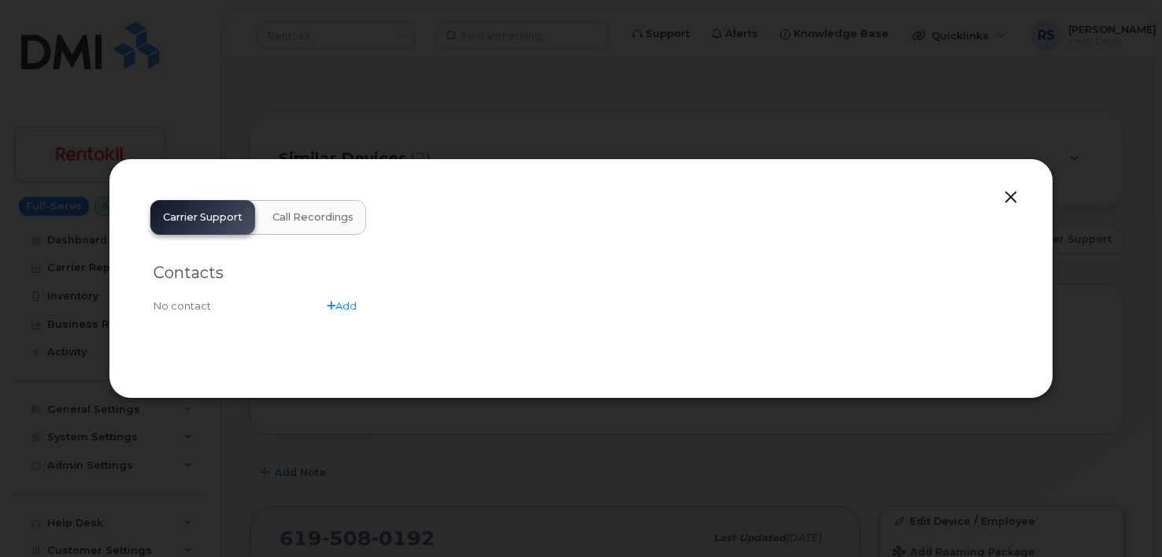
click at [1016, 194] on button "button" at bounding box center [1011, 198] width 24 height 22
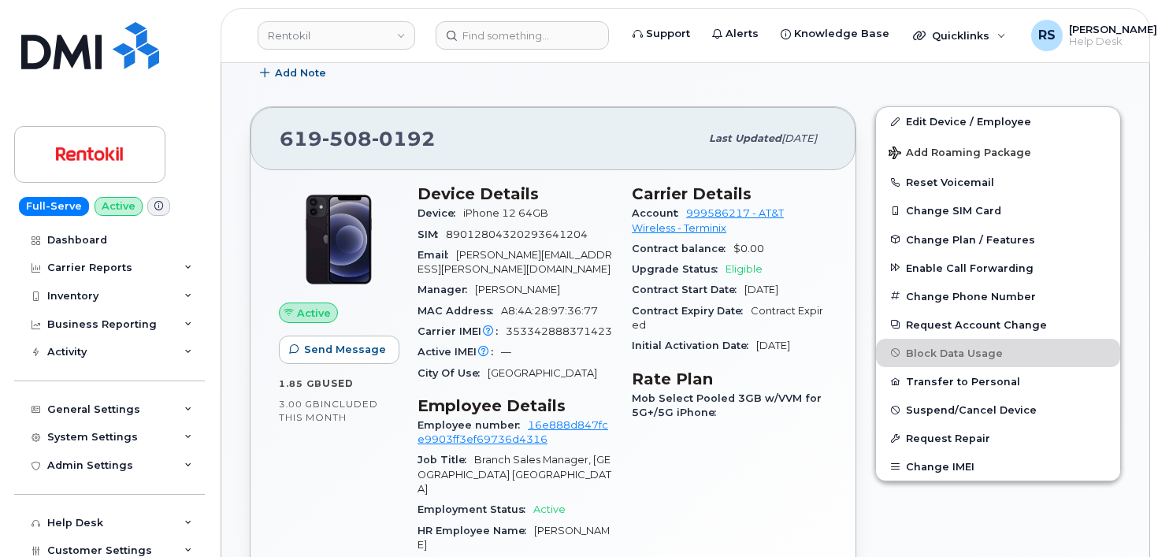
scroll to position [420, 0]
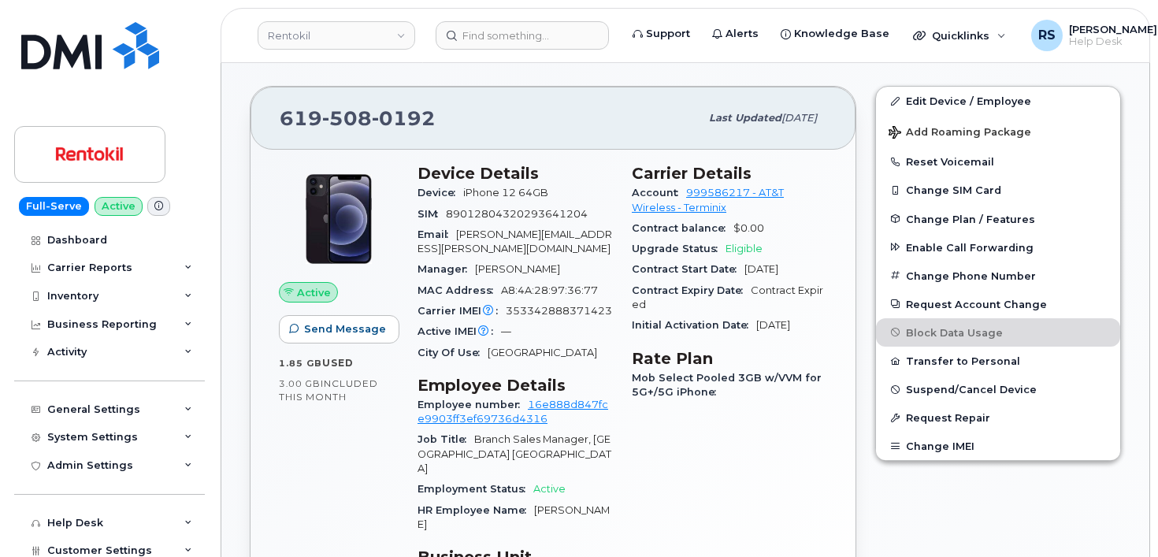
click at [12, 486] on div "Full-Serve Active Dashboard Carrier Reports Monthly Billing Data Daily Data Poo…" at bounding box center [106, 278] width 213 height 557
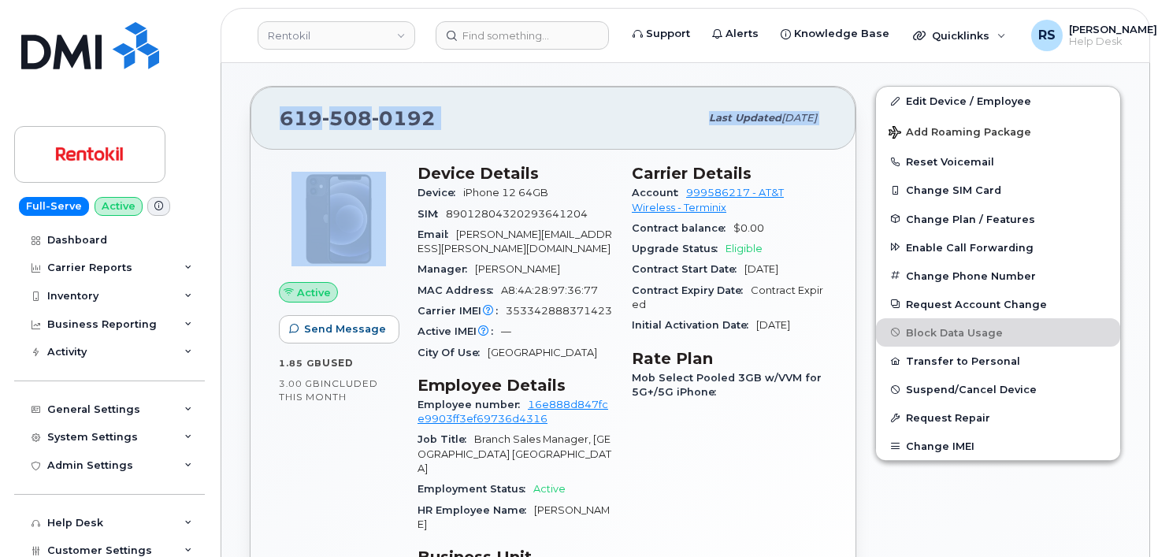
drag, startPoint x: 253, startPoint y: 85, endPoint x: 268, endPoint y: 280, distance: 195.9
click at [268, 280] on div "619 508 0192 Last updated Sep 29, 2025 Active Send Message 1.85 GB  used 3.00 G…" at bounding box center [552, 385] width 625 height 619
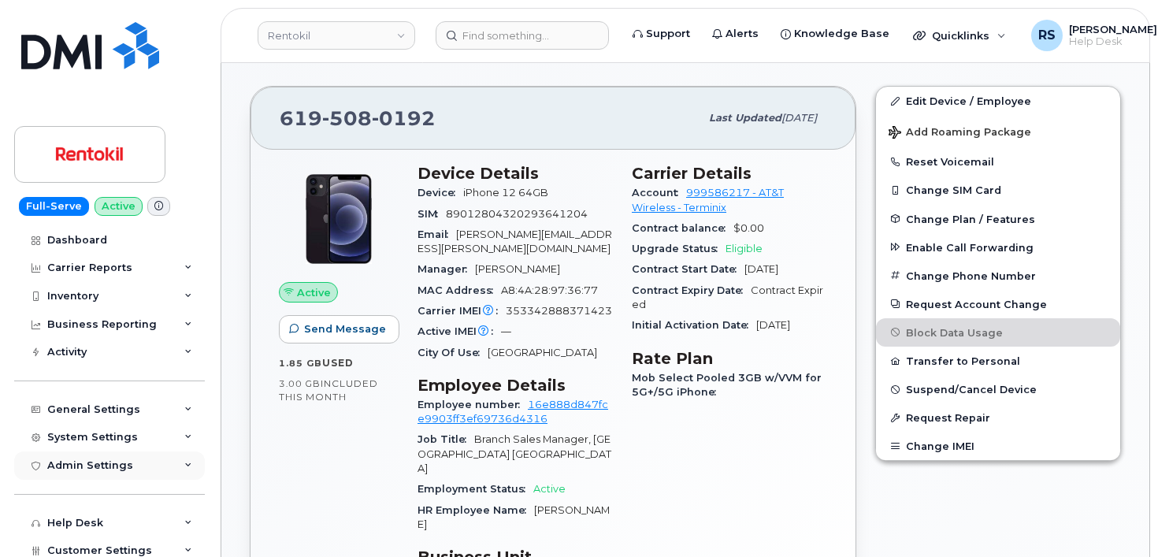
drag, startPoint x: 9, startPoint y: 480, endPoint x: 157, endPoint y: 462, distance: 148.3
click at [9, 480] on div "Full-Serve Active Dashboard Carrier Reports Monthly Billing Data Daily Data Poo…" at bounding box center [106, 278] width 213 height 557
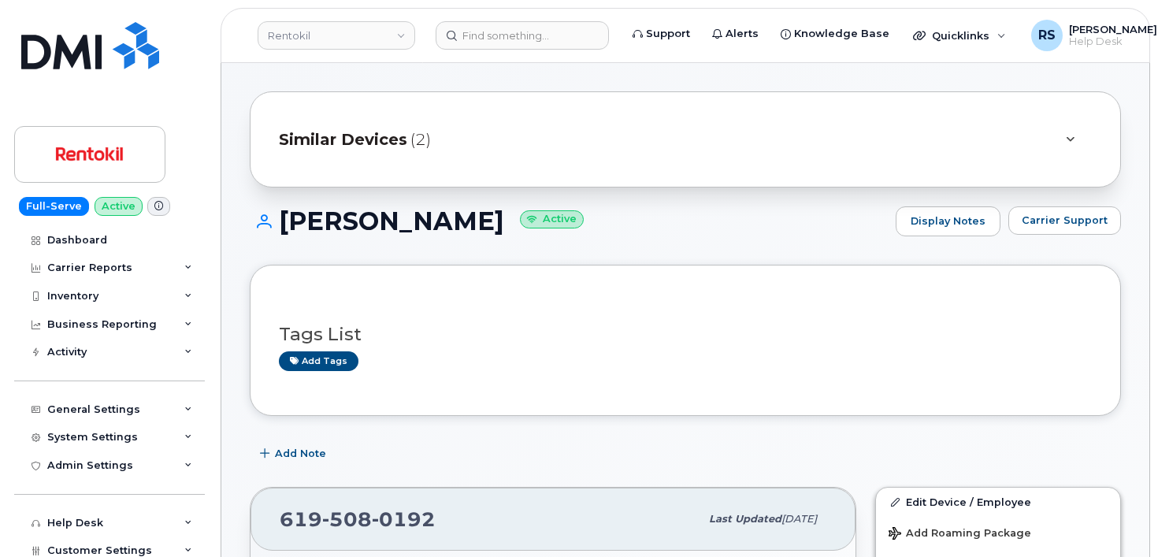
scroll to position [0, 0]
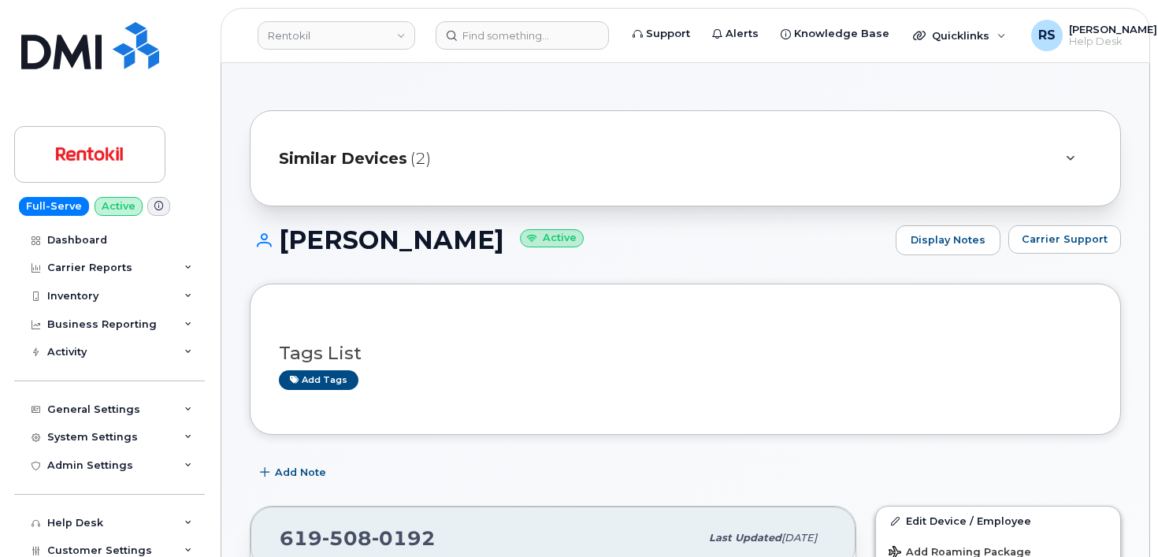
click at [354, 155] on span "Similar Devices" at bounding box center [343, 158] width 128 height 23
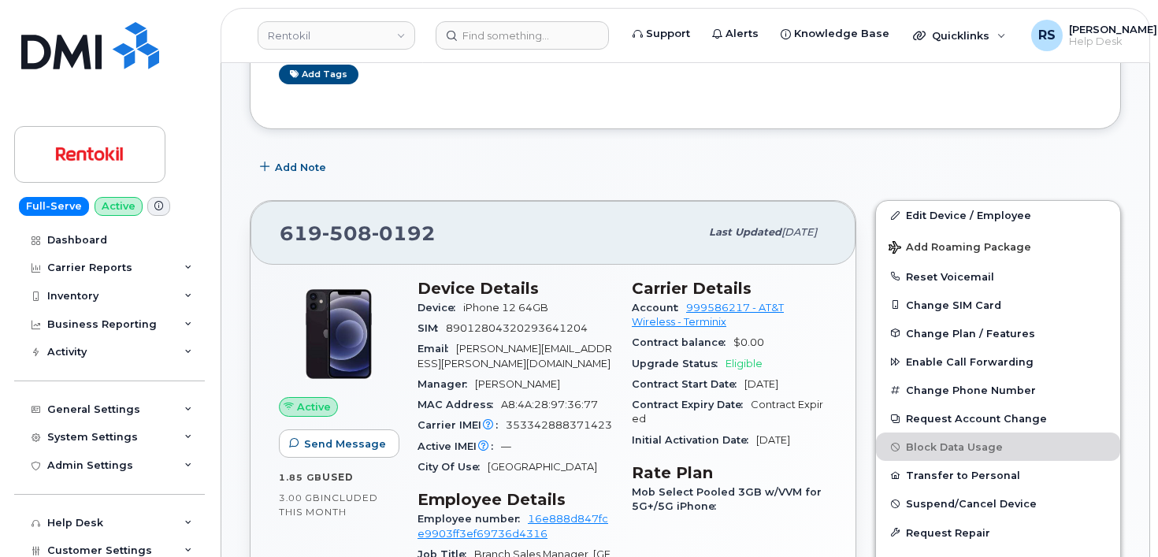
scroll to position [420, 0]
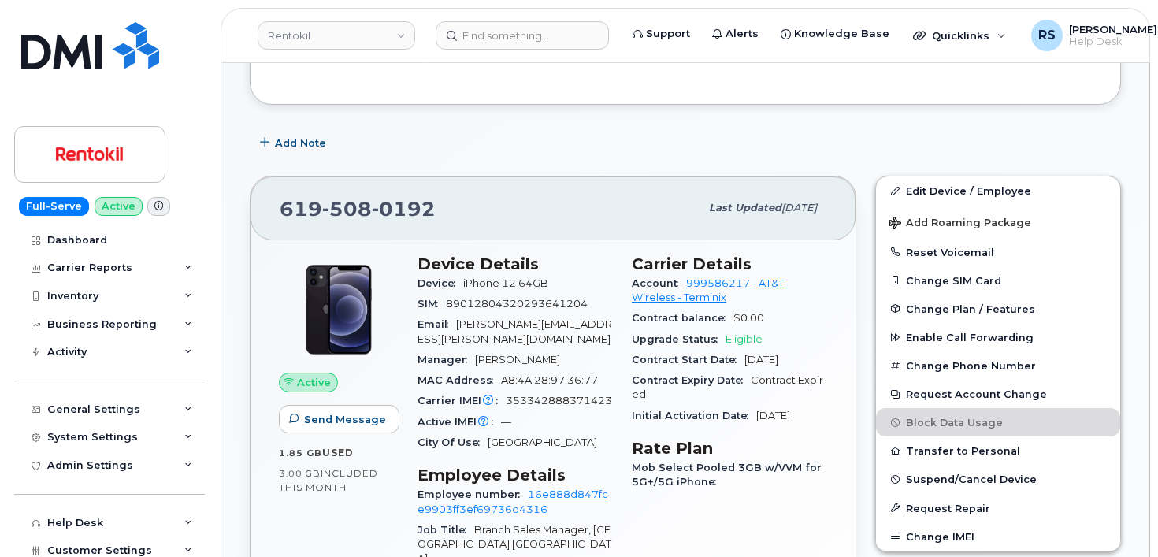
click at [539, 400] on span "353342888371423" at bounding box center [559, 401] width 106 height 12
copy span "353342888371423"
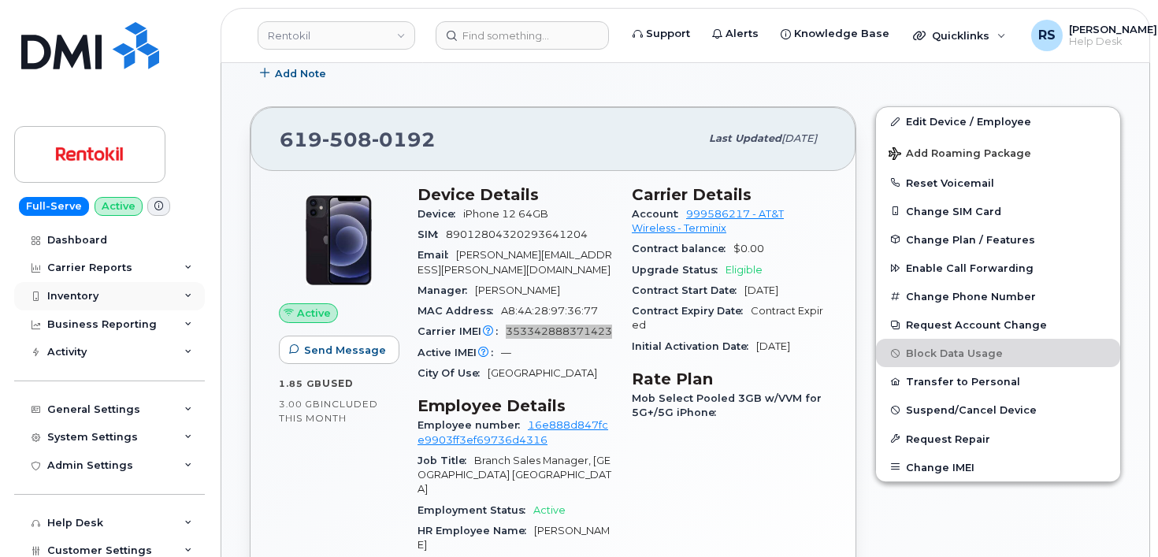
scroll to position [630, 0]
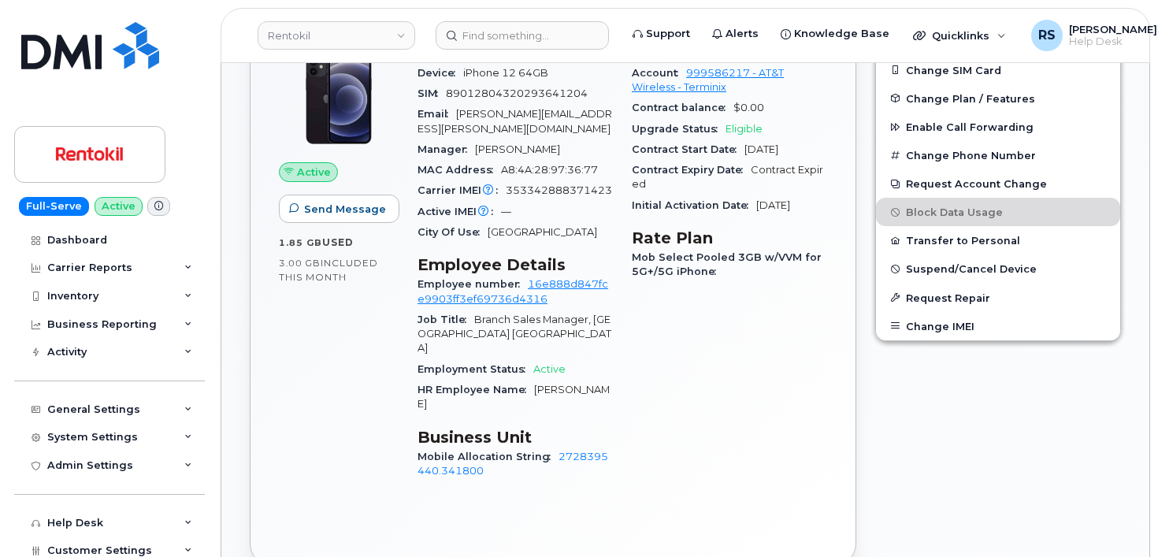
click at [13, 530] on div "Full-Serve Active Dashboard Carrier Reports Monthly Billing Data Daily Data Poo…" at bounding box center [106, 278] width 213 height 557
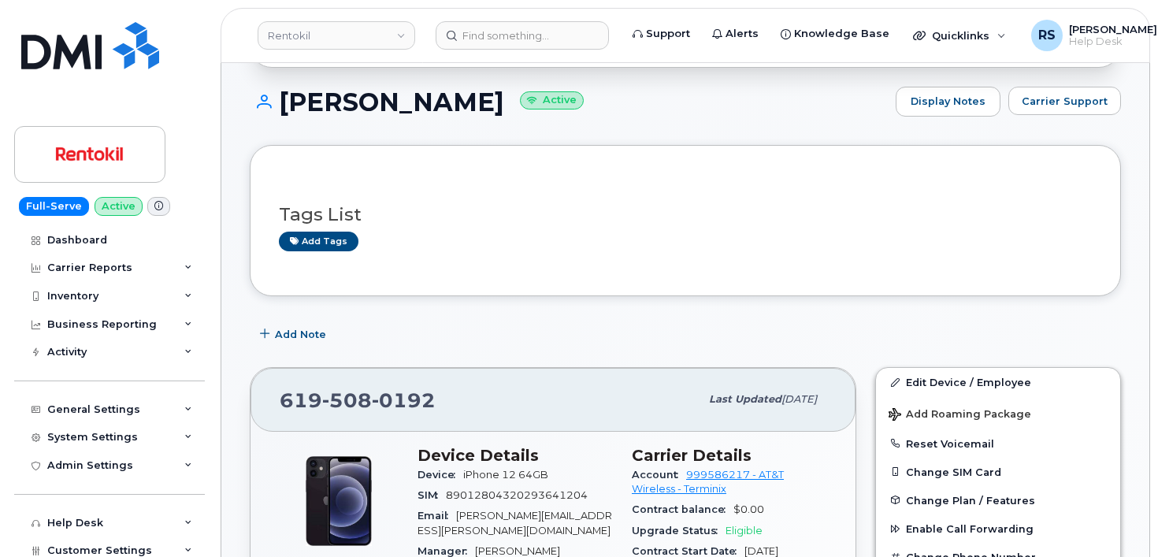
scroll to position [262, 0]
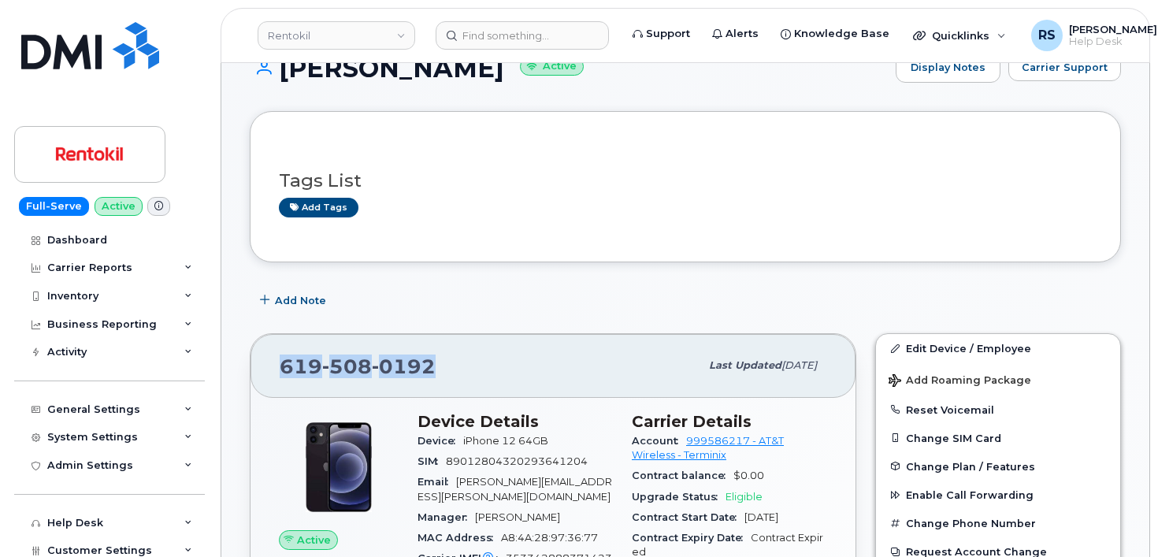
drag, startPoint x: 433, startPoint y: 365, endPoint x: 284, endPoint y: 358, distance: 149.8
click at [279, 361] on div "619 508 0192 Last updated Sep 29, 2025" at bounding box center [552, 365] width 605 height 63
copy span "619 508 0192"
click at [11, 529] on div "Full-Serve Active Dashboard Carrier Reports Monthly Billing Data Daily Data Poo…" at bounding box center [106, 278] width 213 height 557
drag, startPoint x: 438, startPoint y: 367, endPoint x: 284, endPoint y: 369, distance: 153.6
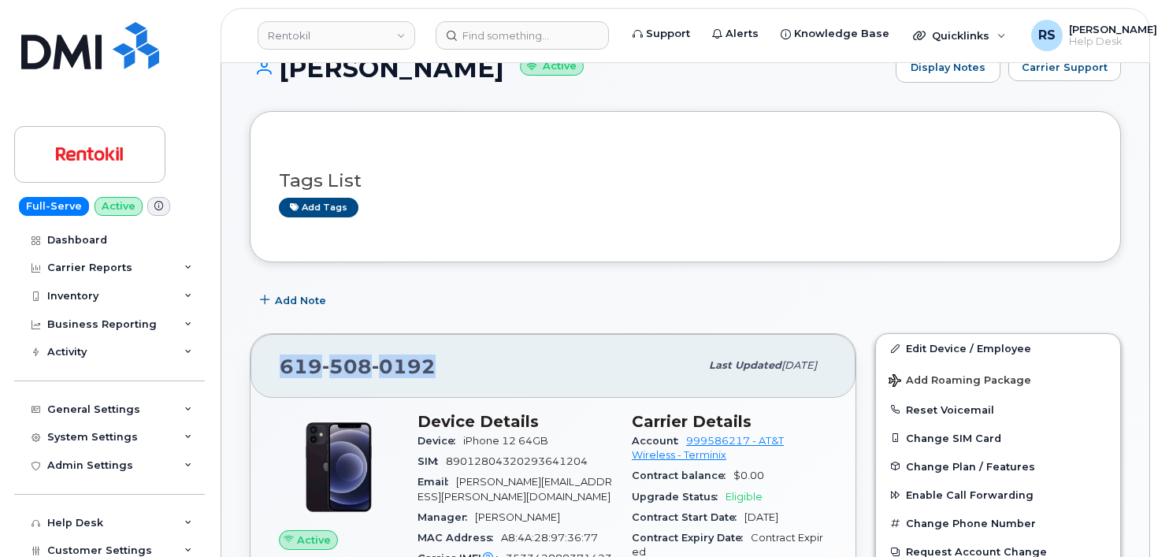
click at [284, 369] on div "619 508 0192" at bounding box center [490, 365] width 420 height 33
copy span "619 508 0192"
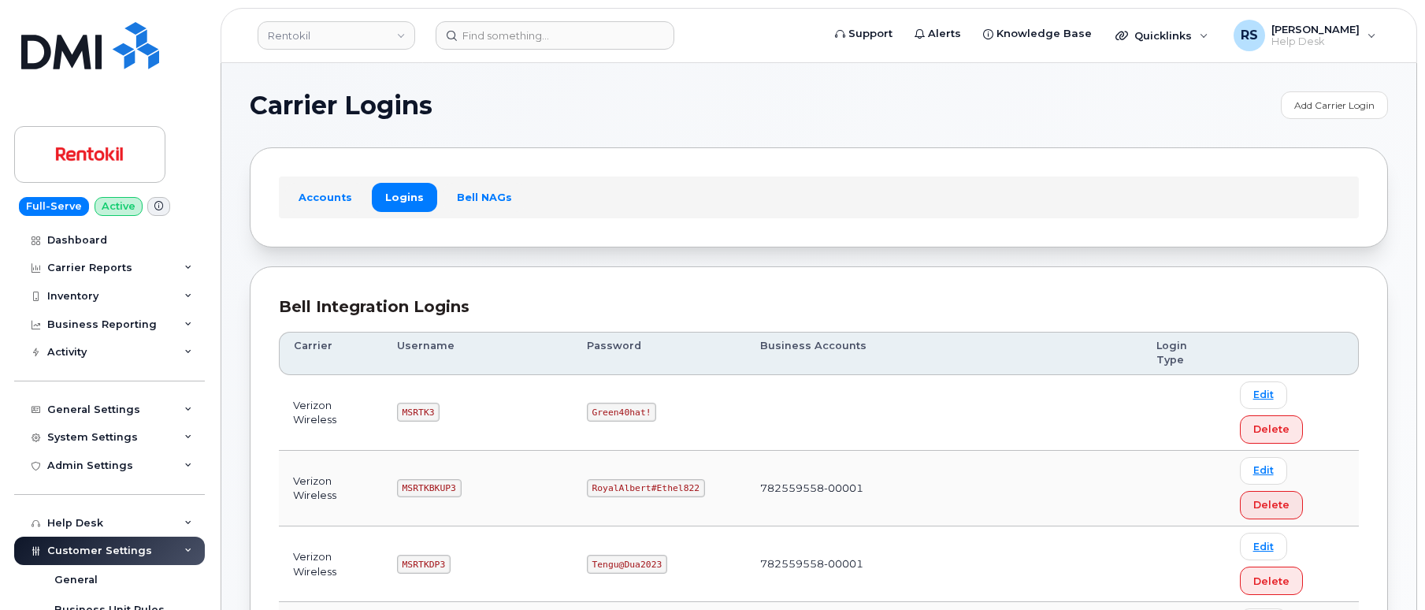
scroll to position [743, 0]
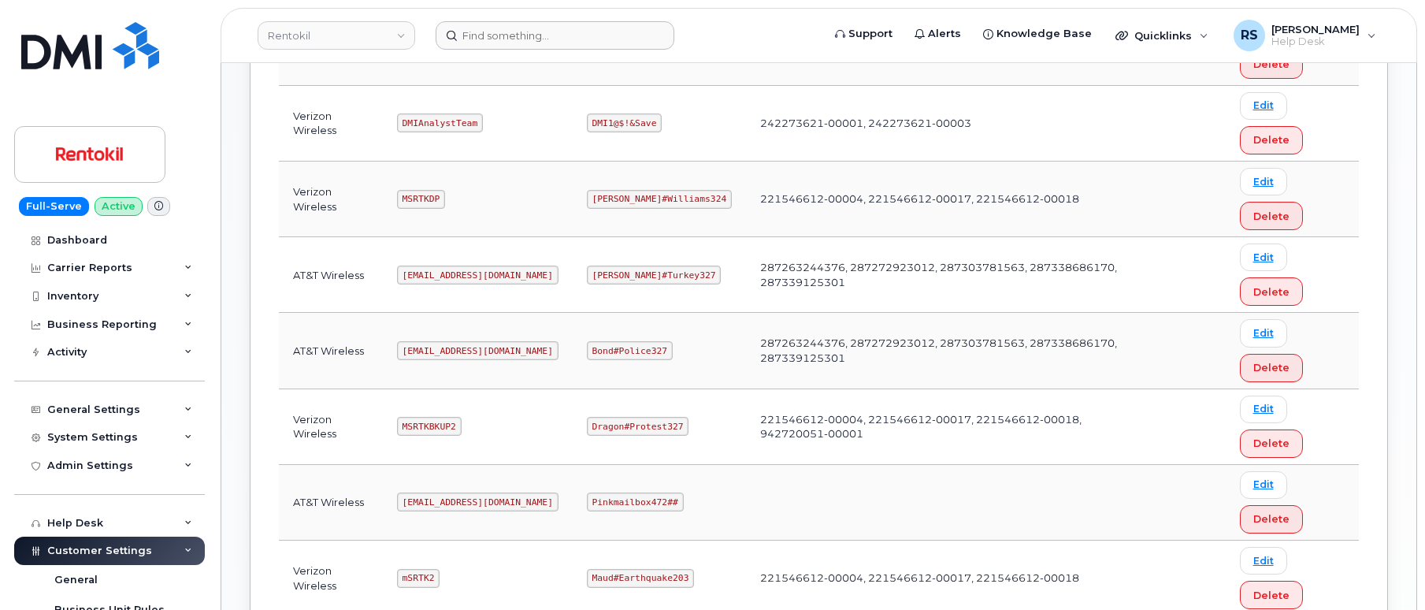
click at [756, 35] on form at bounding box center [624, 35] width 376 height 28
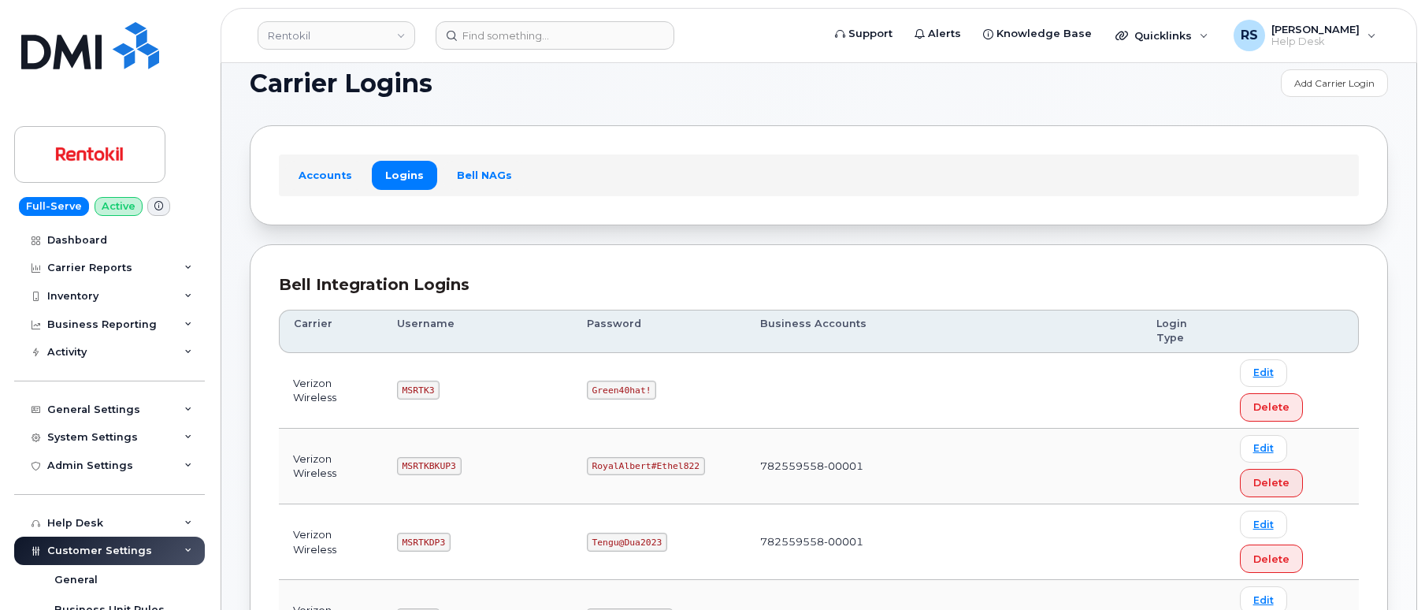
scroll to position [0, 0]
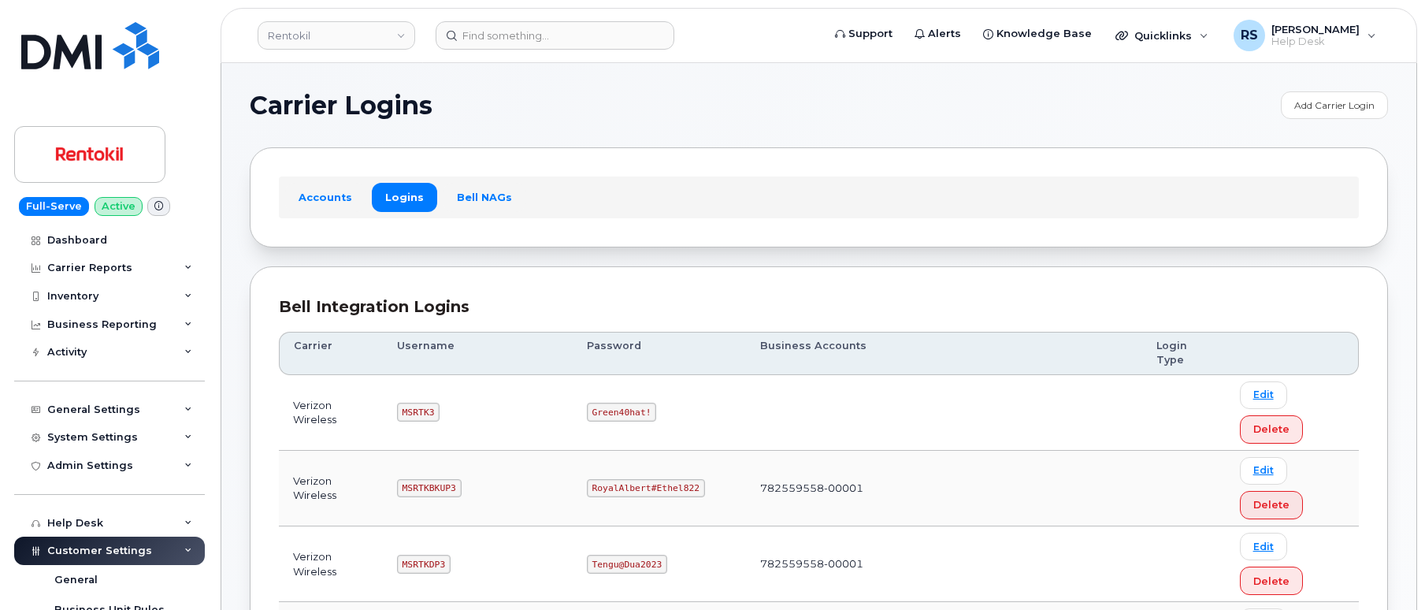
click at [536, 93] on h1 "Carrier Logins" at bounding box center [761, 105] width 1023 height 25
click at [187, 22] on div "Full-Serve Active Dashboard Carrier Reports Monthly Billing Data Daily Data Poo…" at bounding box center [106, 305] width 213 height 610
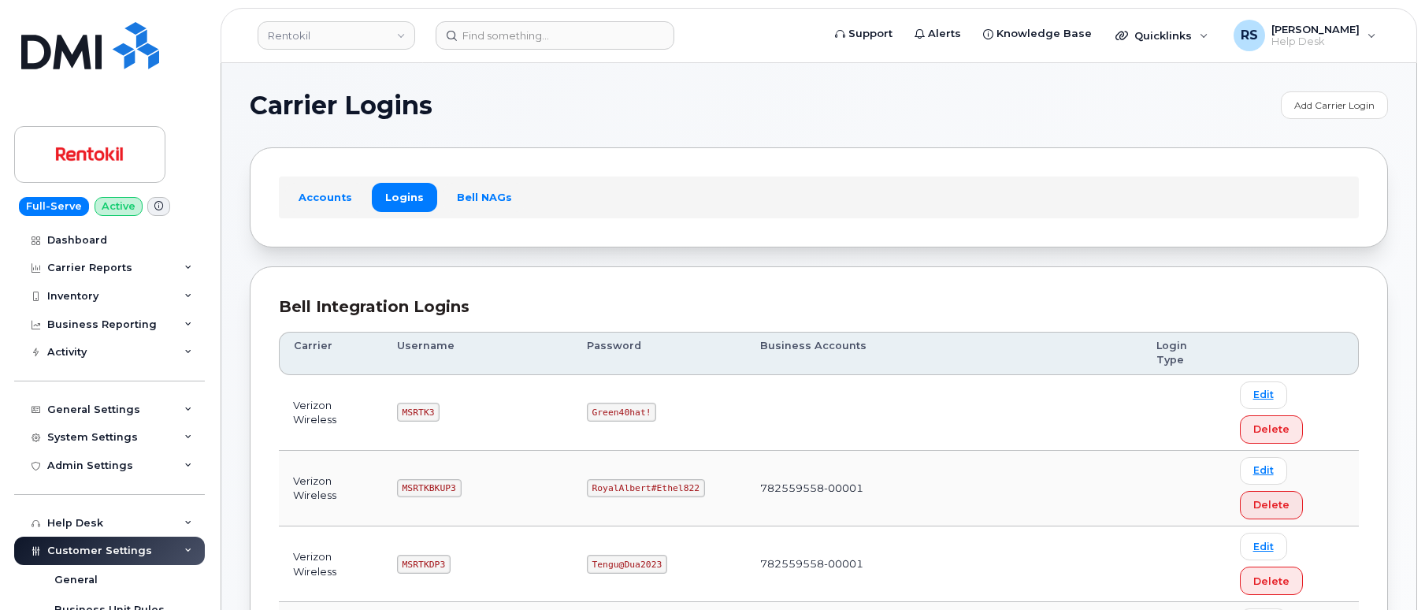
click at [472, 101] on h1 "Carrier Logins" at bounding box center [761, 105] width 1023 height 25
